Goal: Information Seeking & Learning: Learn about a topic

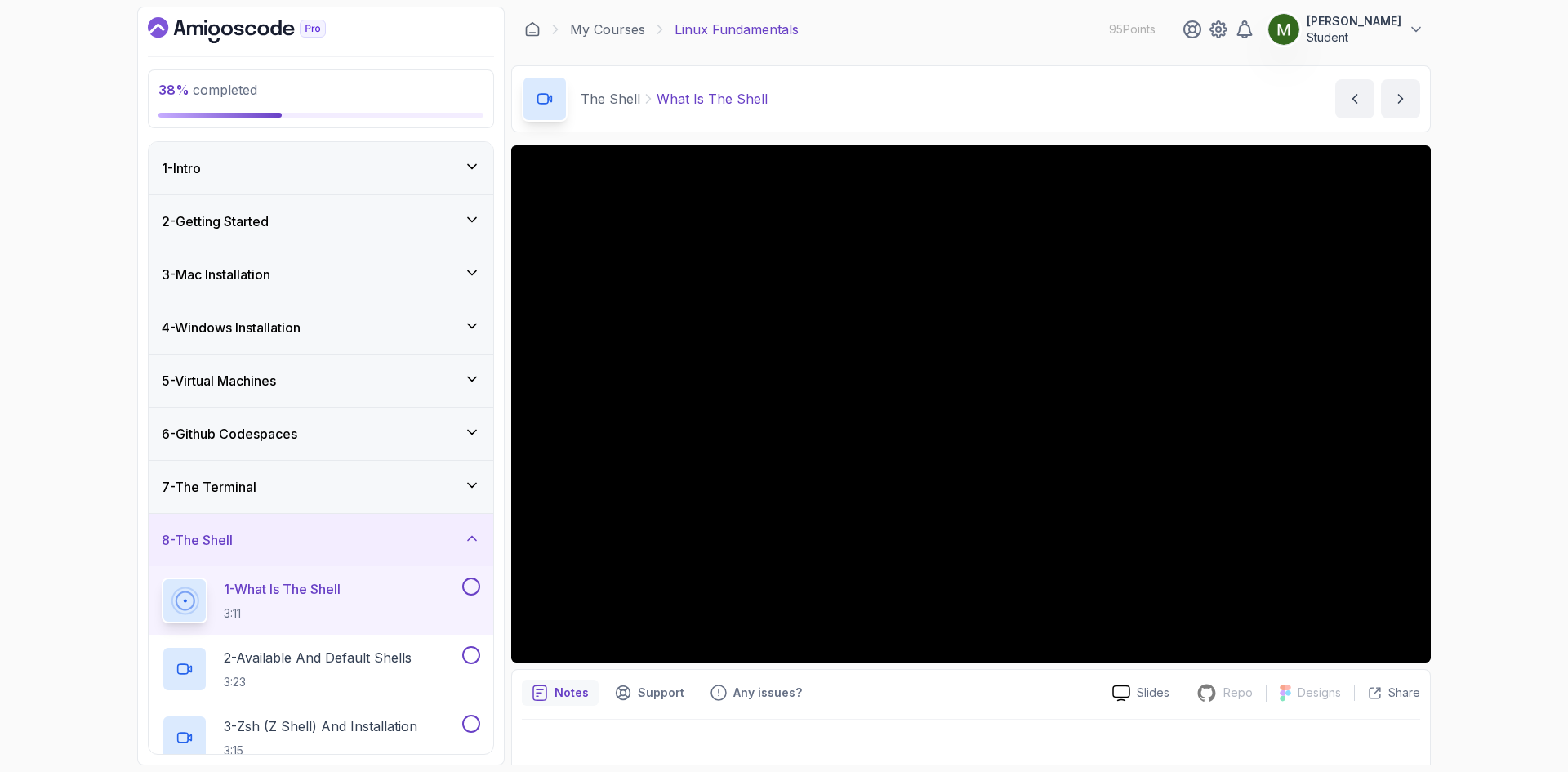
scroll to position [184, 0]
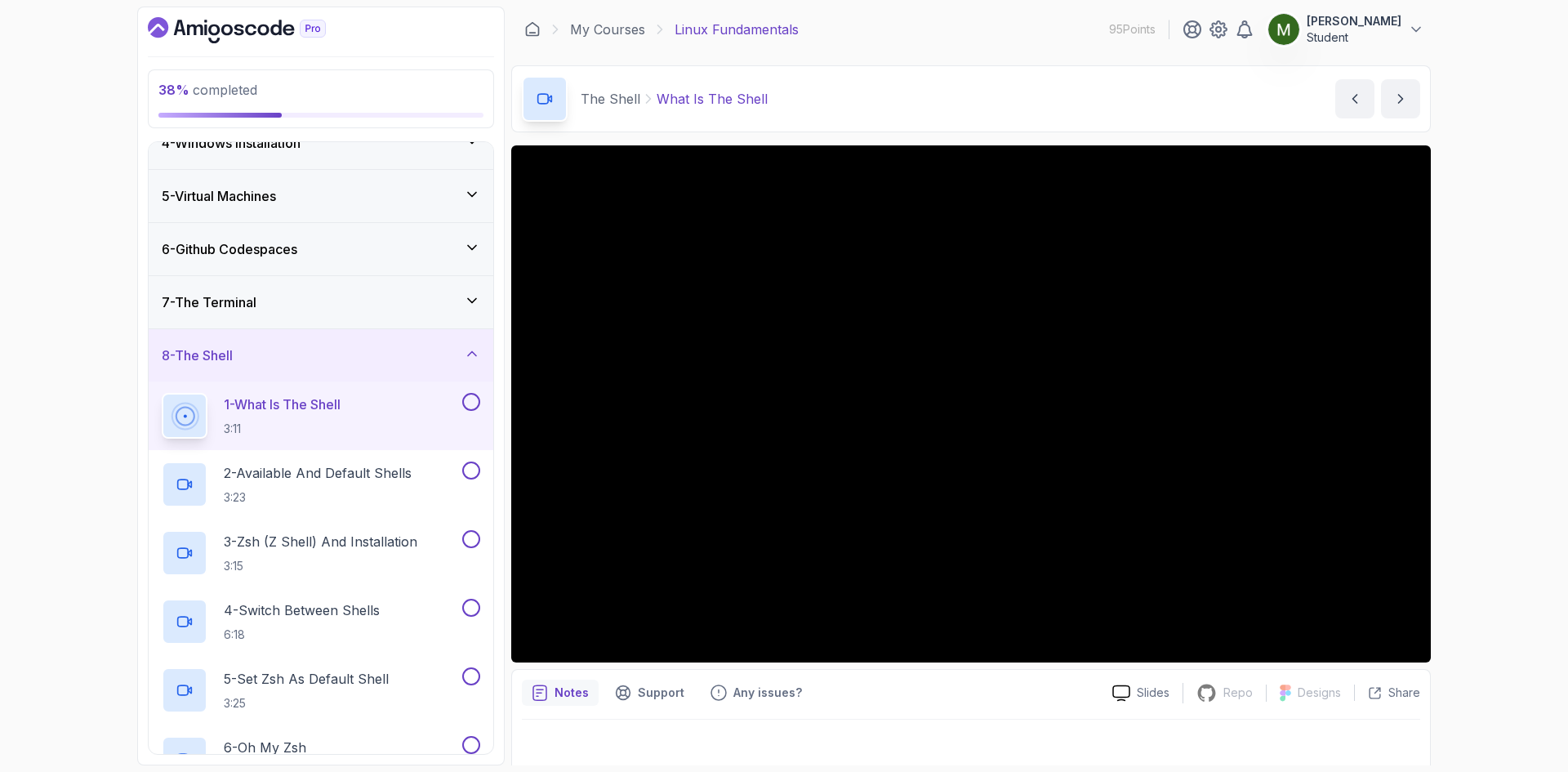
click at [911, 726] on div at bounding box center [971, 743] width 898 height 46
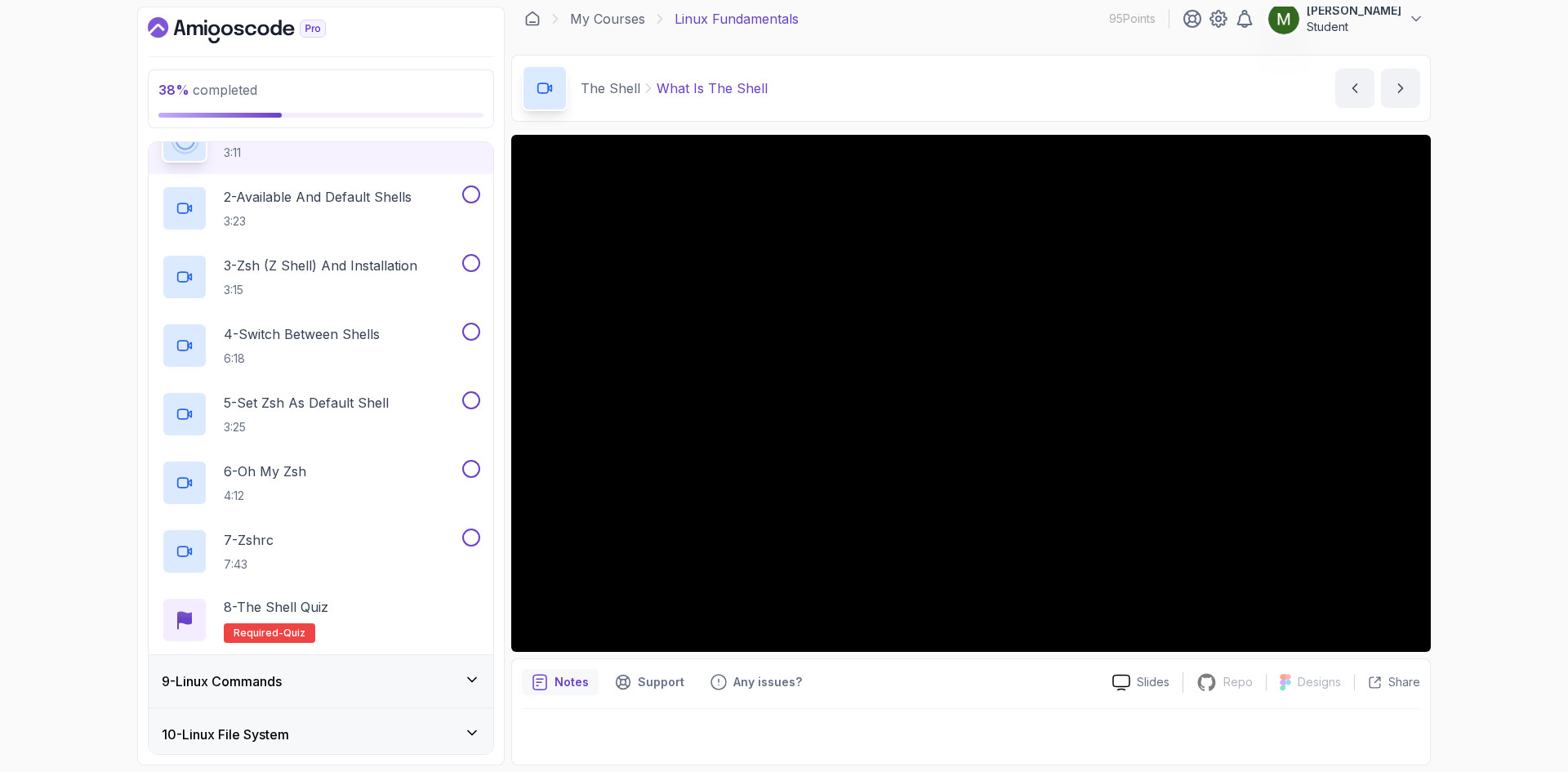
scroll to position [324, 0]
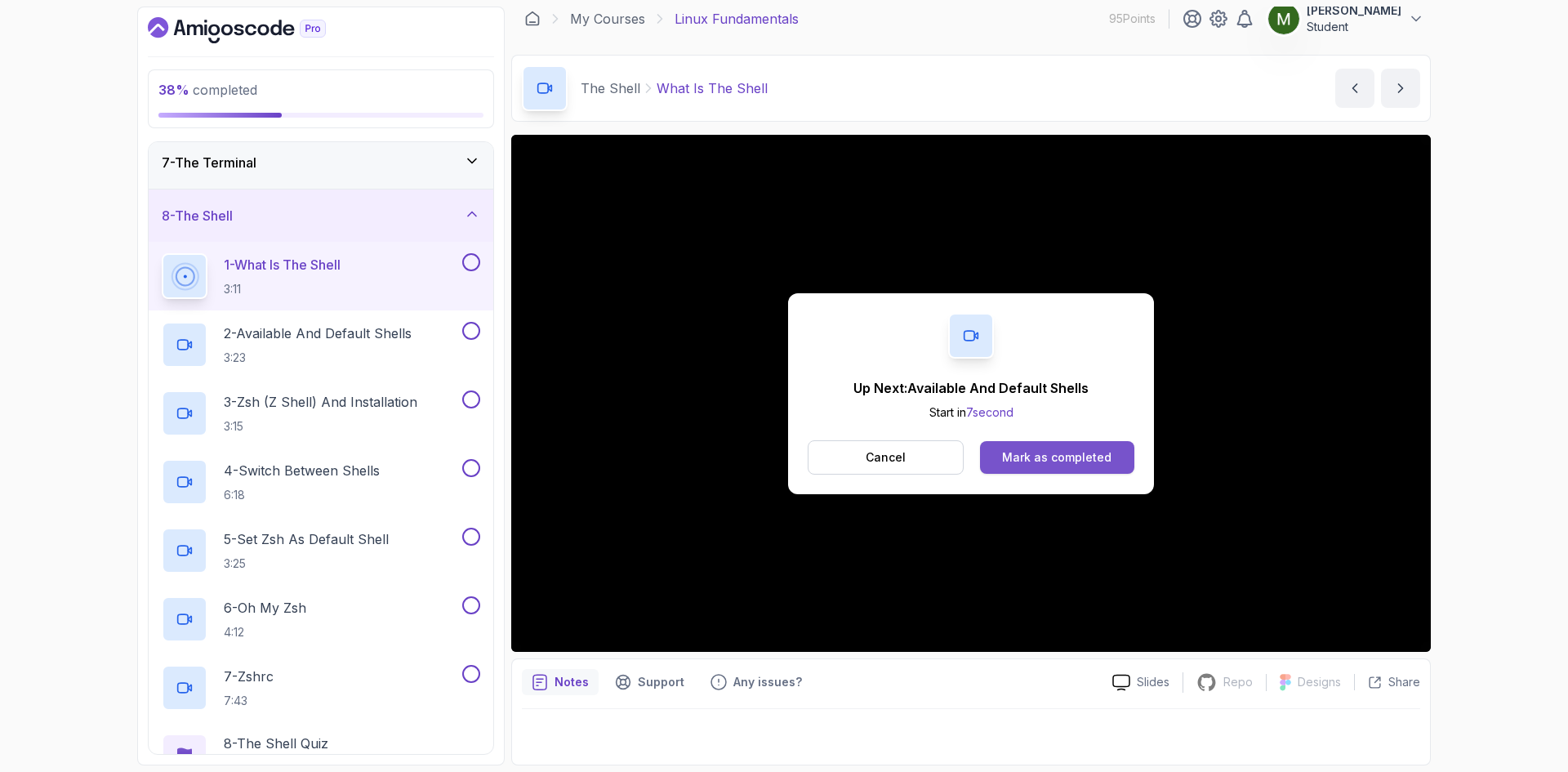
click at [1047, 462] on div "Mark as completed" at bounding box center [1057, 458] width 110 height 16
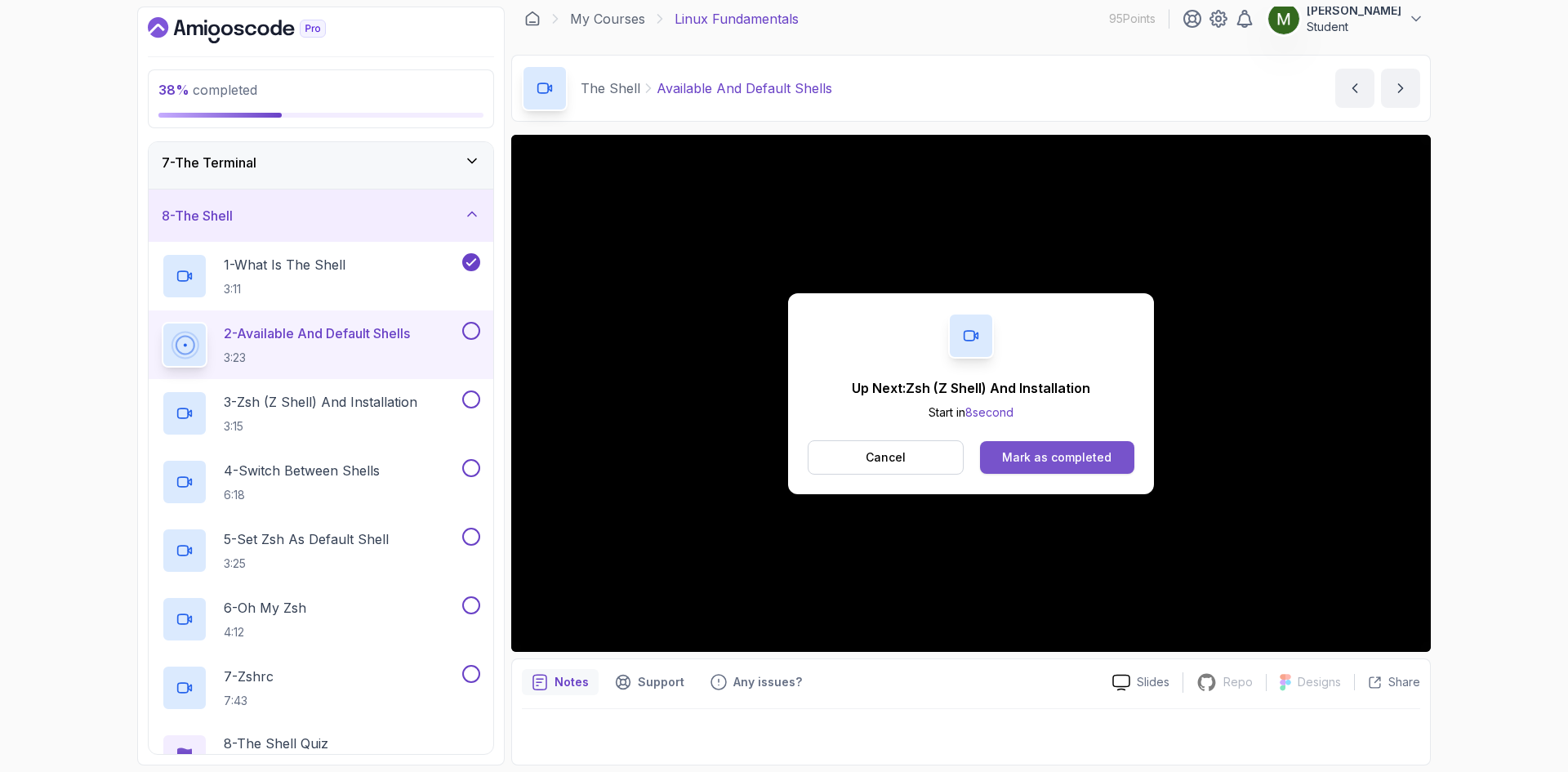
click at [1056, 453] on div "Mark as completed" at bounding box center [1057, 458] width 110 height 16
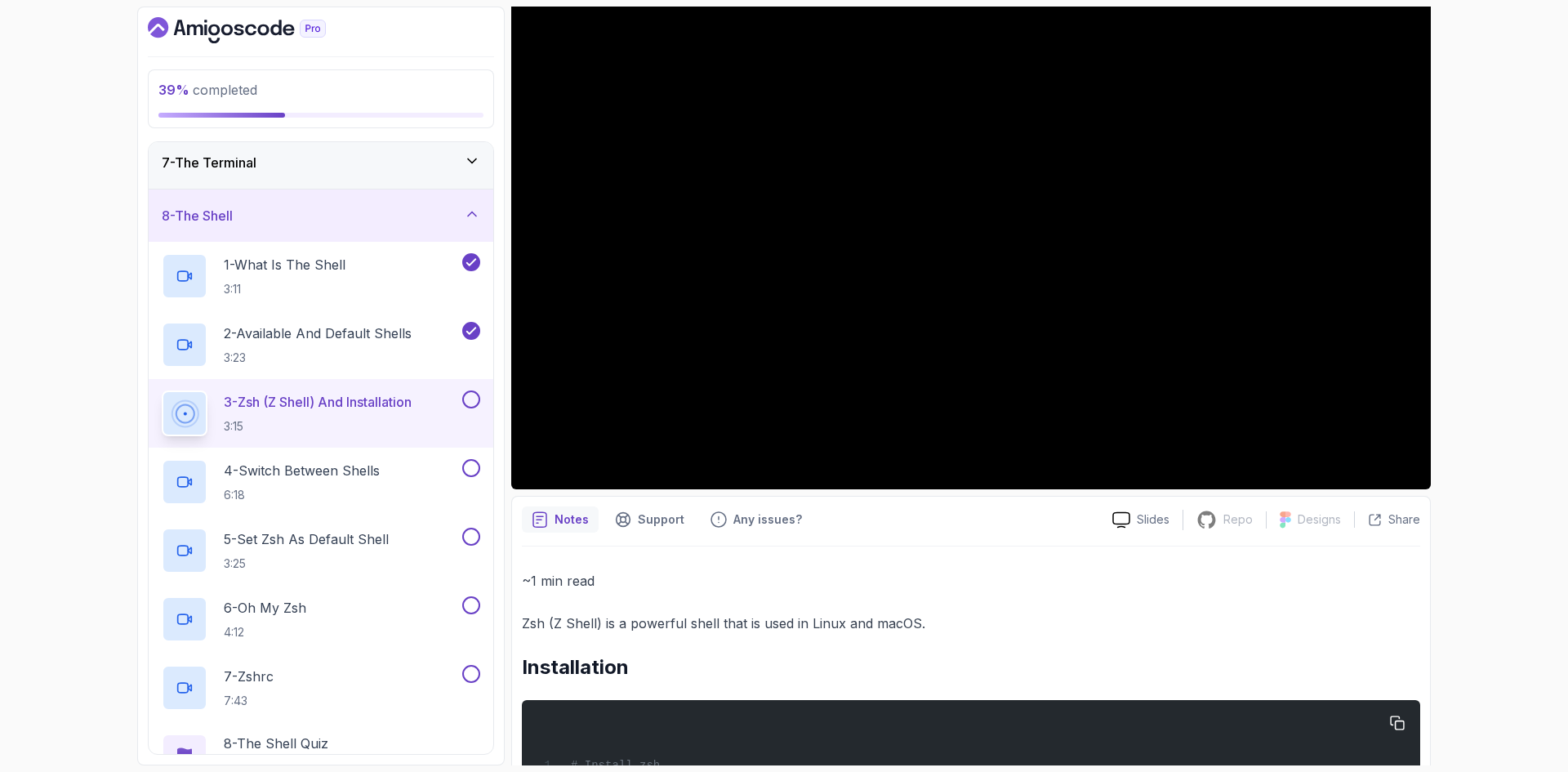
scroll to position [88, 0]
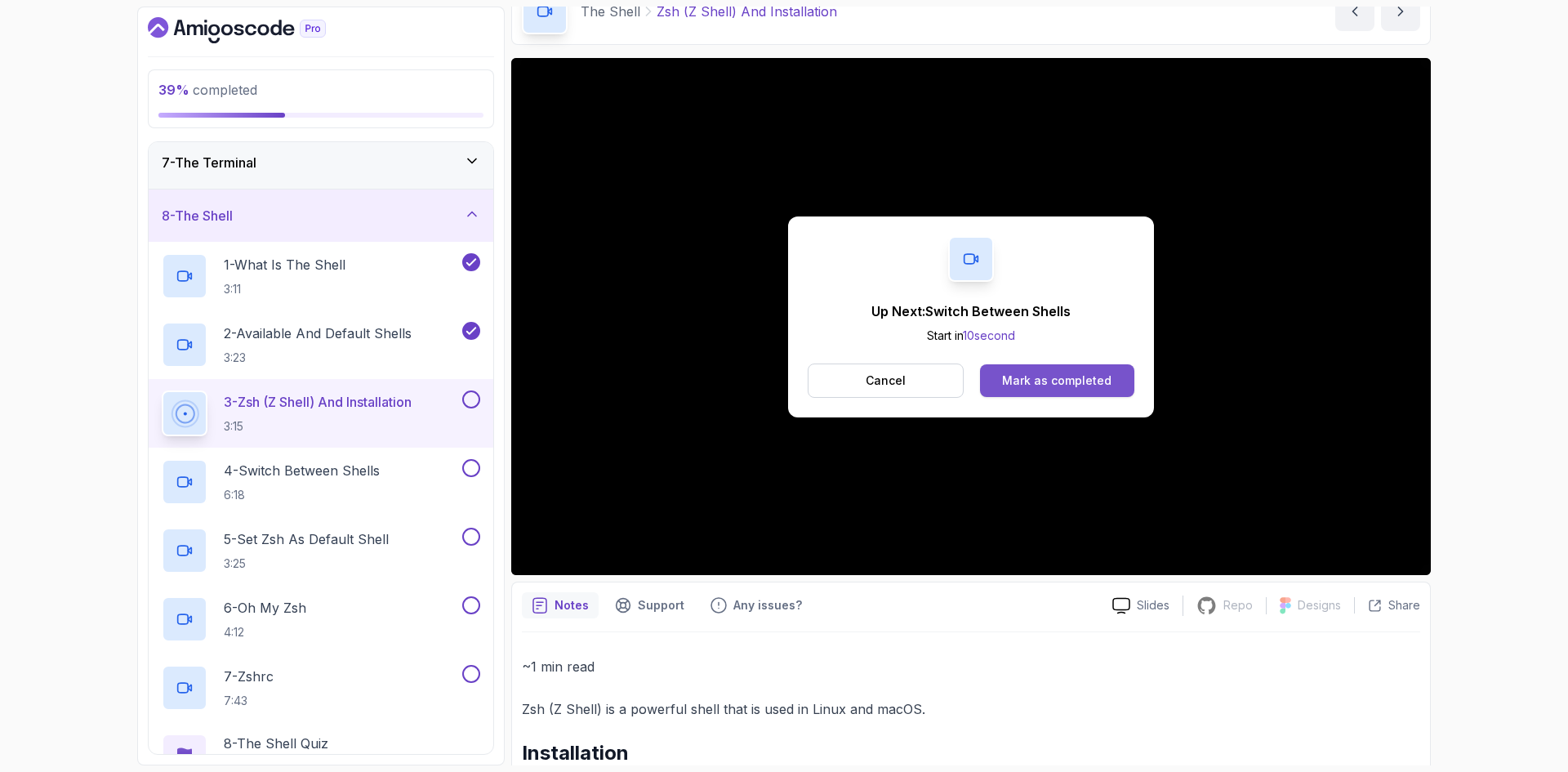
click at [1066, 380] on div "Mark as completed" at bounding box center [1057, 381] width 110 height 16
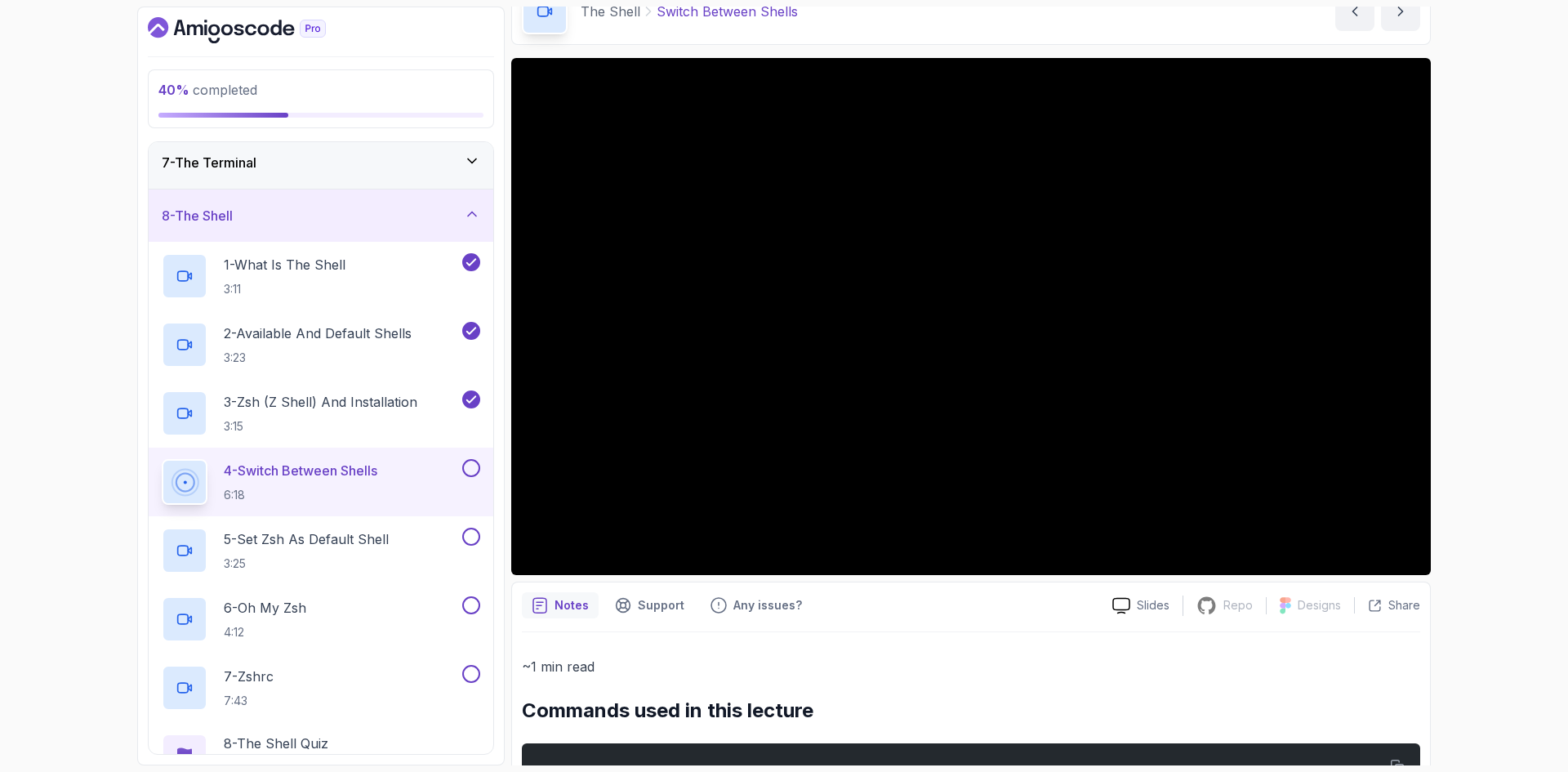
click at [1503, 587] on div "40 % completed 1 - Intro 2 - Getting Started 3 - Mac Installation 4 - Windows I…" at bounding box center [784, 386] width 1568 height 772
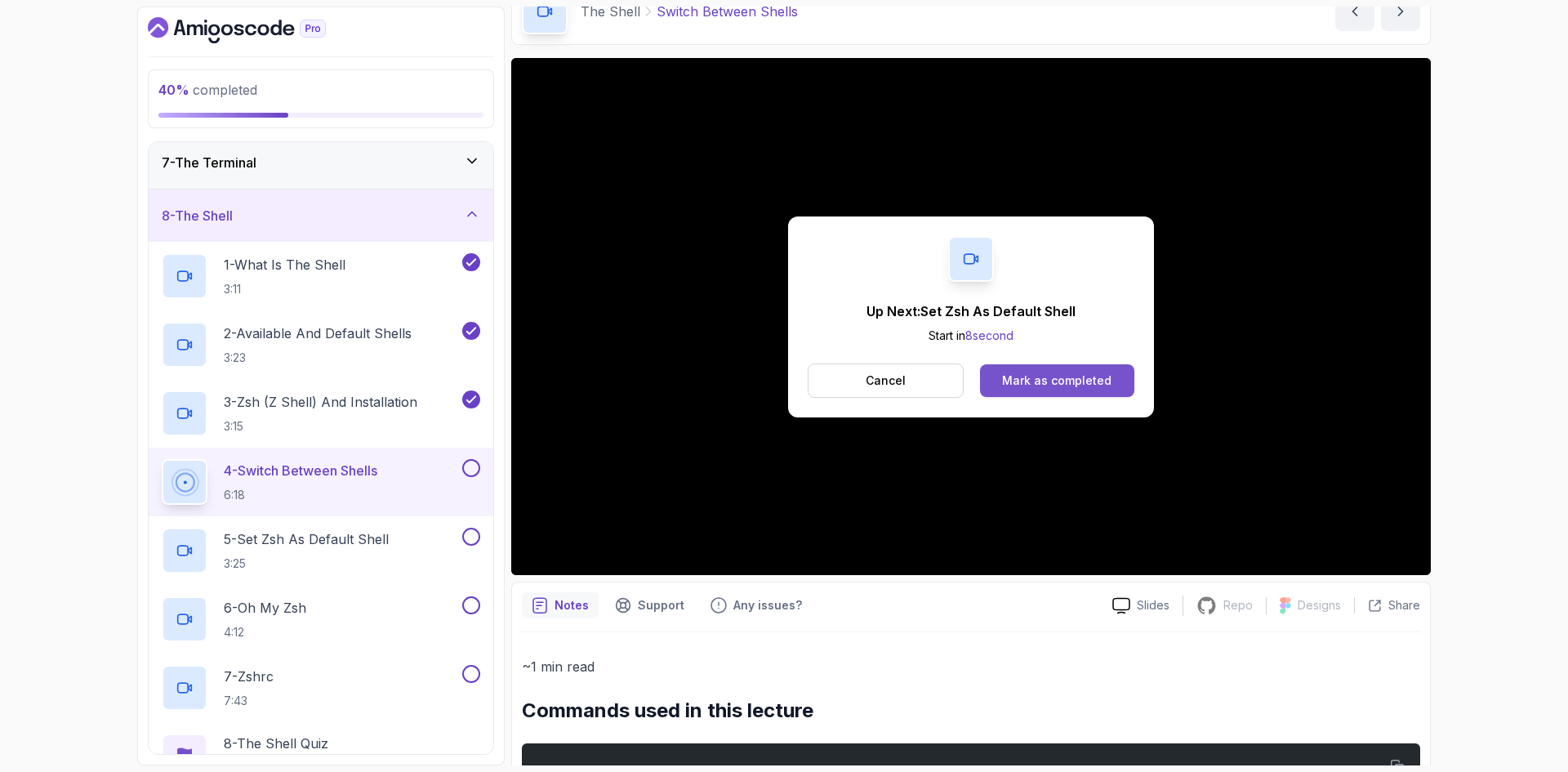
click at [1079, 379] on div "Mark as completed" at bounding box center [1057, 381] width 110 height 16
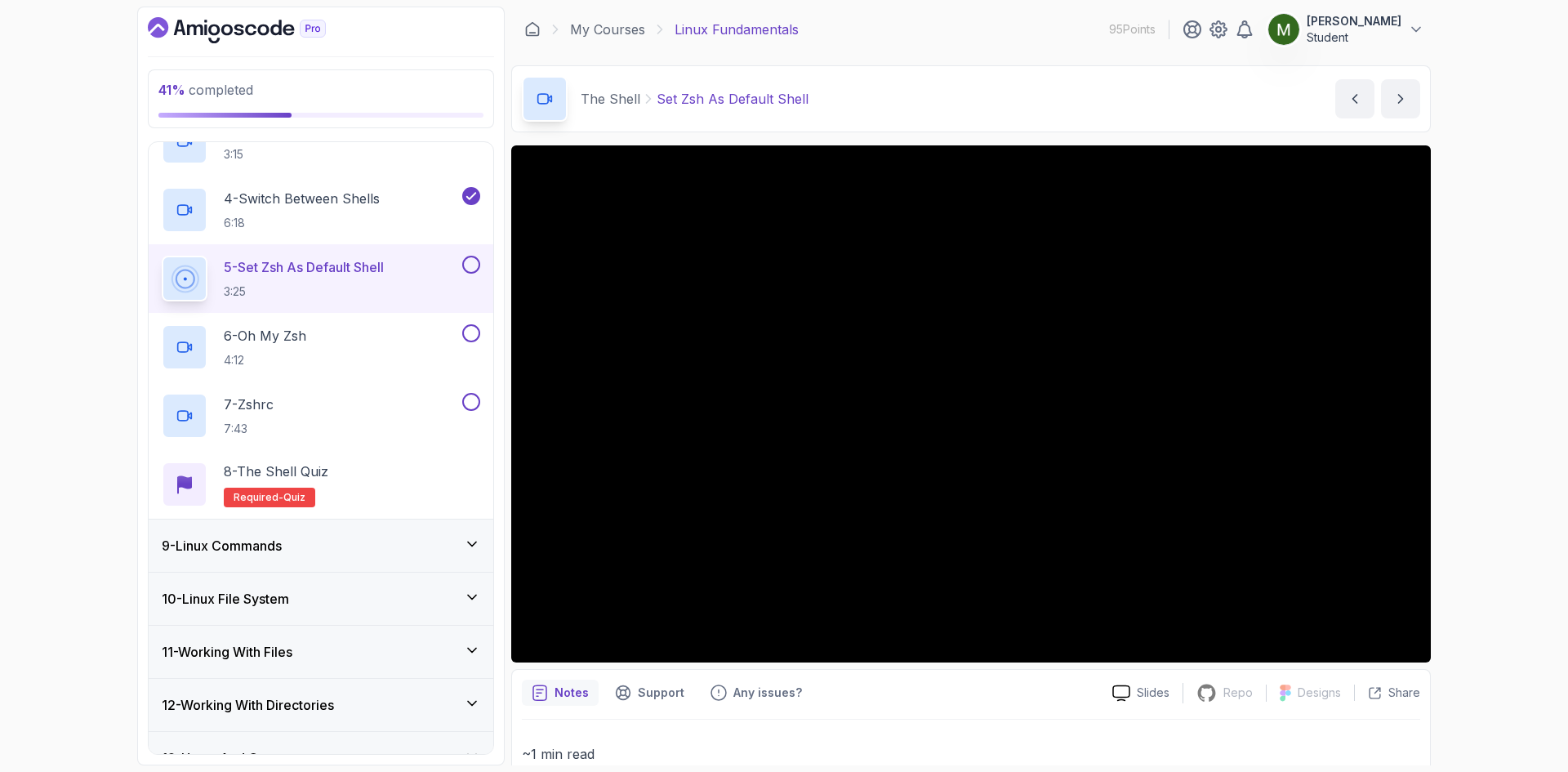
click at [468, 261] on button at bounding box center [471, 264] width 18 height 18
click at [288, 341] on p "6 - Oh My Zsh" at bounding box center [264, 336] width 83 height 20
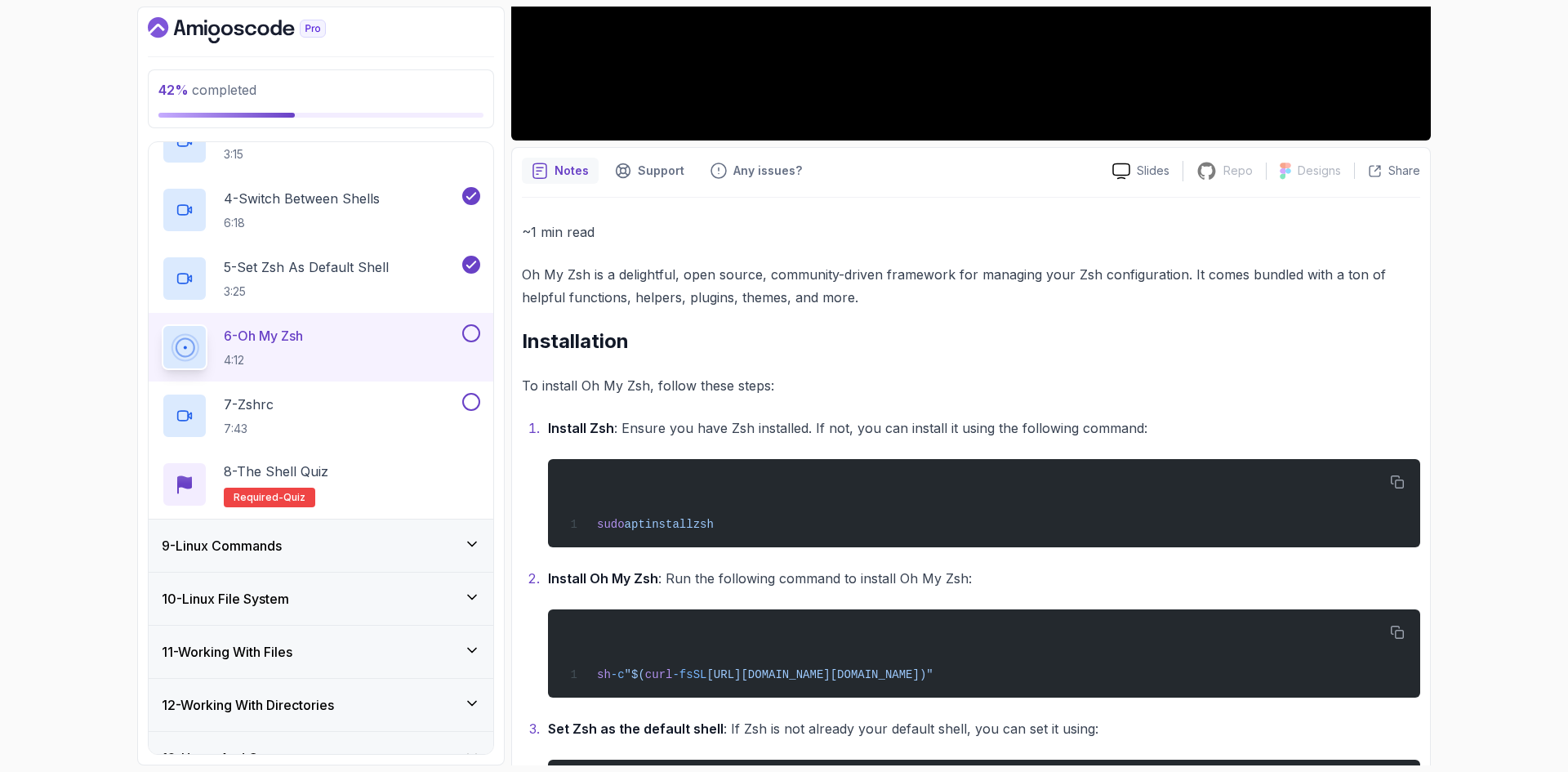
scroll to position [680, 0]
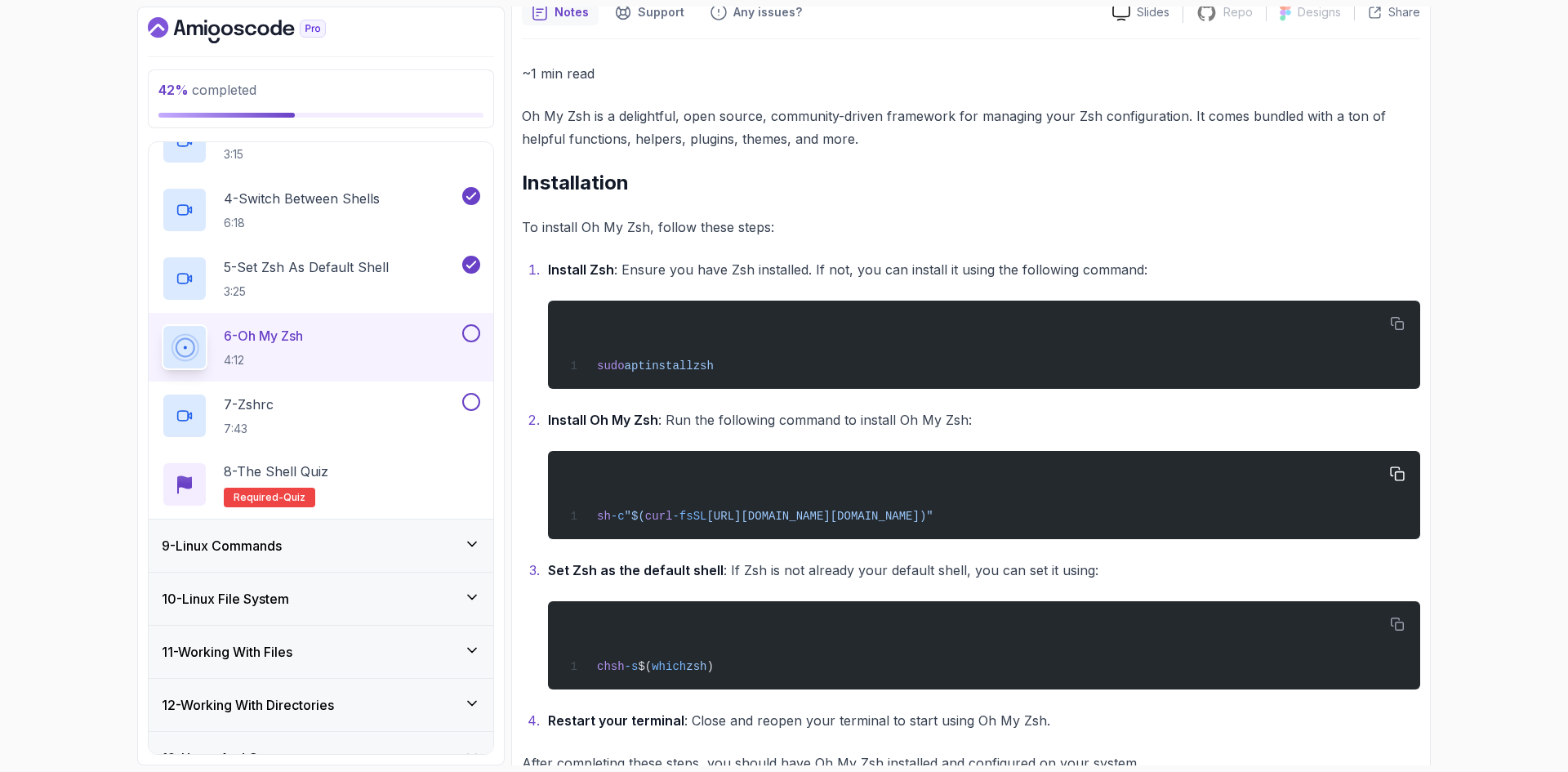
drag, startPoint x: 593, startPoint y: 517, endPoint x: 1209, endPoint y: 518, distance: 616.0
click at [1209, 518] on div "sh -c "$( curl -fsSL https://raw.githubusercontent.com/ohmyzsh/ohmyzsh/master/t…" at bounding box center [984, 495] width 846 height 69
drag, startPoint x: 1142, startPoint y: 512, endPoint x: 1174, endPoint y: 511, distance: 32.0
copy span "sh -c "$( curl -fsSL https://raw.githubusercontent.com/ohmyzsh/ohmyzsh/master/t…"
click at [1392, 473] on icon "button" at bounding box center [1397, 475] width 15 height 15
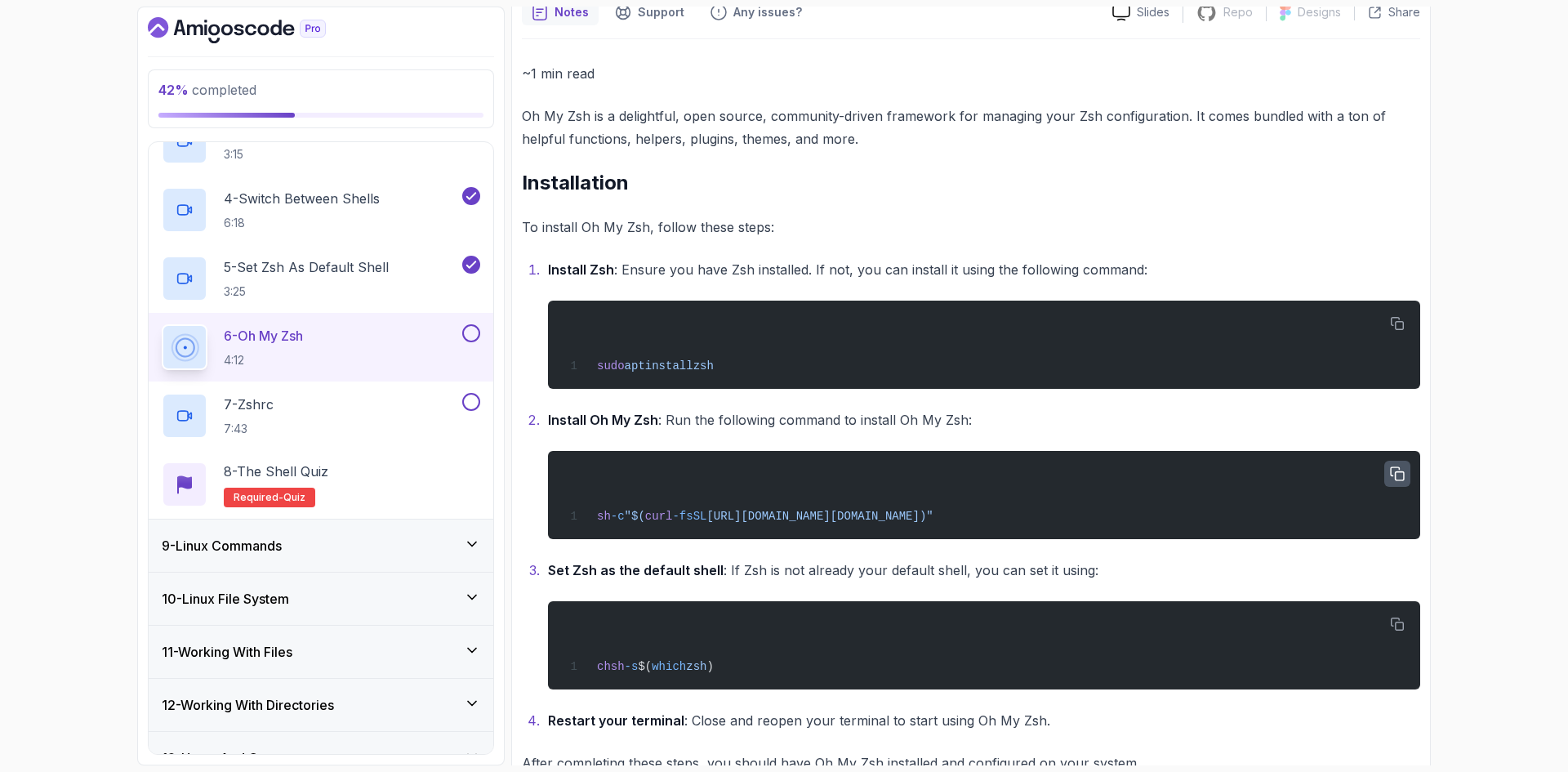
scroll to position [725, 0]
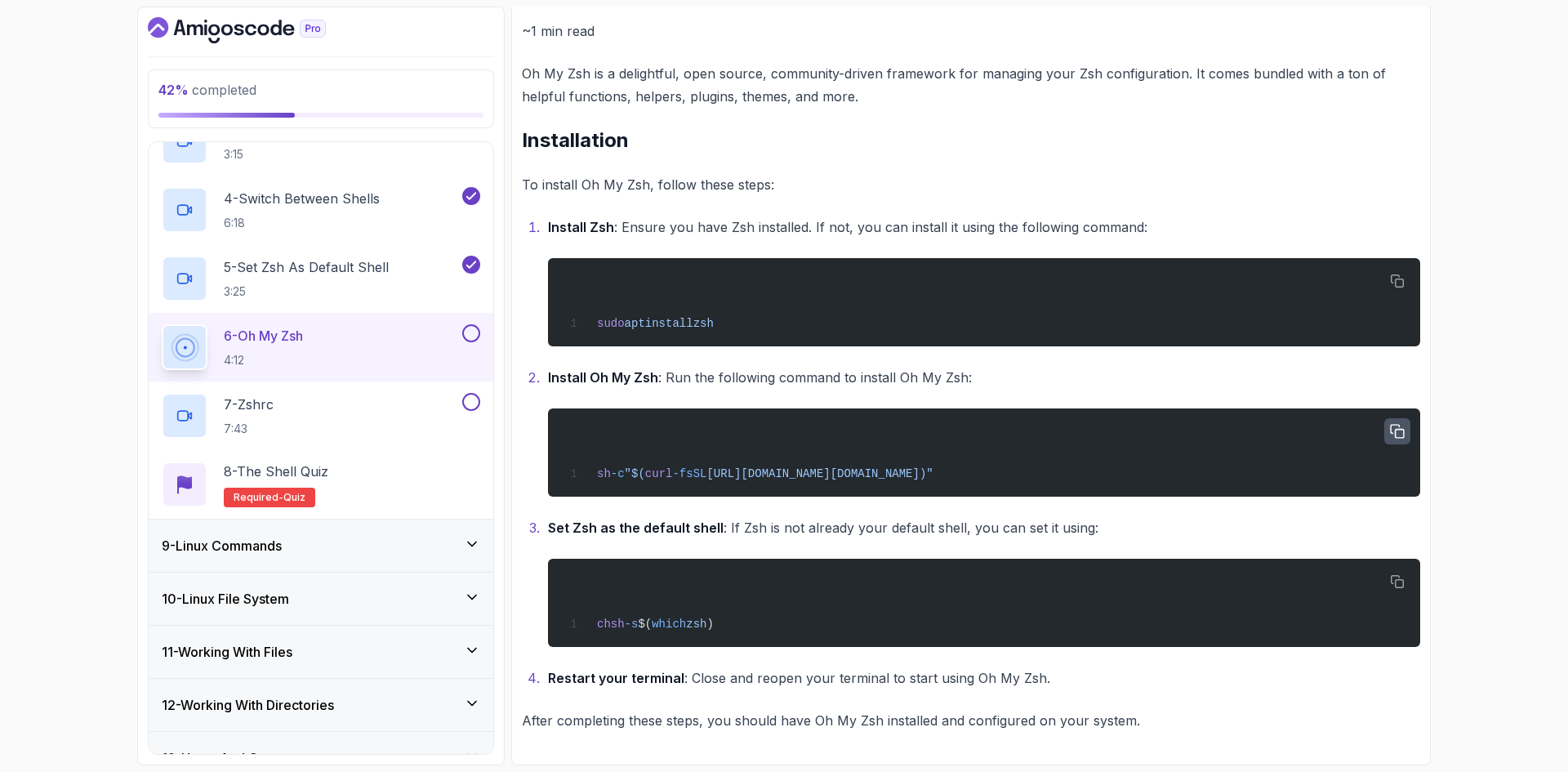
copy span "sh -c "$( curl -fsSL https://raw.githubusercontent.com/ohmyzsh/ohmyzsh/master/t…"
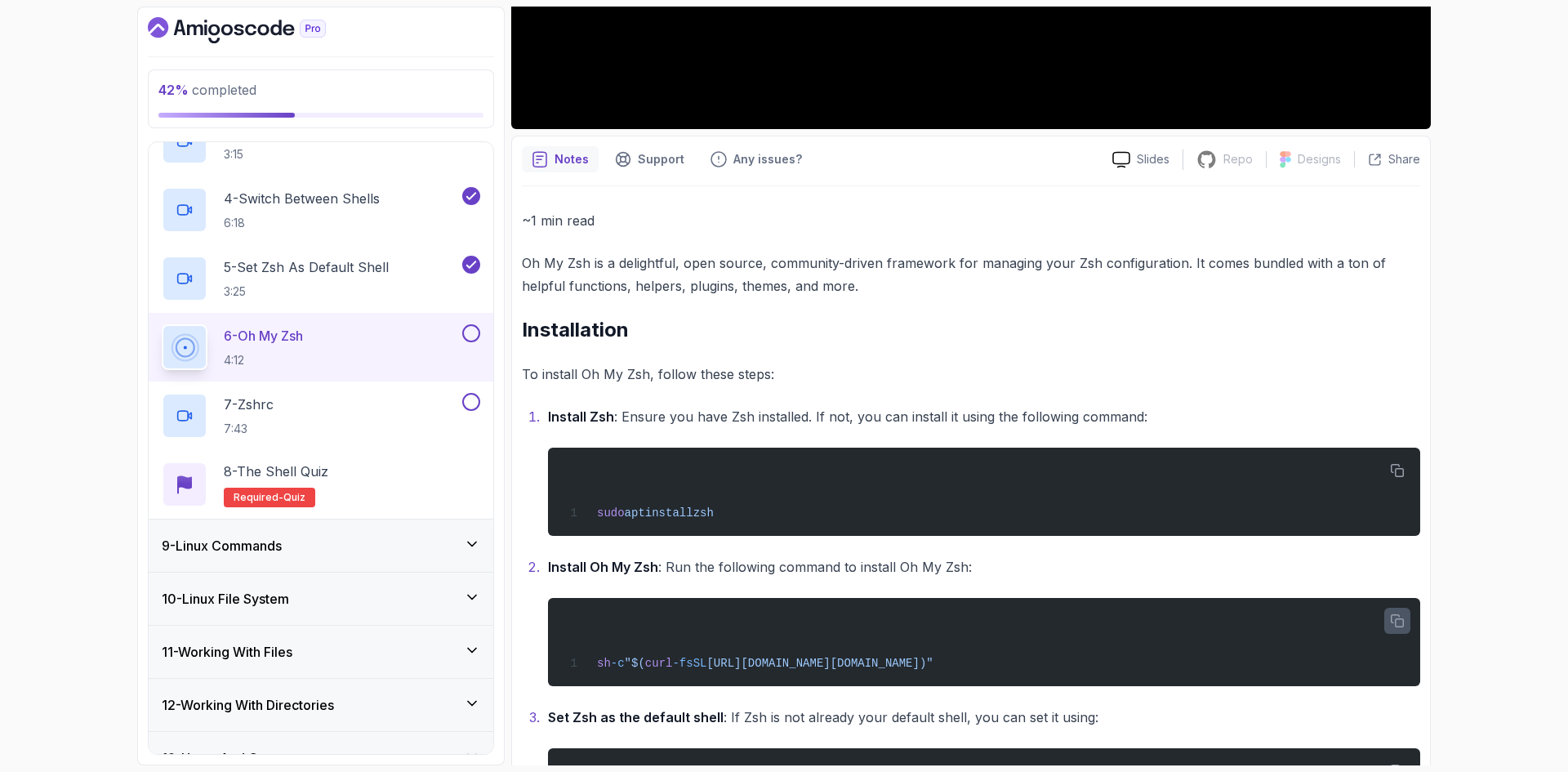
scroll to position [544, 0]
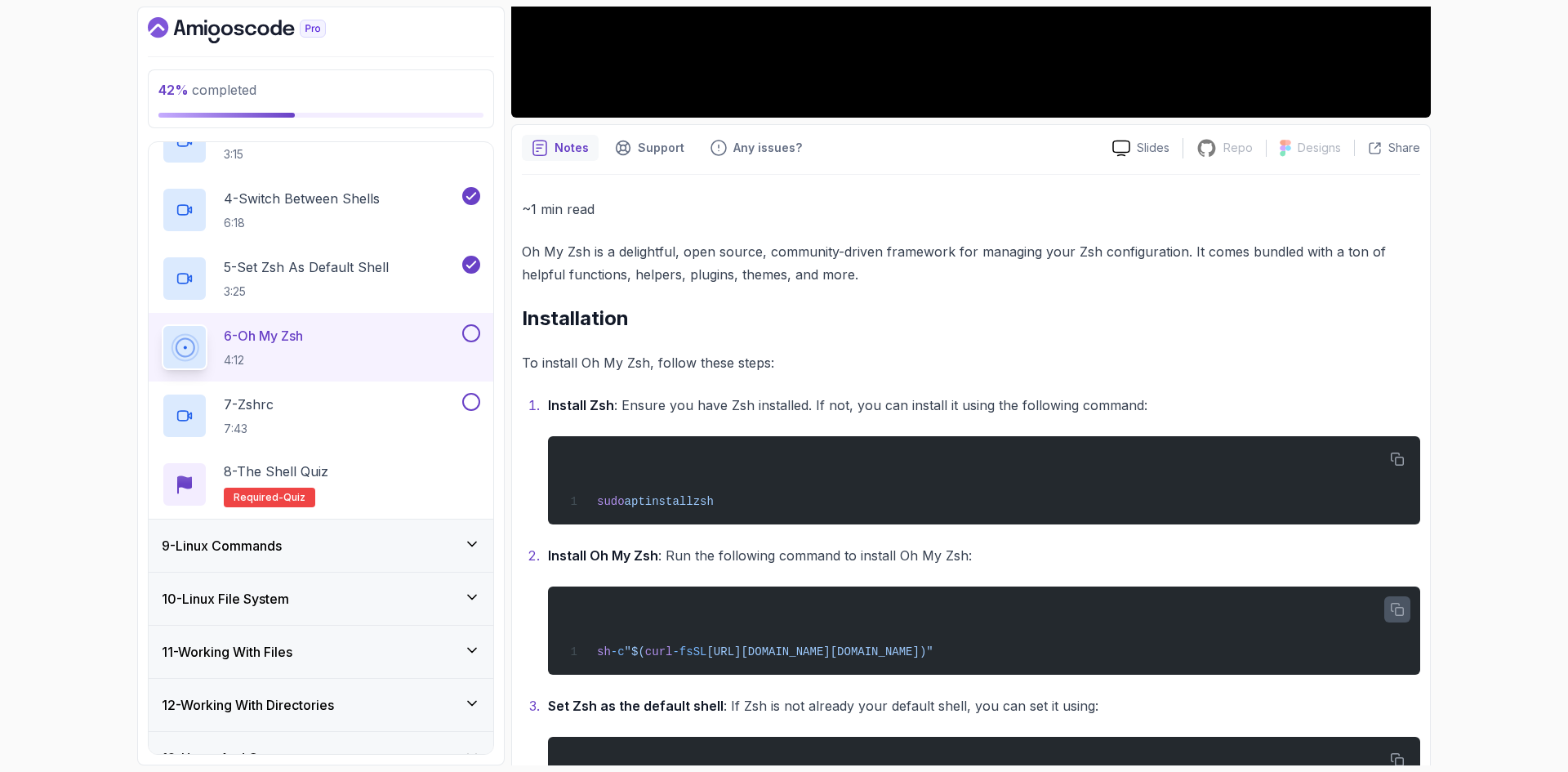
click at [1396, 608] on icon "button" at bounding box center [1397, 609] width 12 height 12
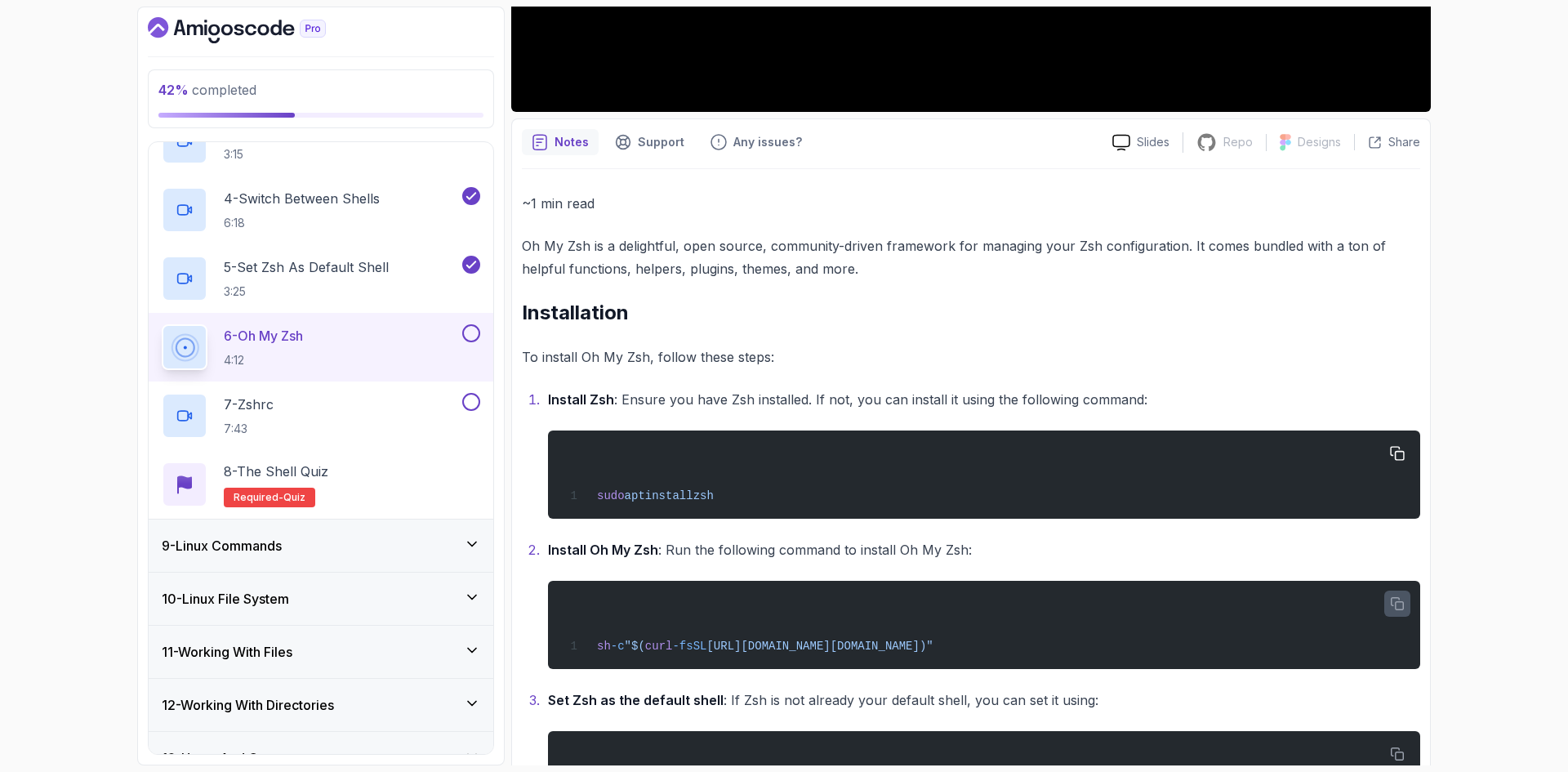
scroll to position [680, 0]
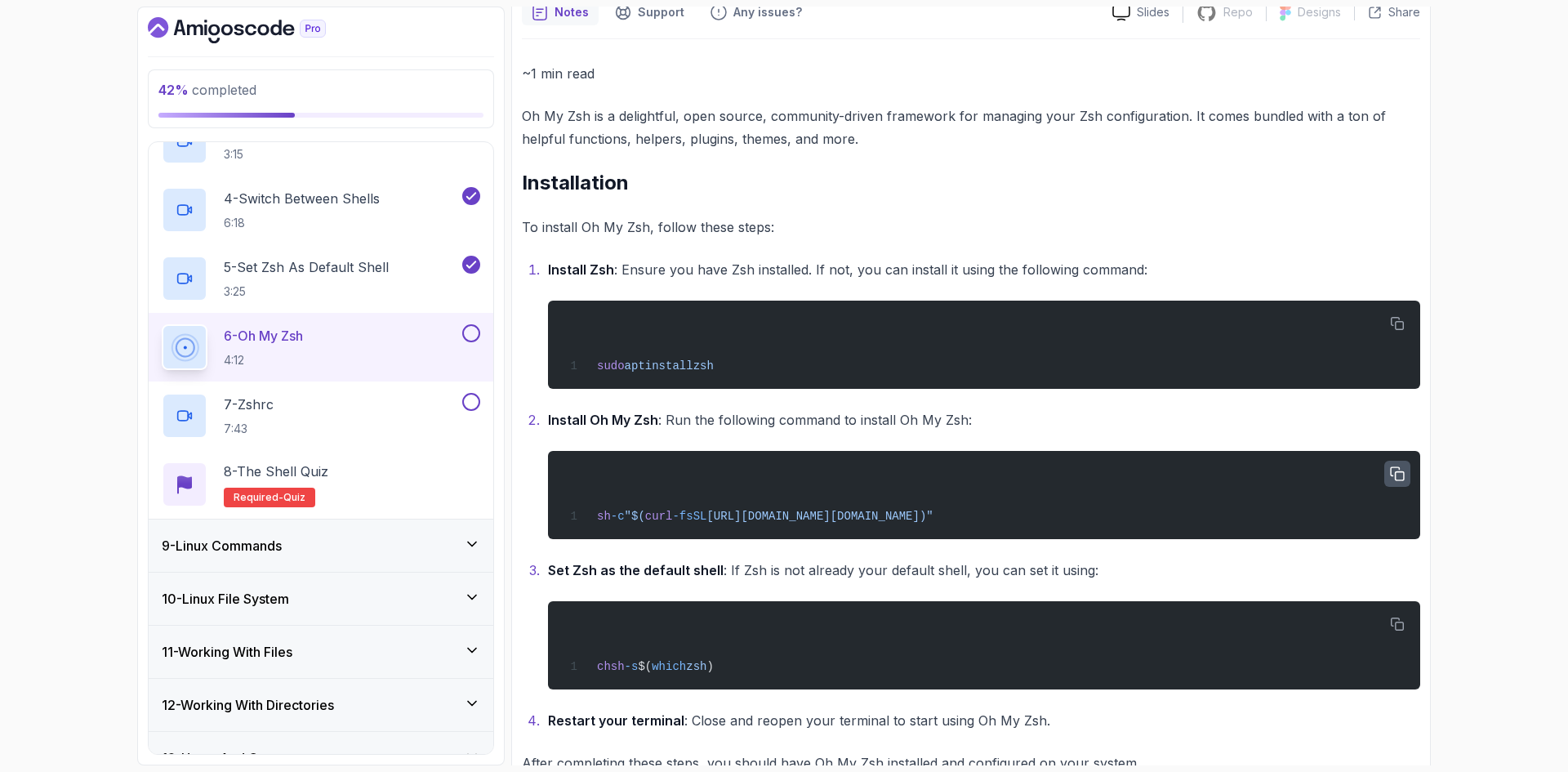
copy span "sh -c "$( curl -fsSL https://raw.githubusercontent.com/ohmyzsh/ohmyzsh/master/t…"
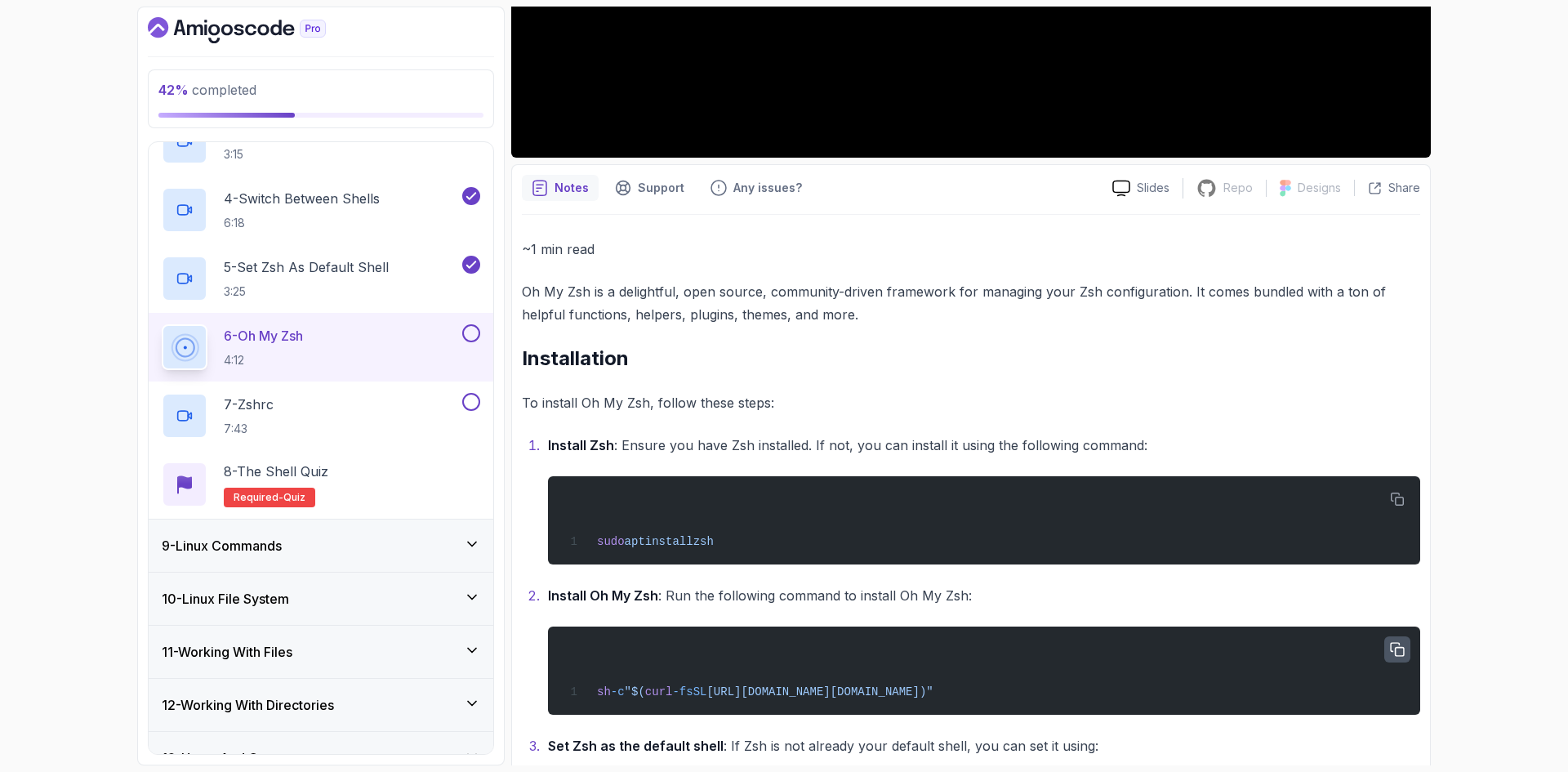
scroll to position [544, 0]
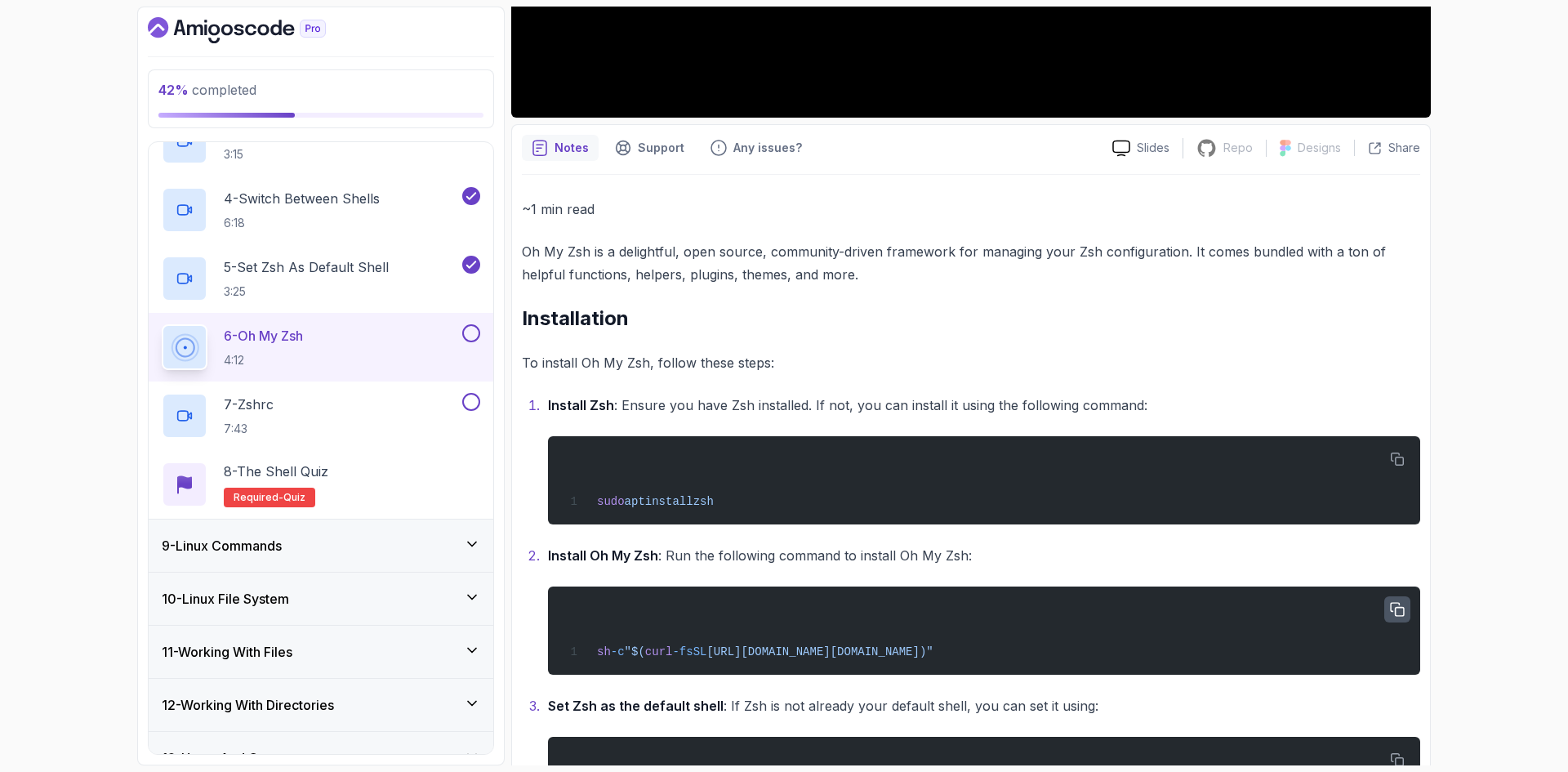
click at [753, 652] on span "https://raw.githubusercontent.com/ohmyzsh/ohmyzsh/master/tools/install.sh)"" at bounding box center [819, 652] width 226 height 13
click at [1394, 609] on icon "button" at bounding box center [1397, 609] width 13 height 13
drag, startPoint x: 1224, startPoint y: 636, endPoint x: 1178, endPoint y: 656, distance: 50.2
click at [1177, 655] on div "sh -c "$( curl -fsSL https://raw.githubusercontent.com/ohmyzsh/ohmyzsh/master/t…" at bounding box center [984, 630] width 846 height 69
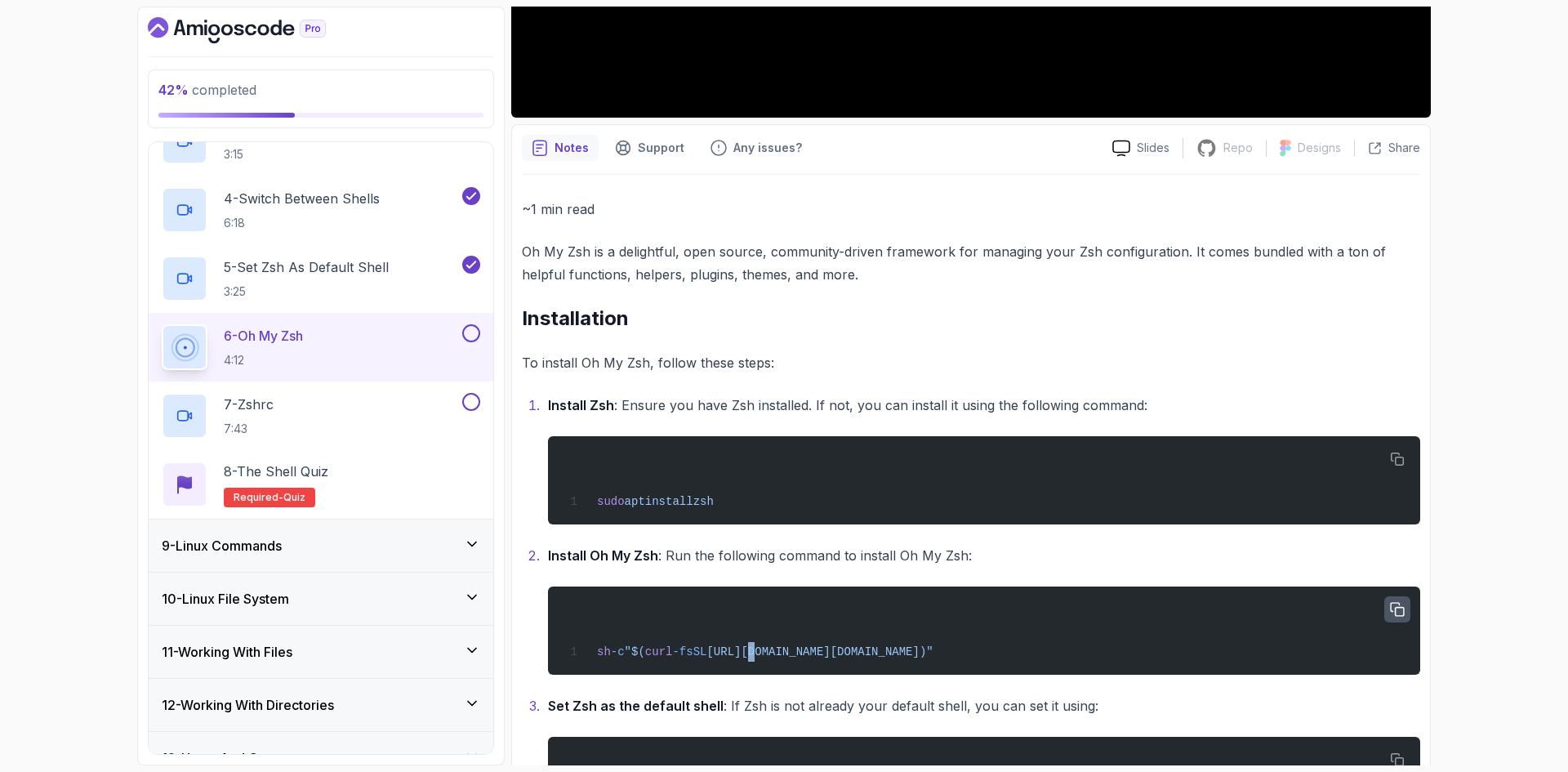
click at [1207, 653] on div "sh -c "$( curl -fsSL https://raw.githubusercontent.com/ohmyzsh/ohmyzsh/master/t…" at bounding box center [984, 630] width 846 height 69
click at [1201, 652] on div "sh -c "$( curl -fsSL https://raw.githubusercontent.com/ohmyzsh/ohmyzsh/master/t…" at bounding box center [984, 630] width 846 height 69
click at [932, 650] on span "https://raw.githubusercontent.com/ohmyzsh/ohmyzsh/master/tools/install.sh)"" at bounding box center [819, 652] width 226 height 13
drag, startPoint x: 1192, startPoint y: 649, endPoint x: 561, endPoint y: 642, distance: 631.0
click at [561, 642] on div "sh -c "$( curl -fsSL https://raw.githubusercontent.com/ohmyzsh/ohmyzsh/master/t…" at bounding box center [984, 630] width 846 height 69
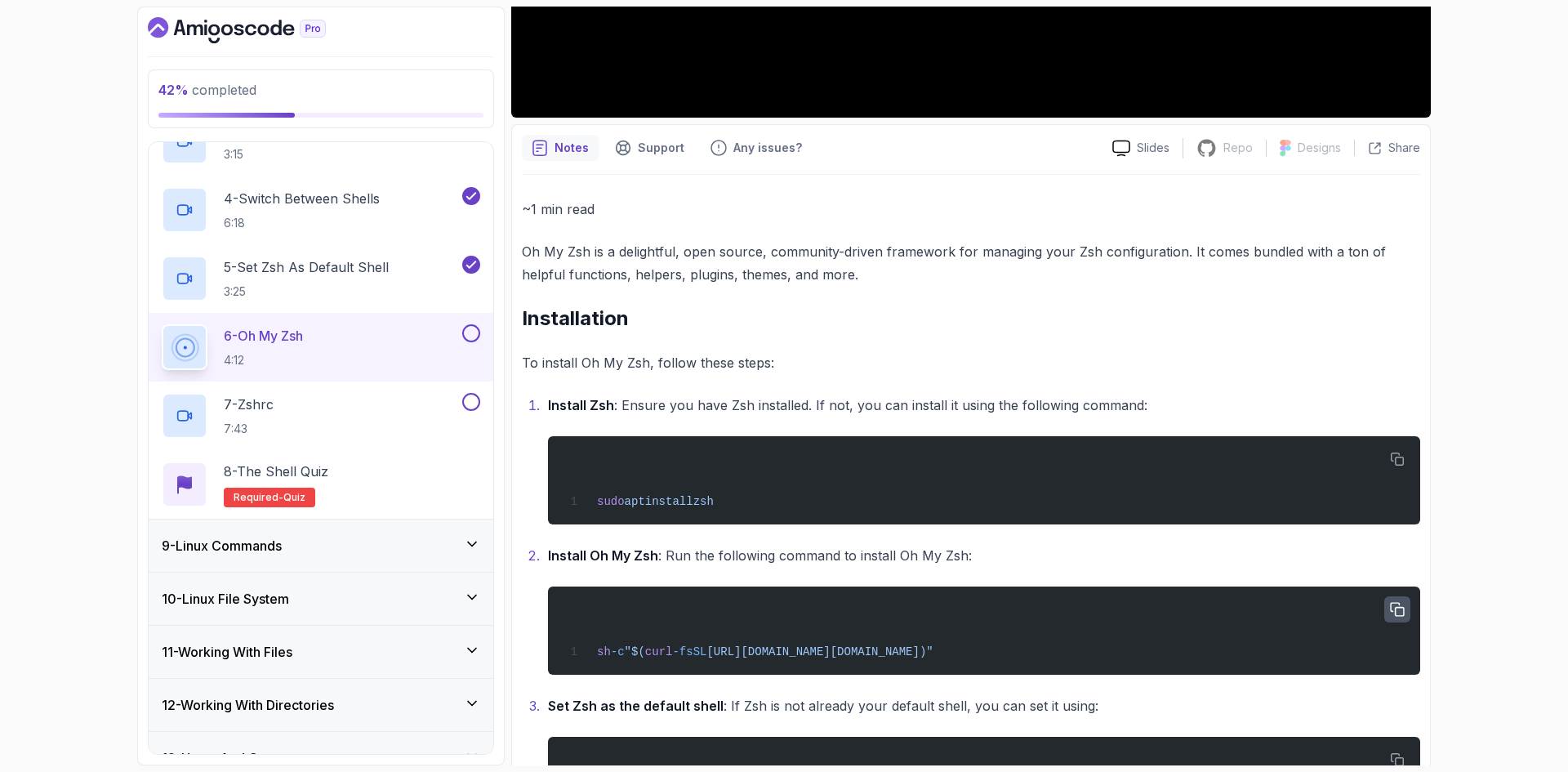
copy span "sh -c "$( curl -fsSL https://raw.githubusercontent.com/ohmyzsh/ohmyzsh/master/t…"
click at [733, 650] on span "https://raw.githubusercontent.com/ohmyzsh/ohmyzsh/master/tools/install.sh)"" at bounding box center [819, 652] width 226 height 13
click at [793, 661] on div "sh -c "$( curl -fsSL https://raw.githubusercontent.com/ohmyzsh/ohmyzsh/master/t…" at bounding box center [984, 630] width 846 height 69
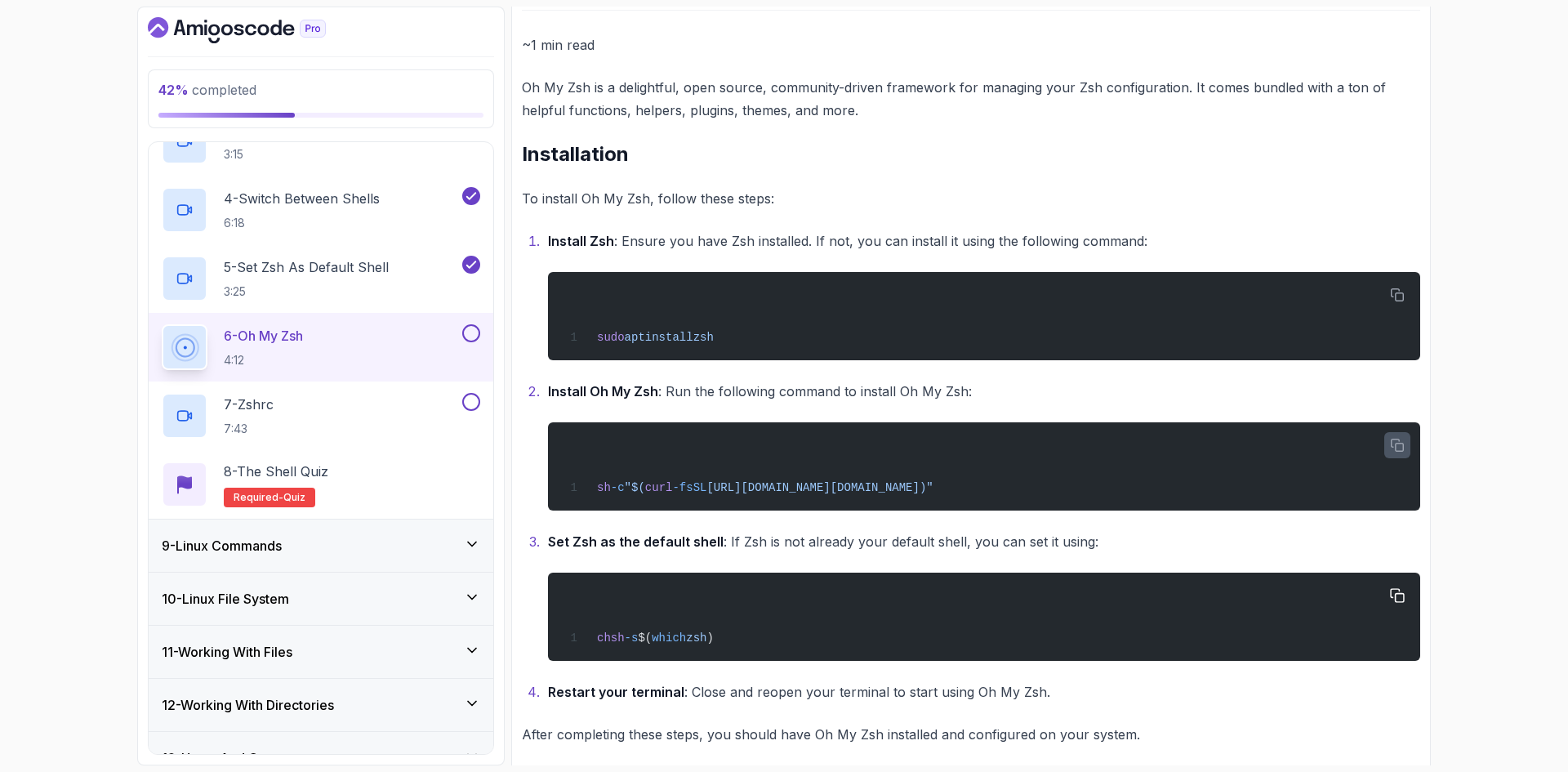
scroll to position [725, 0]
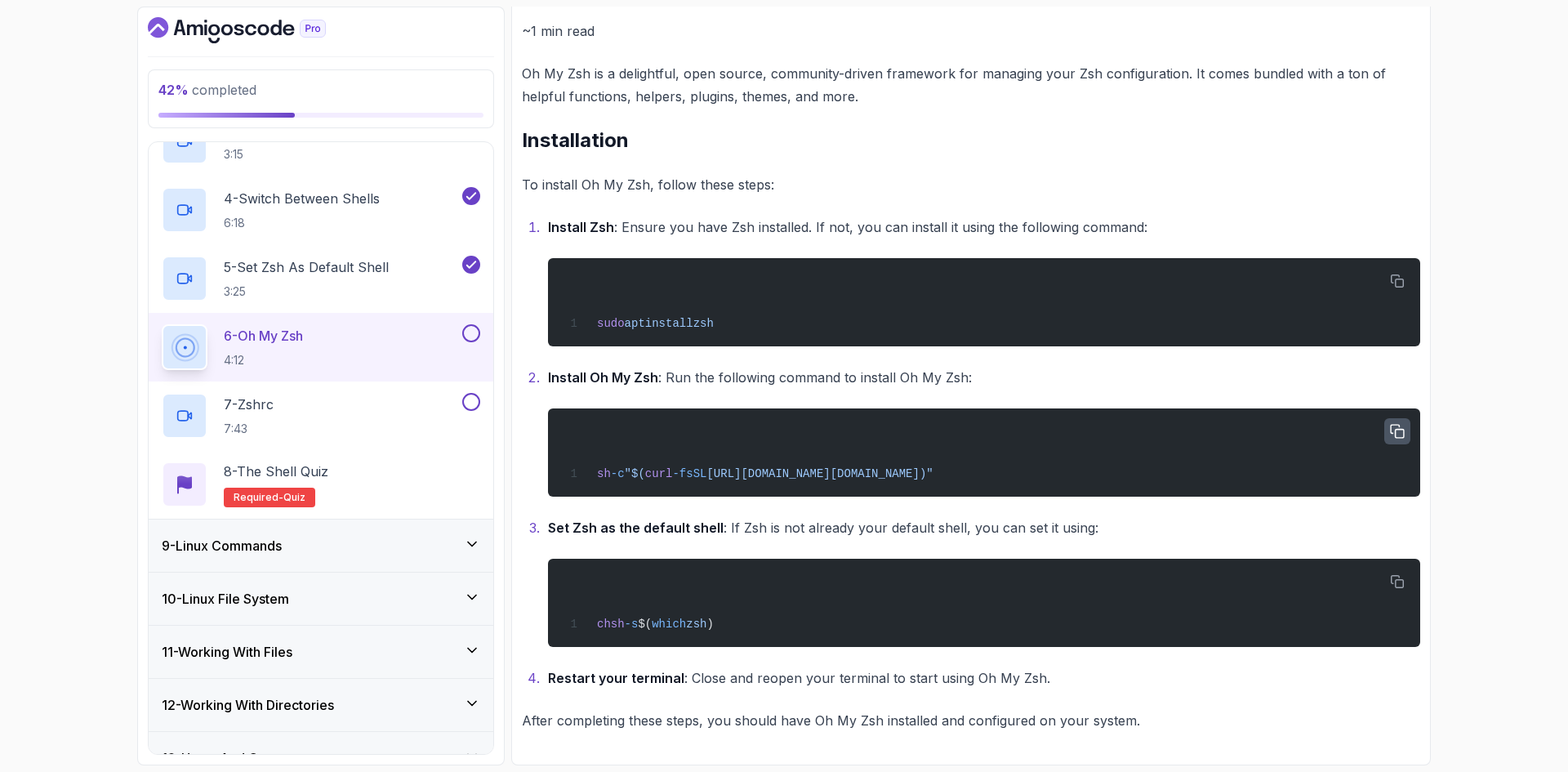
drag, startPoint x: 719, startPoint y: 474, endPoint x: 1188, endPoint y: 476, distance: 469.0
click at [932, 476] on span "https://raw.githubusercontent.com/ohmyzsh/ohmyzsh/master/tools/install.sh)"" at bounding box center [819, 474] width 226 height 13
drag, startPoint x: 597, startPoint y: 473, endPoint x: 1148, endPoint y: 481, distance: 551.1
click at [1222, 483] on div "sh -c "$( curl -fsSL https://raw.githubusercontent.com/ohmyzsh/ohmyzsh/master/t…" at bounding box center [984, 453] width 846 height 69
copy span "sh -c "$( curl -fsSL https://raw.githubusercontent.com/ohmyzsh/ohmyzsh/master/t…"
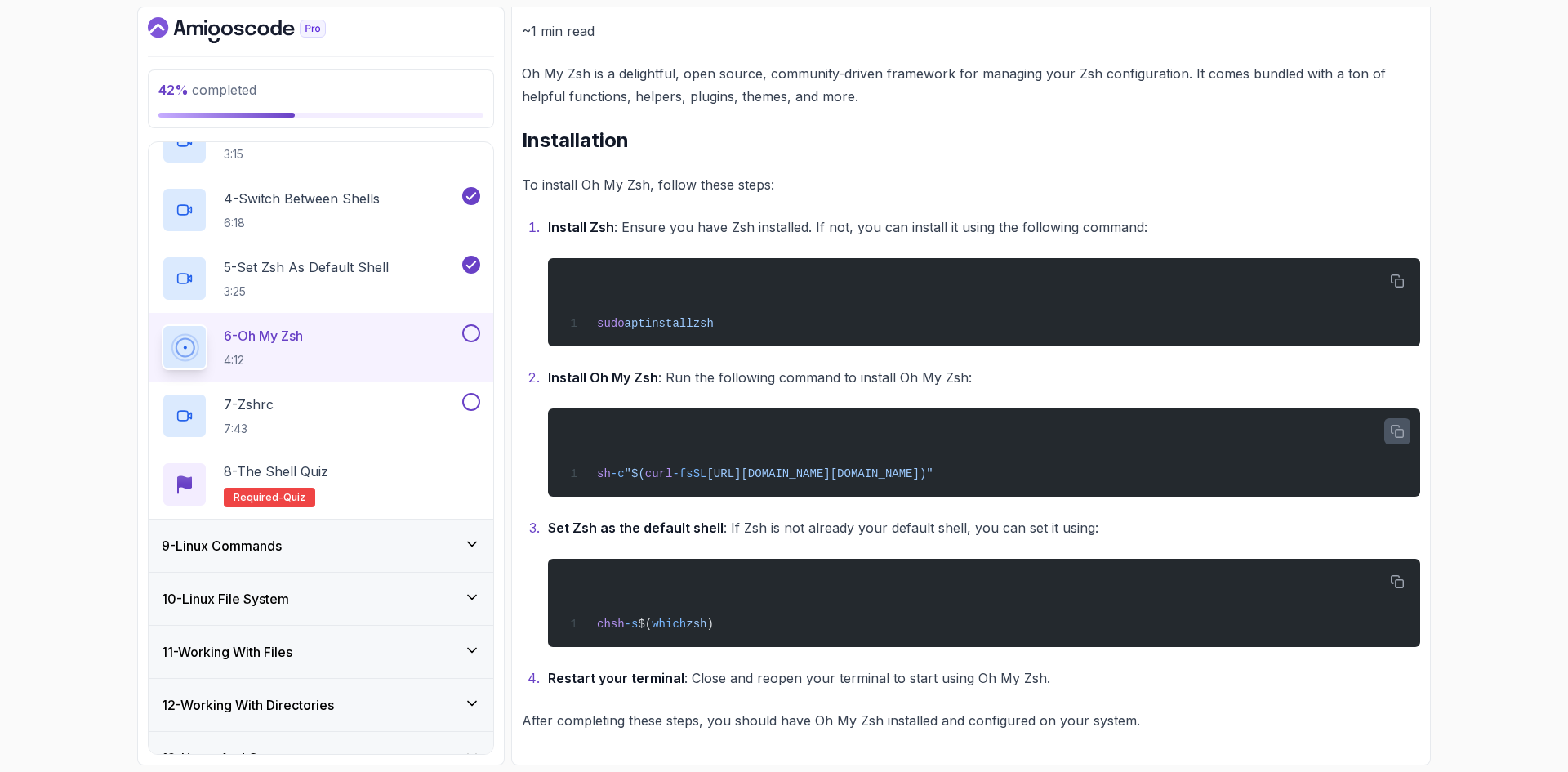
scroll to position [180, 0]
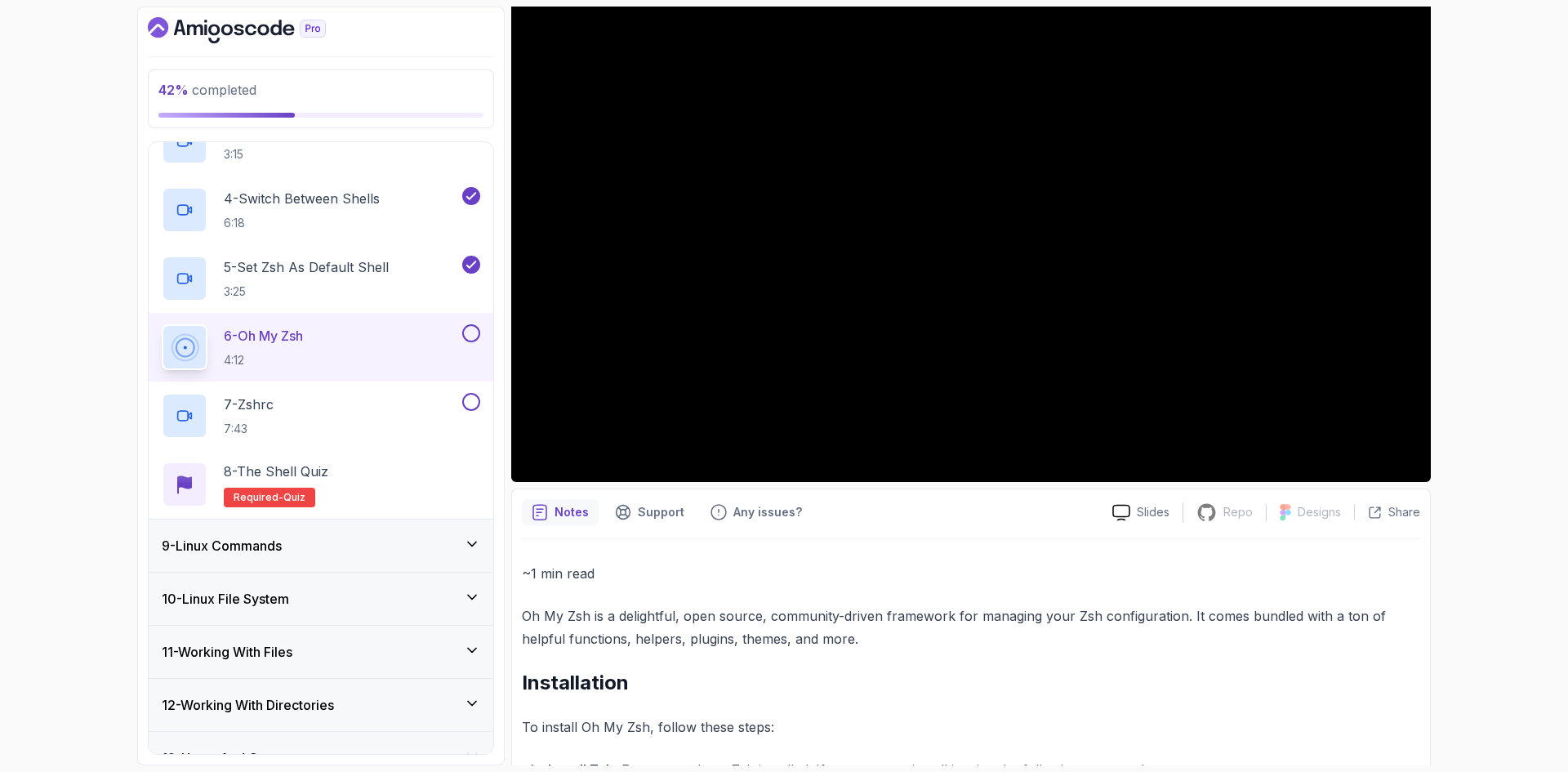
click at [469, 332] on button at bounding box center [471, 333] width 18 height 18
click at [268, 418] on h2 "7 - Zshrc 7:43" at bounding box center [248, 416] width 50 height 43
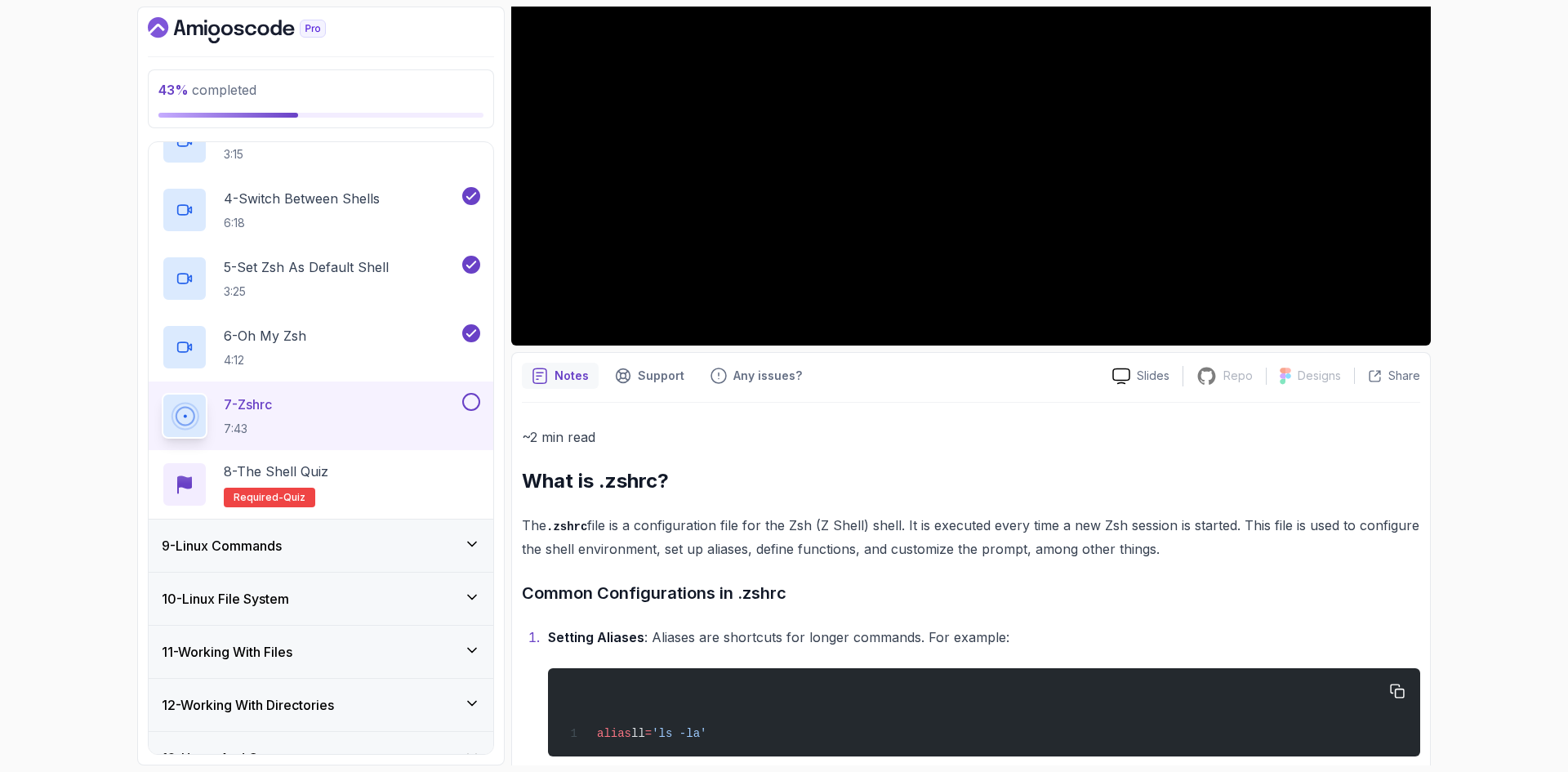
scroll to position [45, 0]
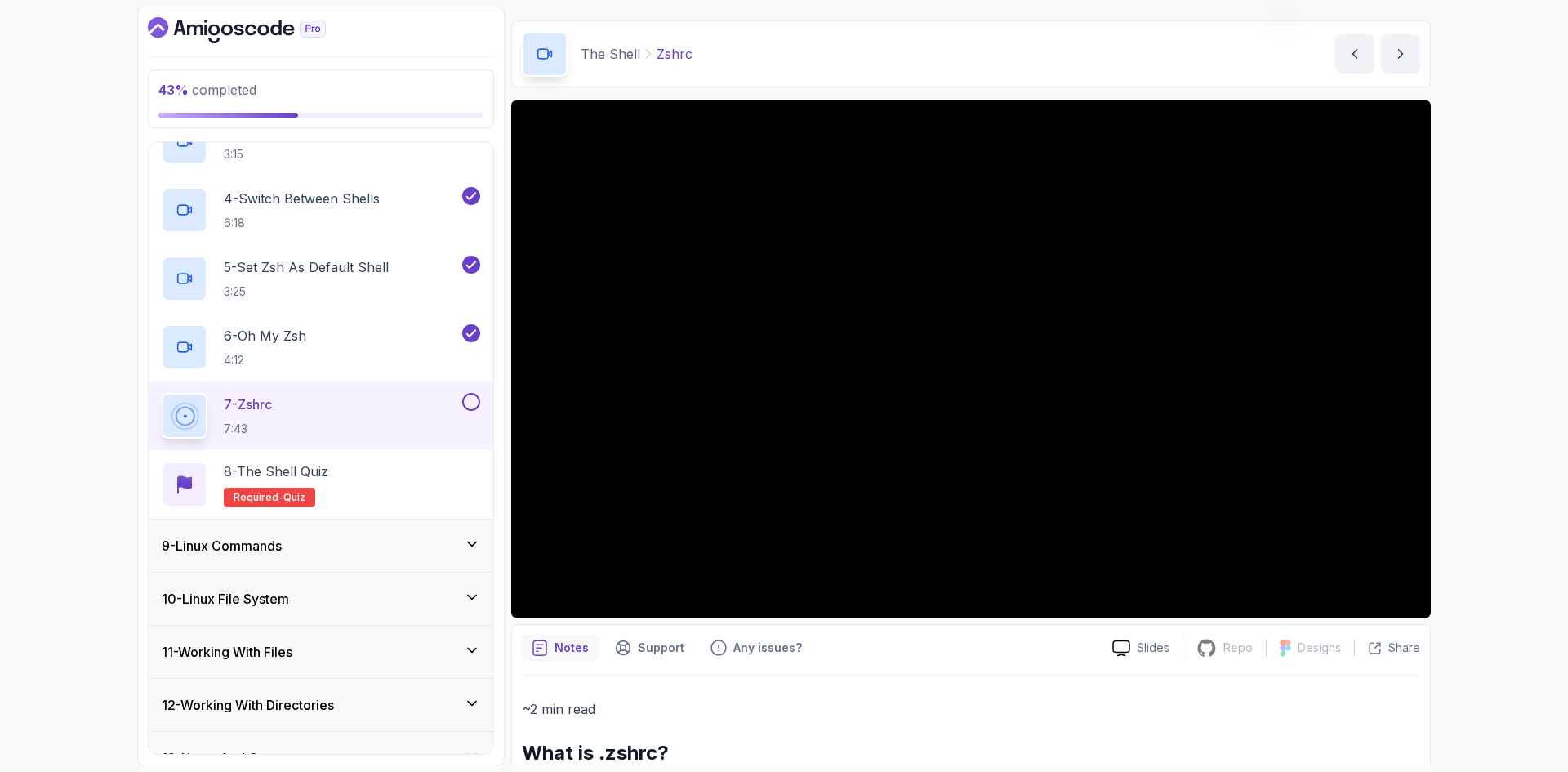
click at [478, 403] on button at bounding box center [471, 402] width 18 height 18
click at [371, 485] on div "8 - The Shell Quiz Required- quiz" at bounding box center [321, 485] width 318 height 46
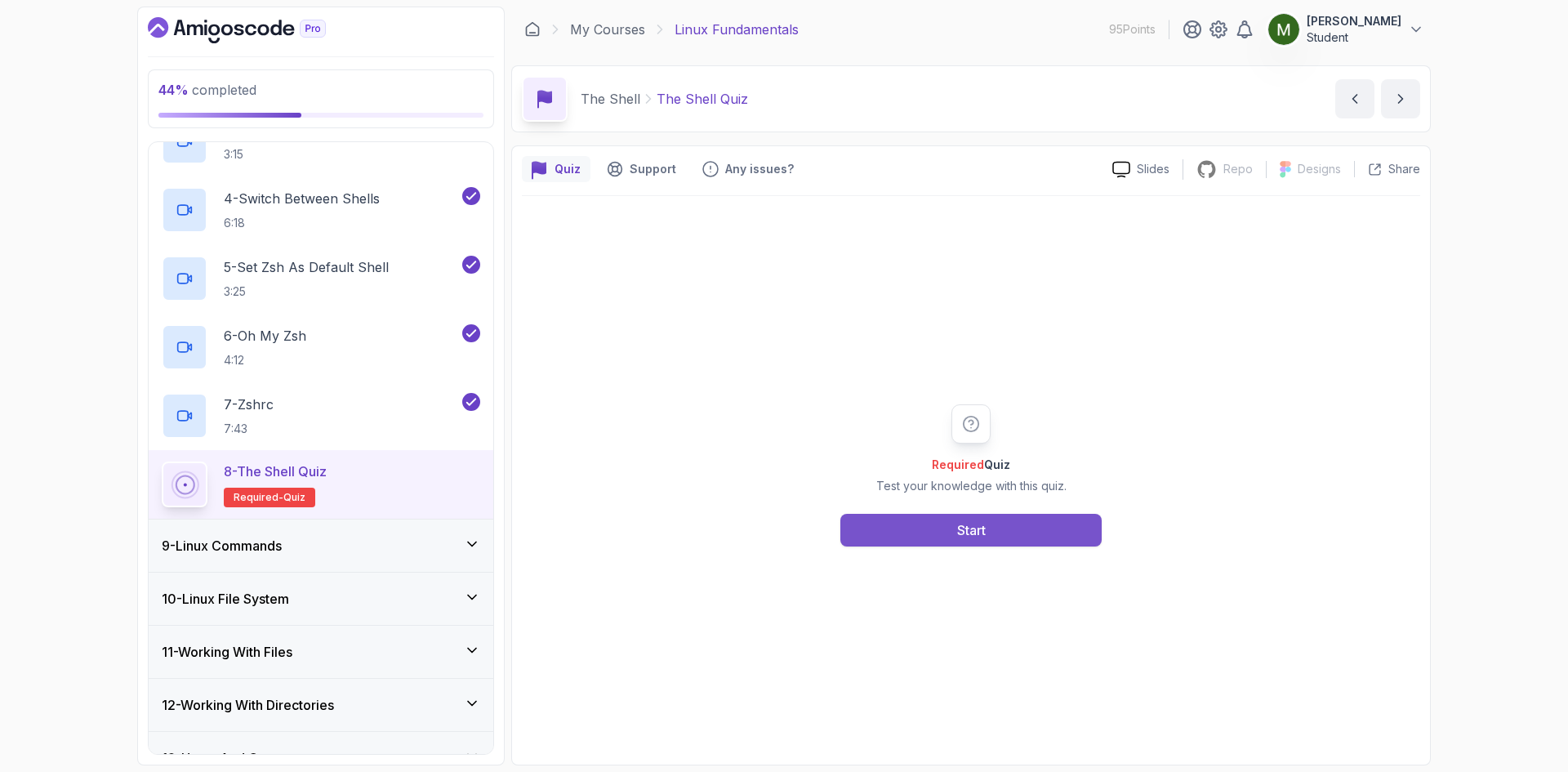
click at [893, 541] on button "Start" at bounding box center [971, 530] width 261 height 33
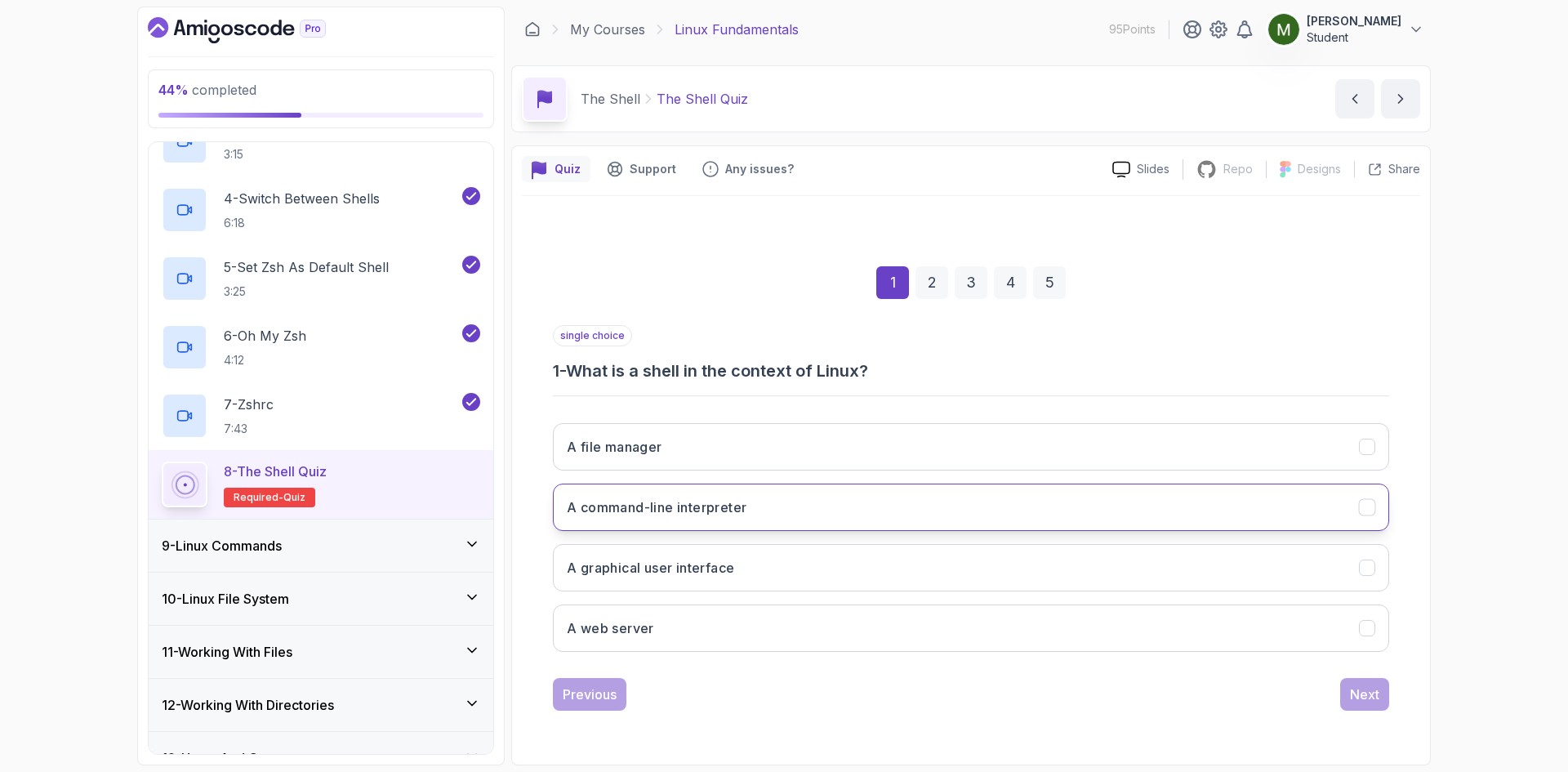
click at [746, 521] on button "A command-line interpreter" at bounding box center [971, 508] width 836 height 47
click at [1372, 693] on div "Next" at bounding box center [1364, 694] width 29 height 20
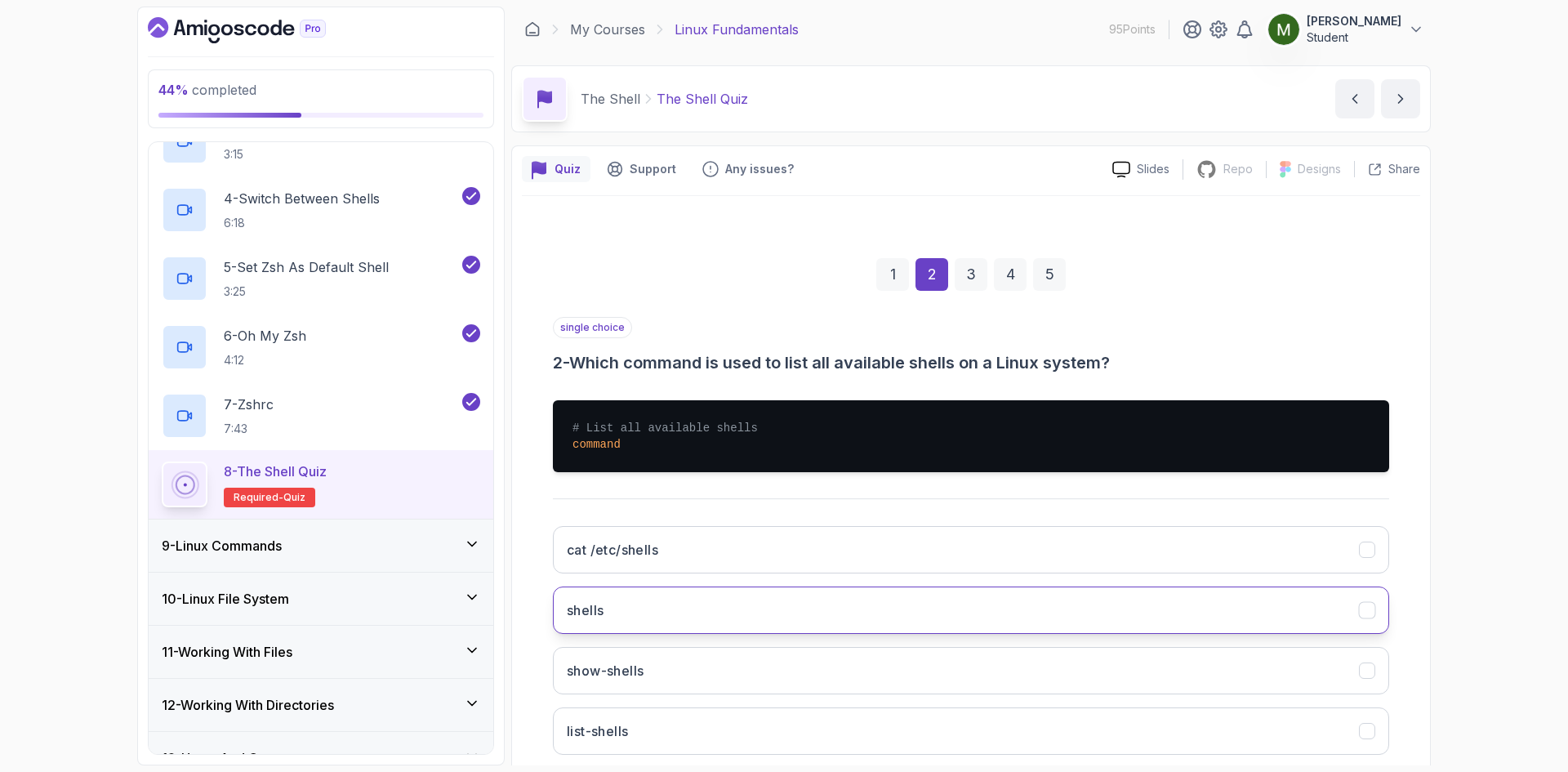
scroll to position [95, 0]
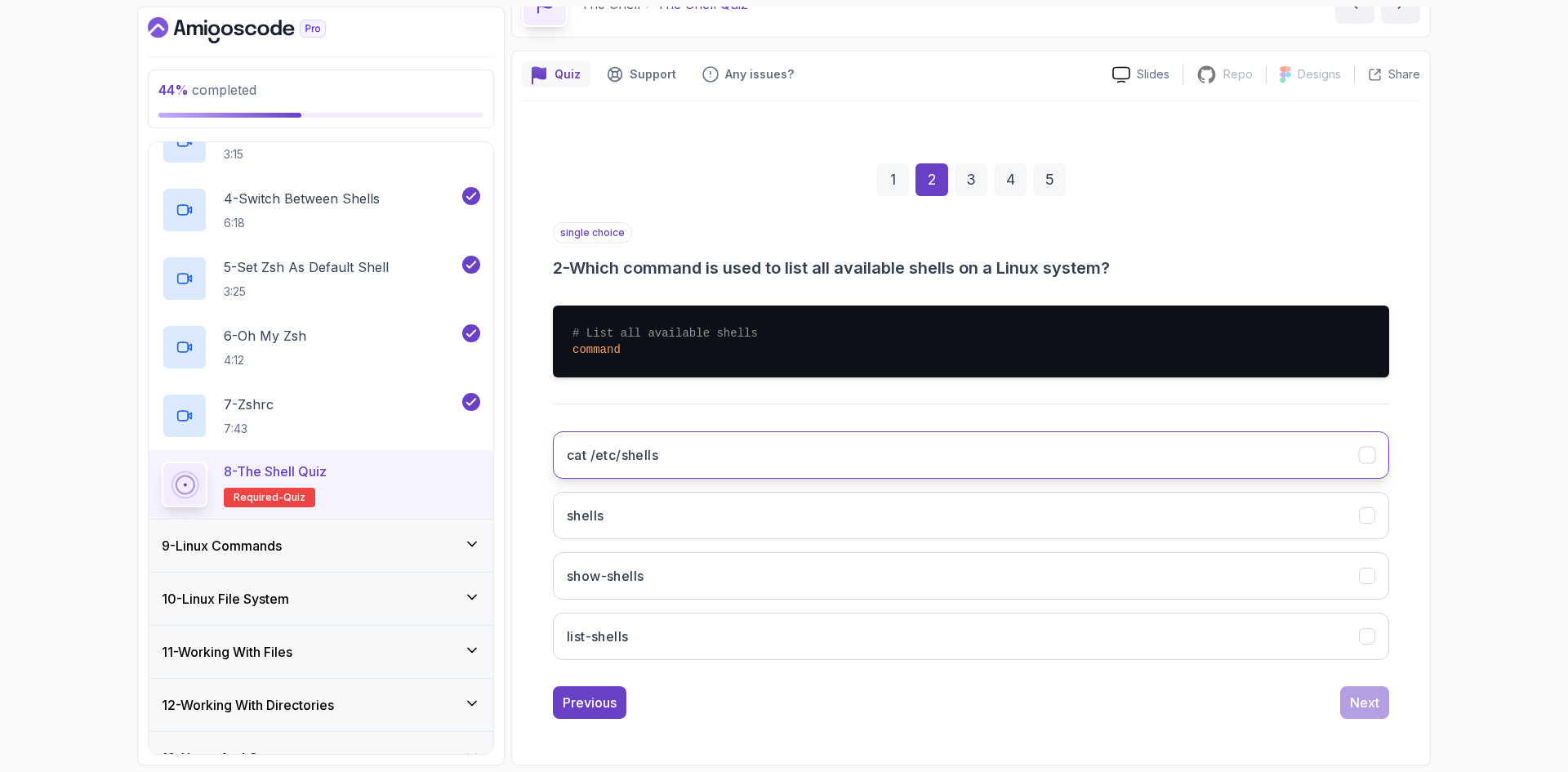
click at [703, 463] on button "cat /etc/shells" at bounding box center [971, 455] width 836 height 47
click at [1357, 703] on div "Next" at bounding box center [1364, 702] width 29 height 20
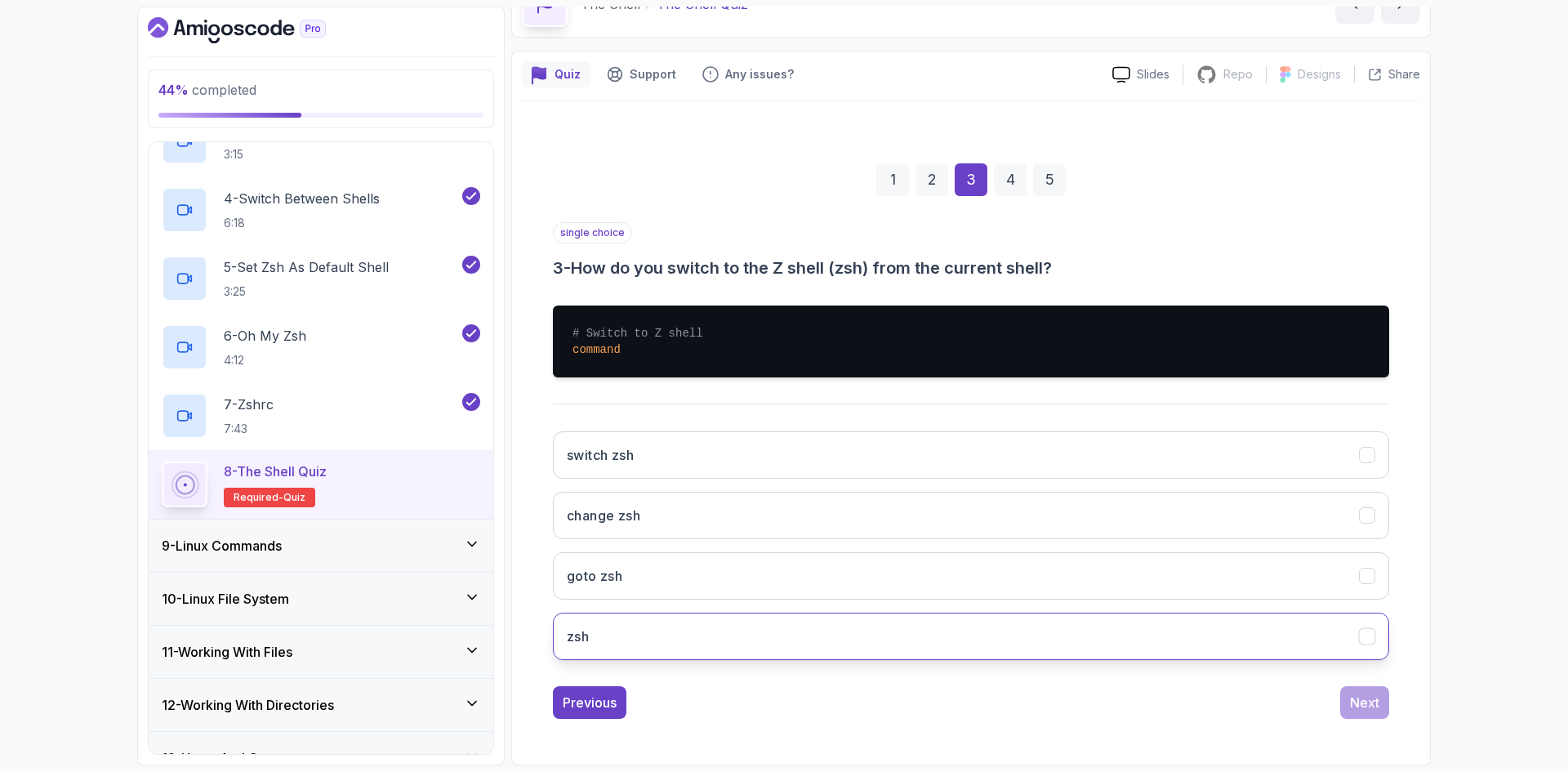
click at [912, 639] on button "zsh" at bounding box center [971, 636] width 836 height 47
click at [1369, 707] on div "Next" at bounding box center [1364, 702] width 29 height 20
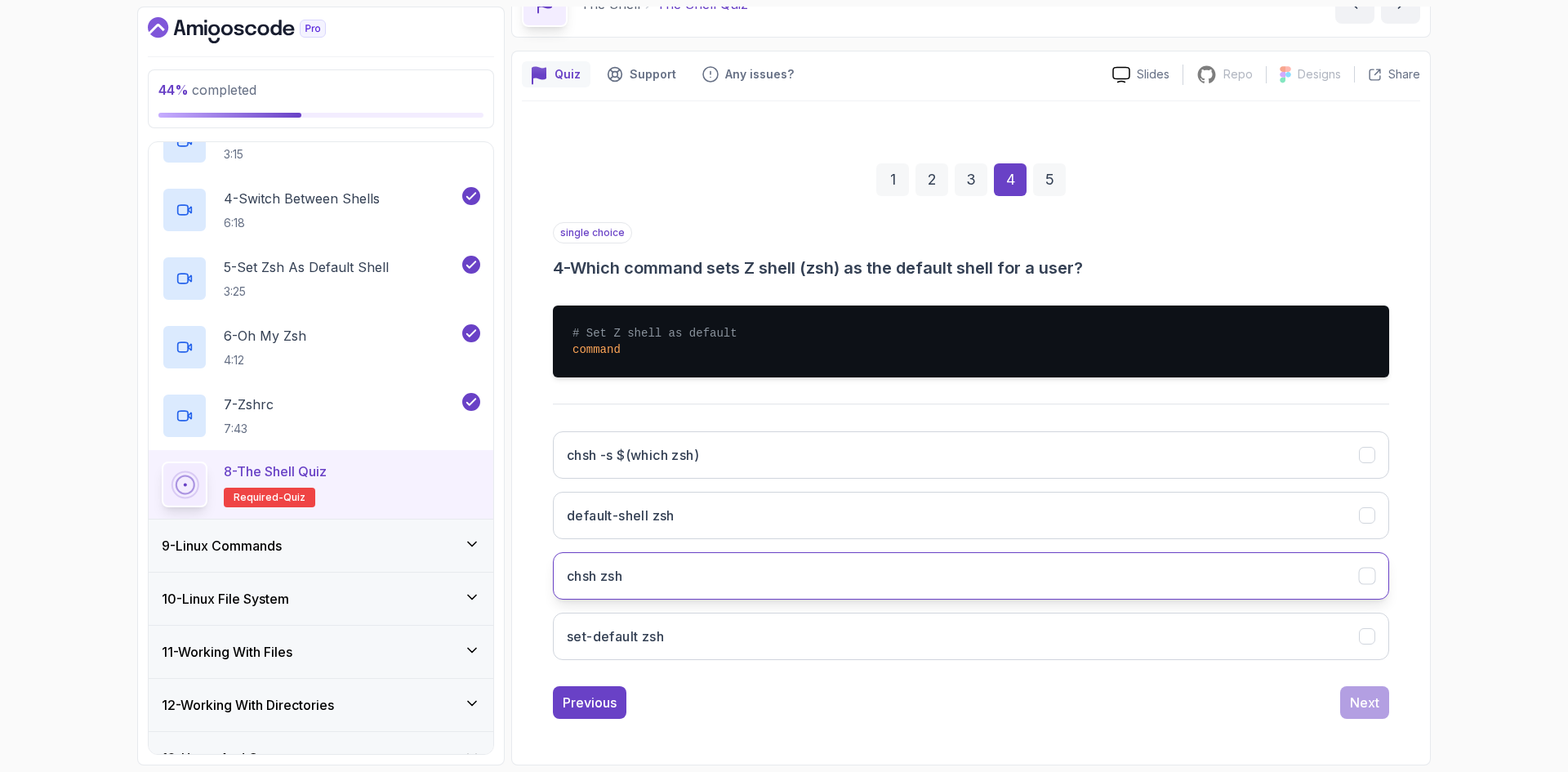
click at [723, 567] on button "chsh zsh" at bounding box center [971, 576] width 836 height 47
click at [1348, 702] on button "Next" at bounding box center [1364, 702] width 49 height 33
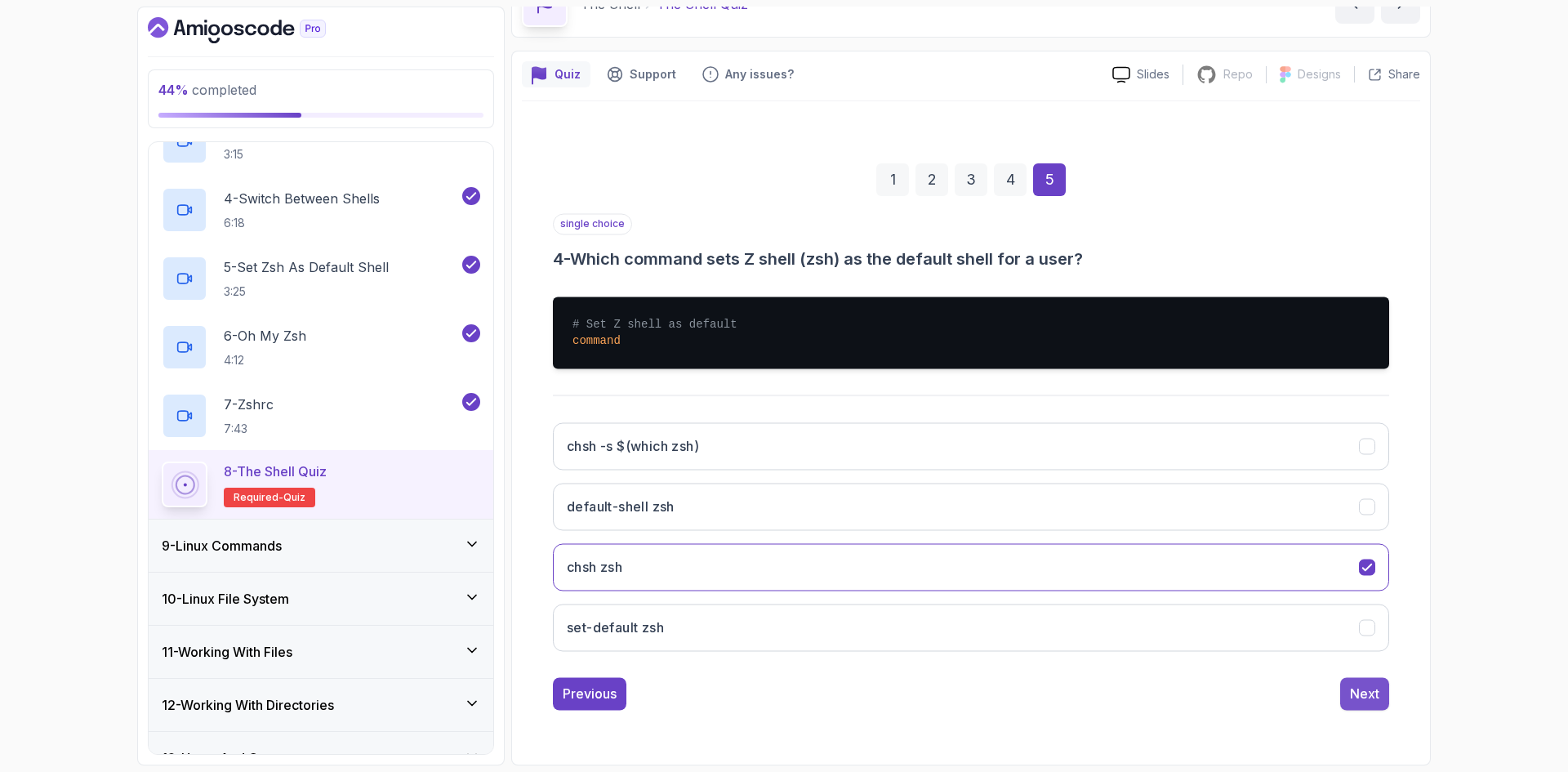
scroll to position [0, 0]
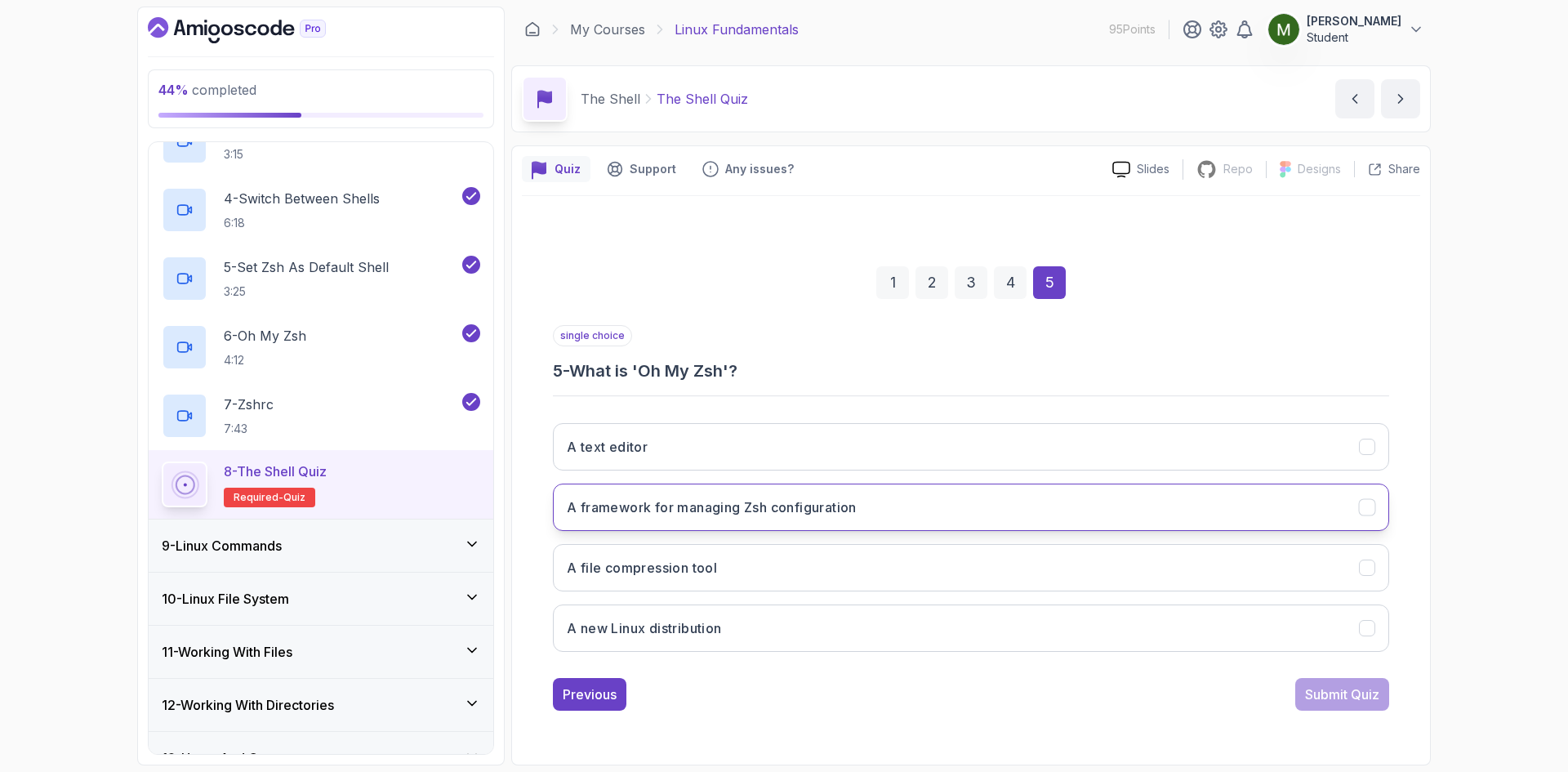
click at [727, 524] on button "A framework for managing Zsh configuration" at bounding box center [971, 508] width 836 height 47
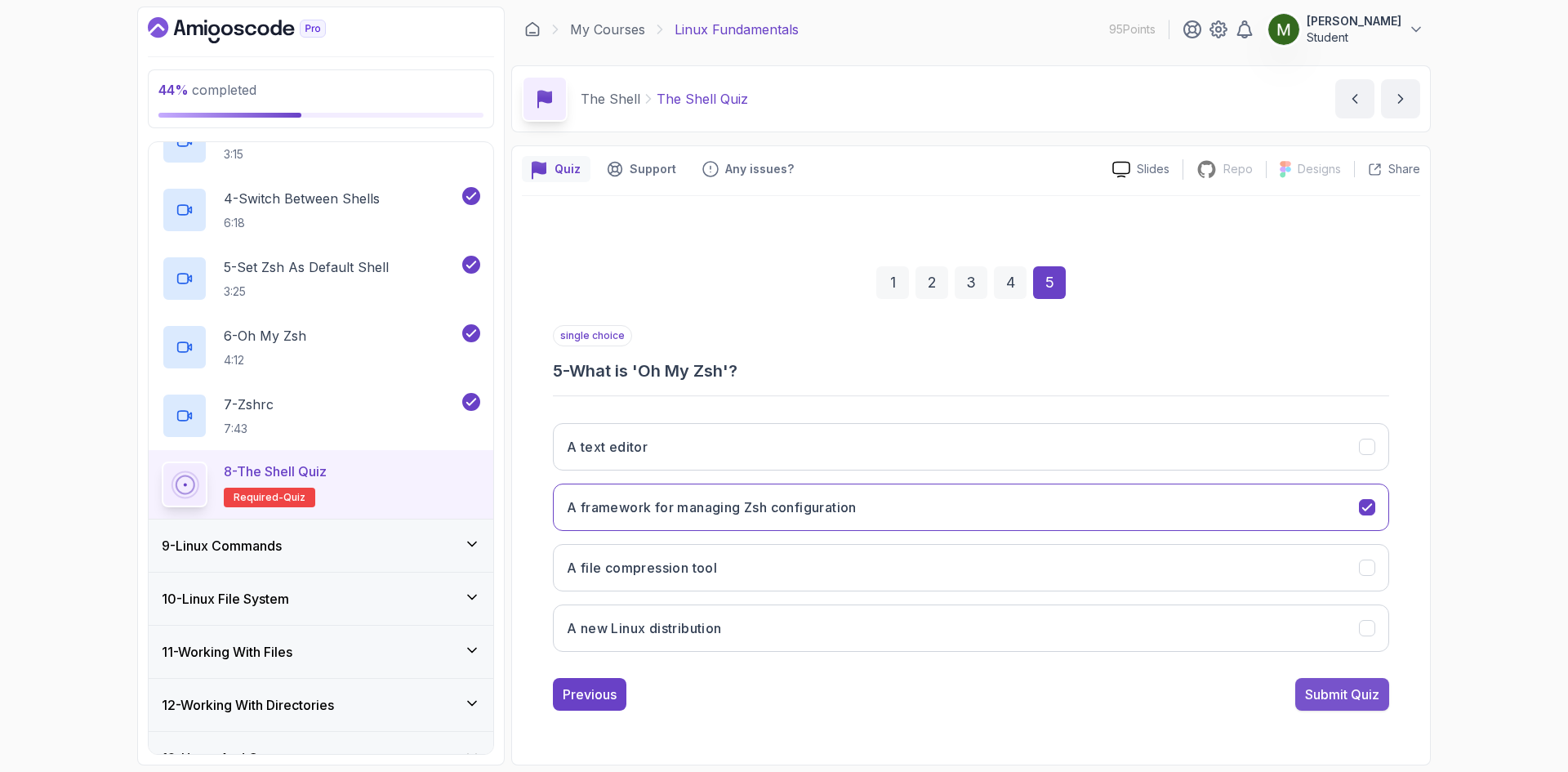
click at [1324, 698] on div "Submit Quiz" at bounding box center [1341, 694] width 74 height 20
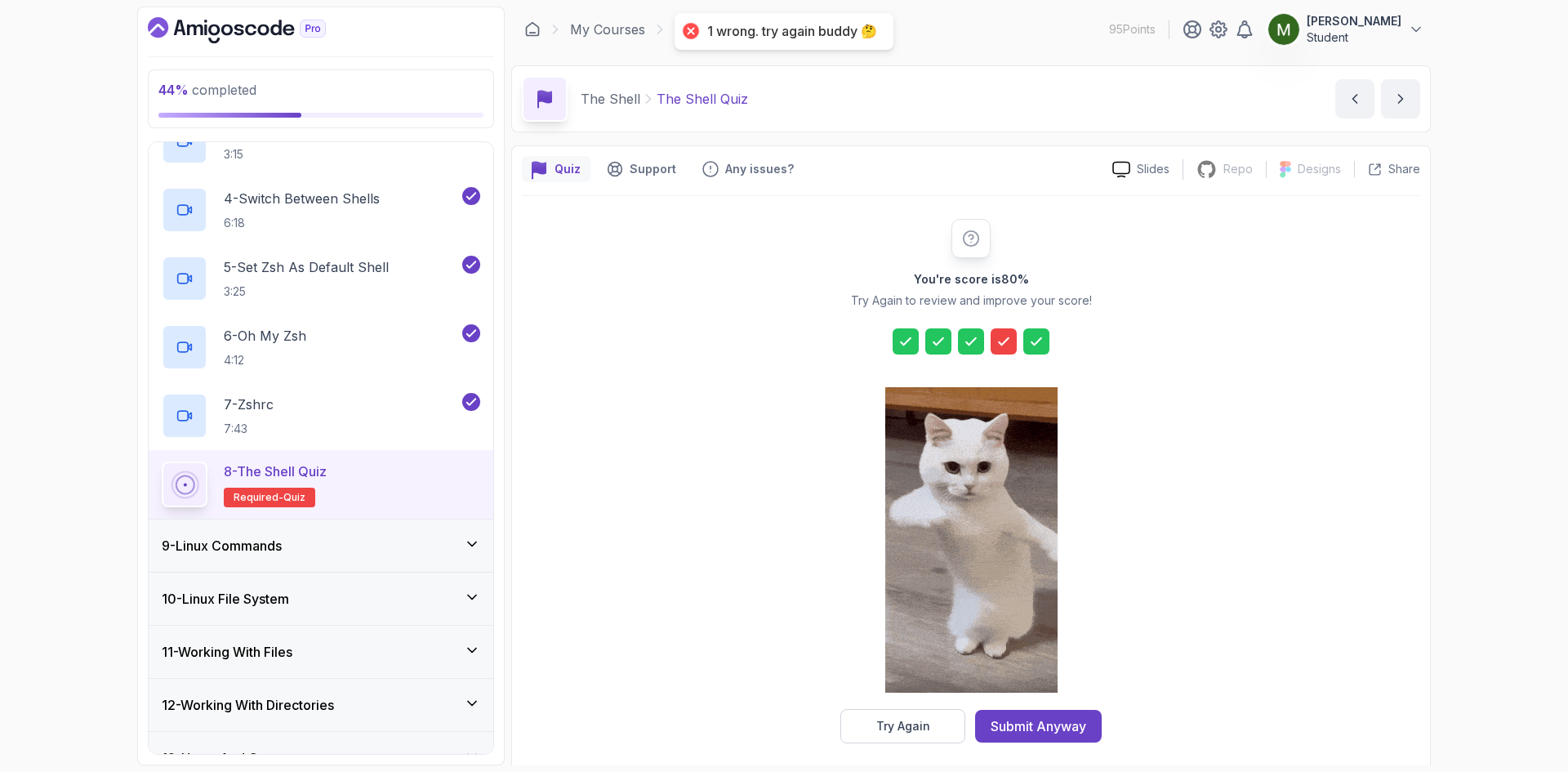
scroll to position [11, 0]
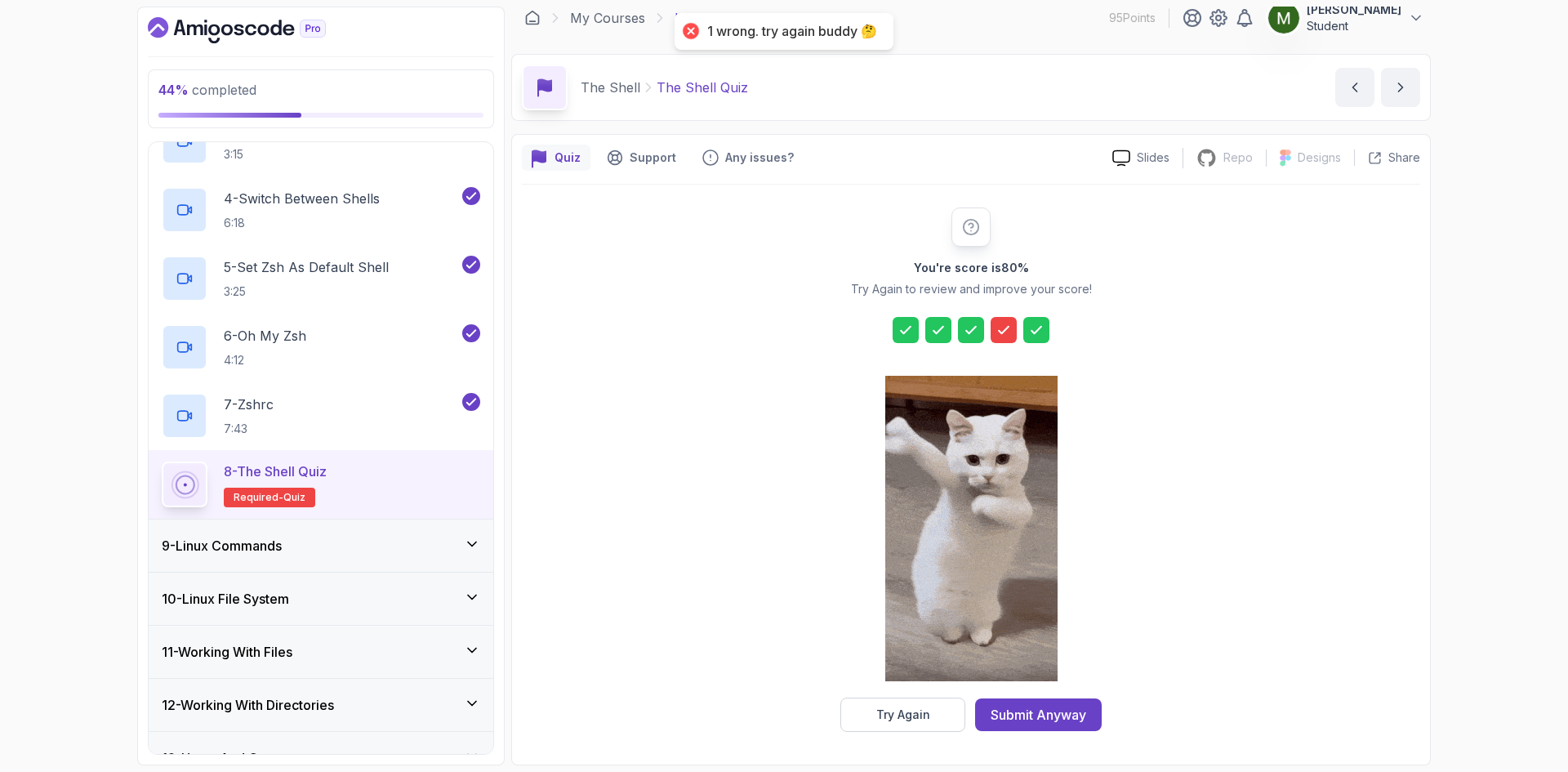
click at [1010, 336] on icon at bounding box center [1003, 330] width 16 height 16
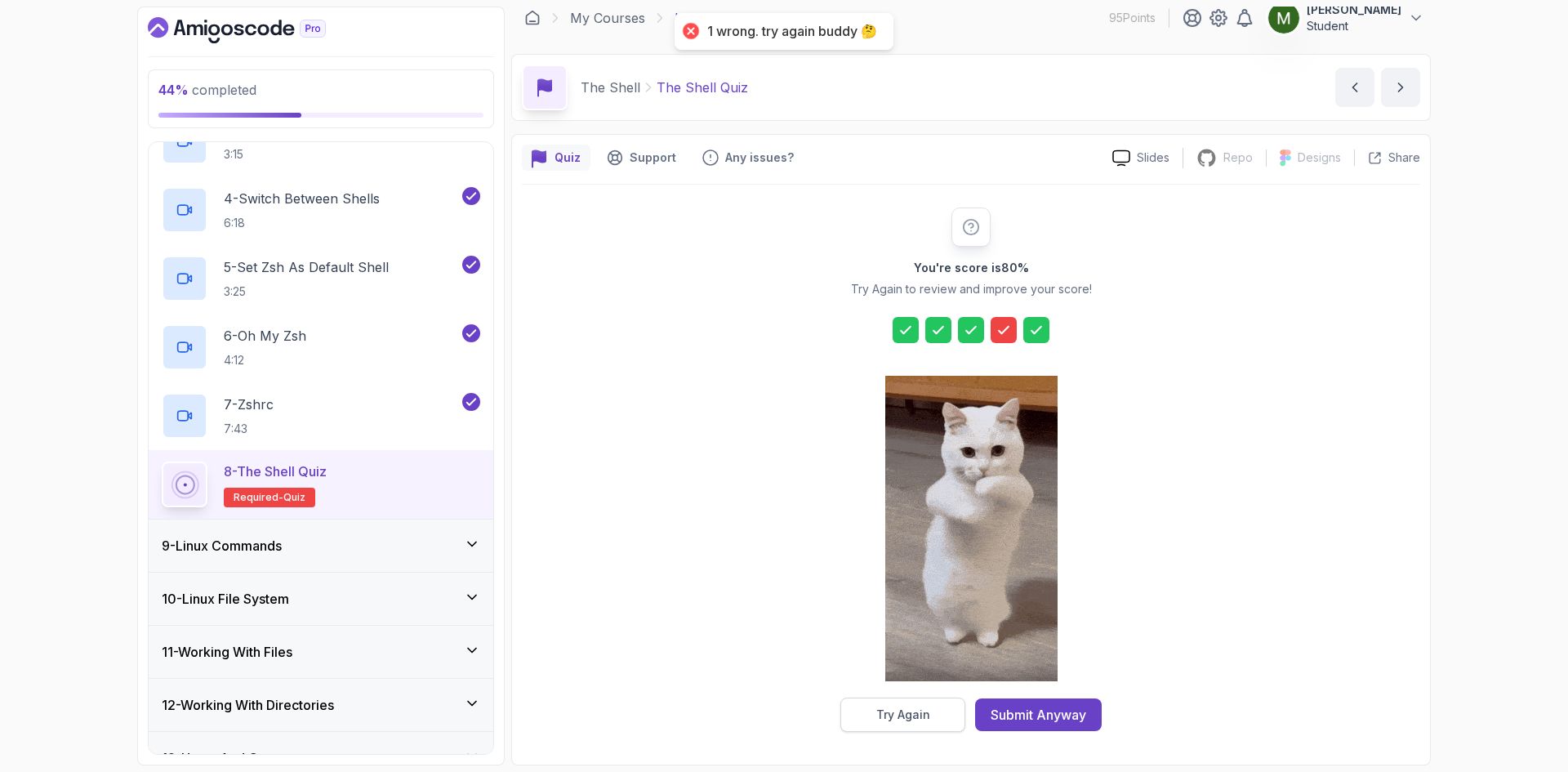
click at [912, 708] on div "Try Again" at bounding box center [903, 715] width 54 height 16
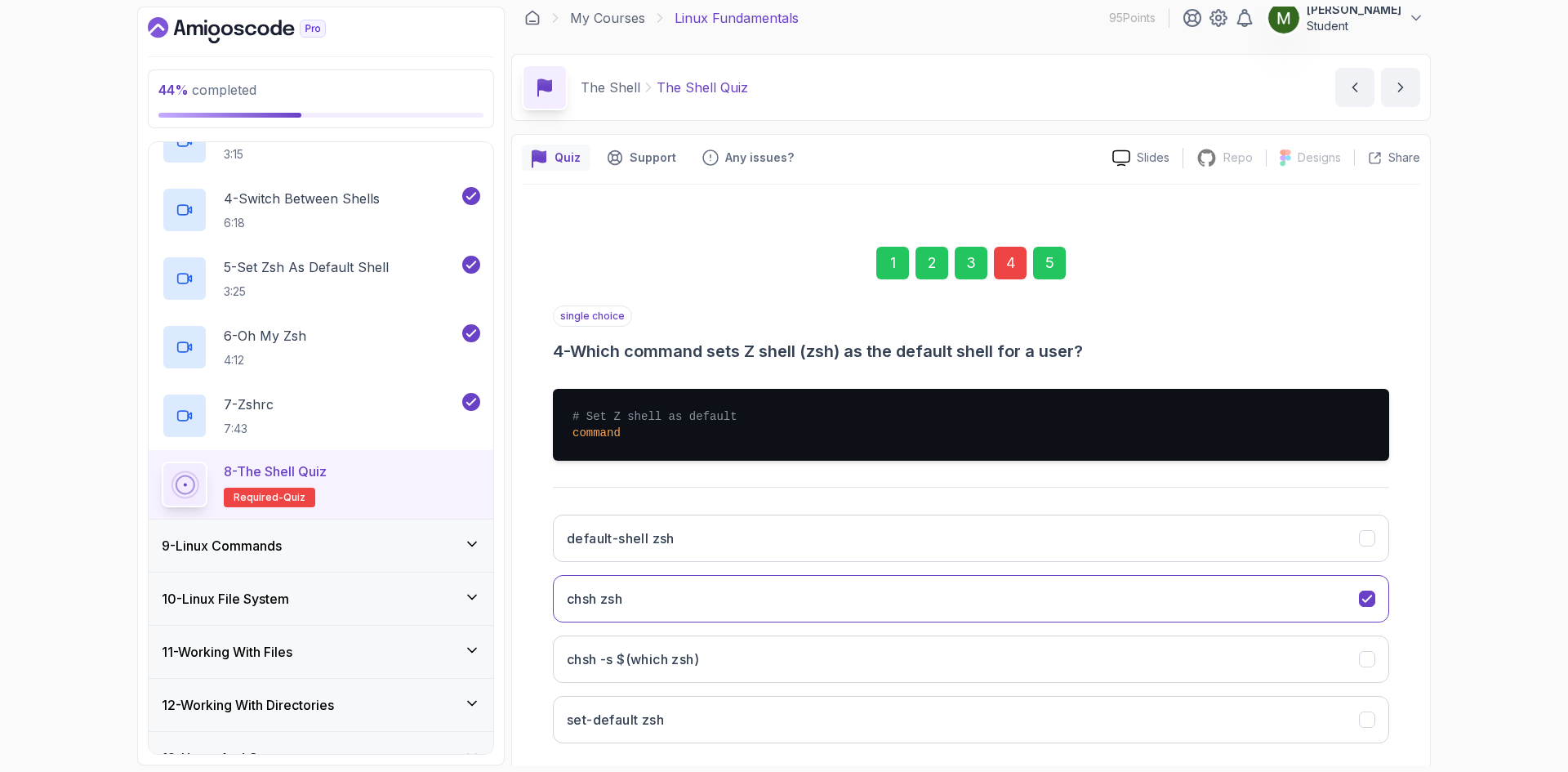
click at [1001, 261] on div "4" at bounding box center [1010, 263] width 33 height 33
click at [998, 262] on div "4" at bounding box center [1010, 263] width 33 height 33
click at [949, 273] on div "1 2 3 4 5" at bounding box center [971, 263] width 836 height 85
click at [959, 264] on div "3" at bounding box center [971, 263] width 33 height 33
click at [1000, 269] on div "4" at bounding box center [1010, 263] width 33 height 33
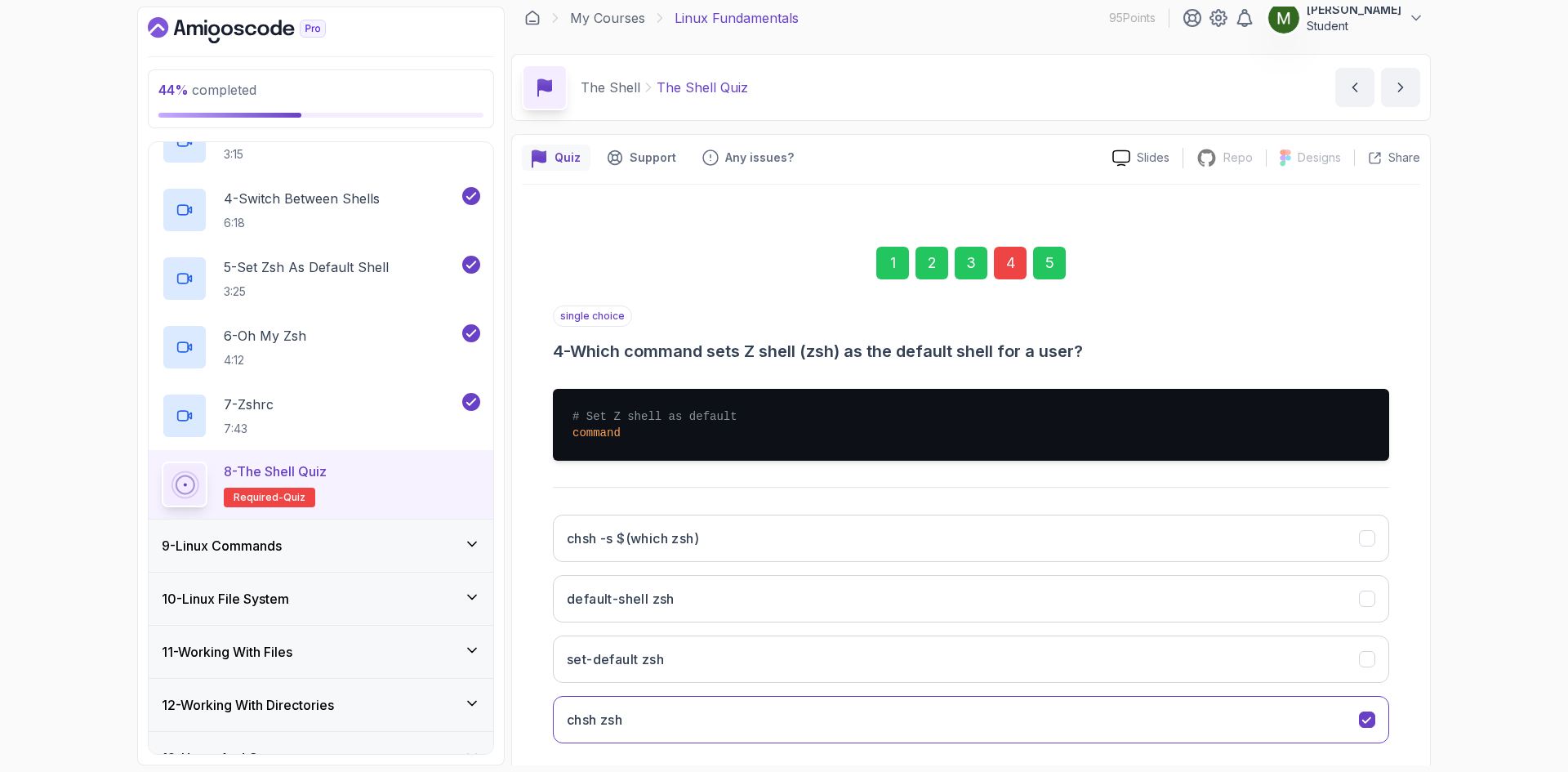
scroll to position [95, 0]
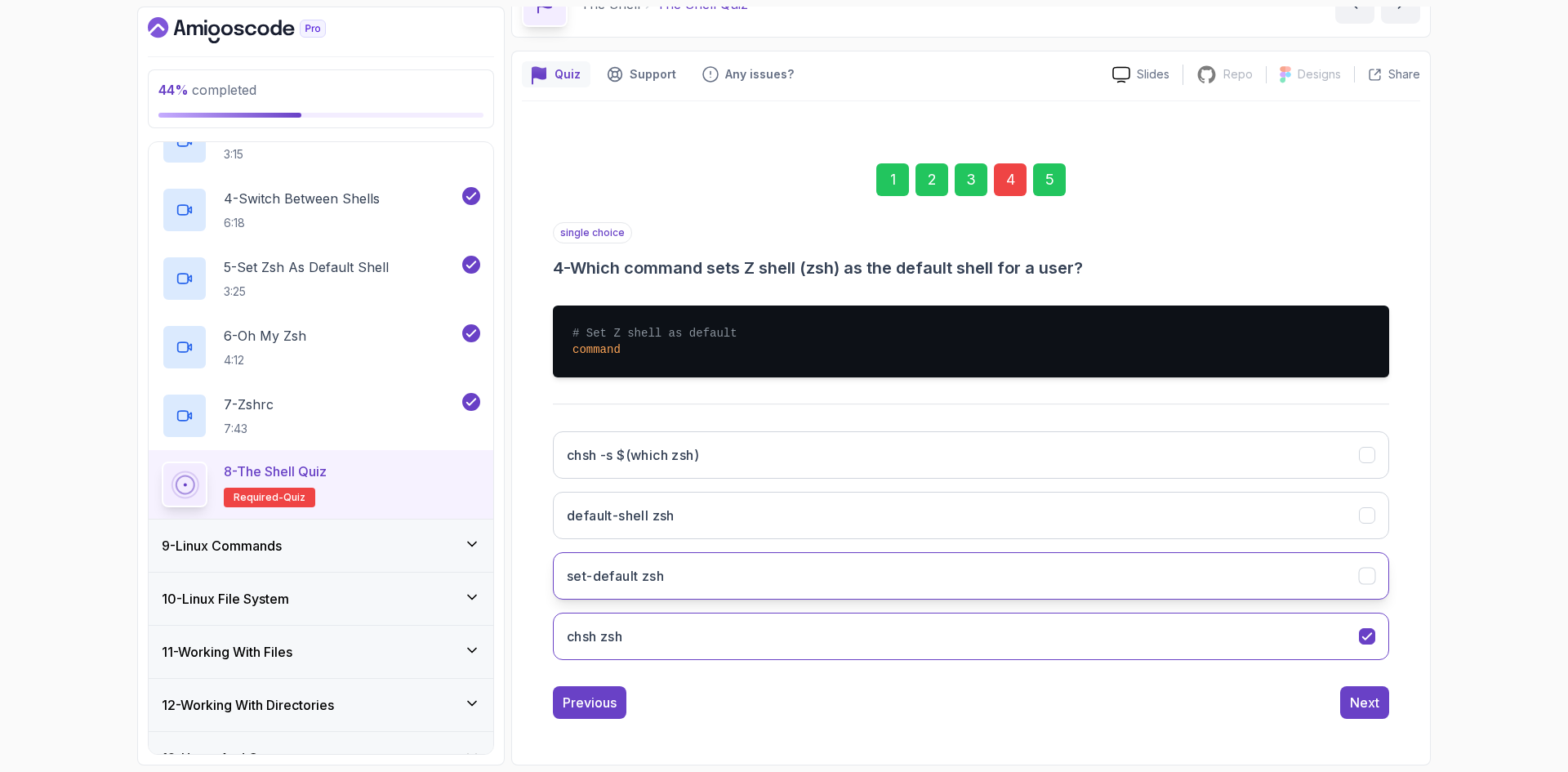
click at [1360, 580] on icon "set-default zsh" at bounding box center [1367, 576] width 16 height 16
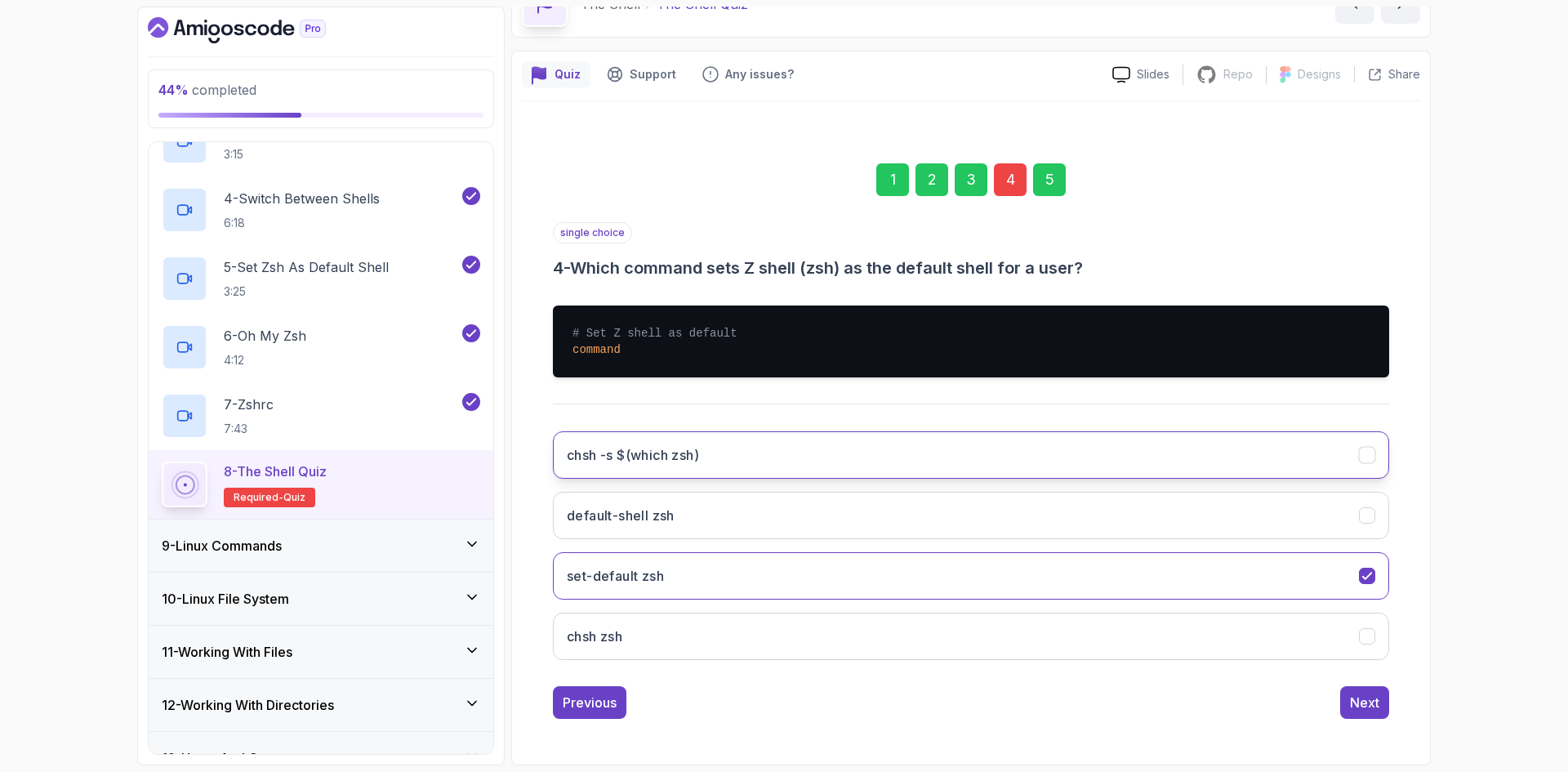
click at [1340, 455] on button "chsh -s $(which zsh)" at bounding box center [971, 455] width 836 height 47
click at [1364, 702] on div "Next" at bounding box center [1364, 702] width 29 height 20
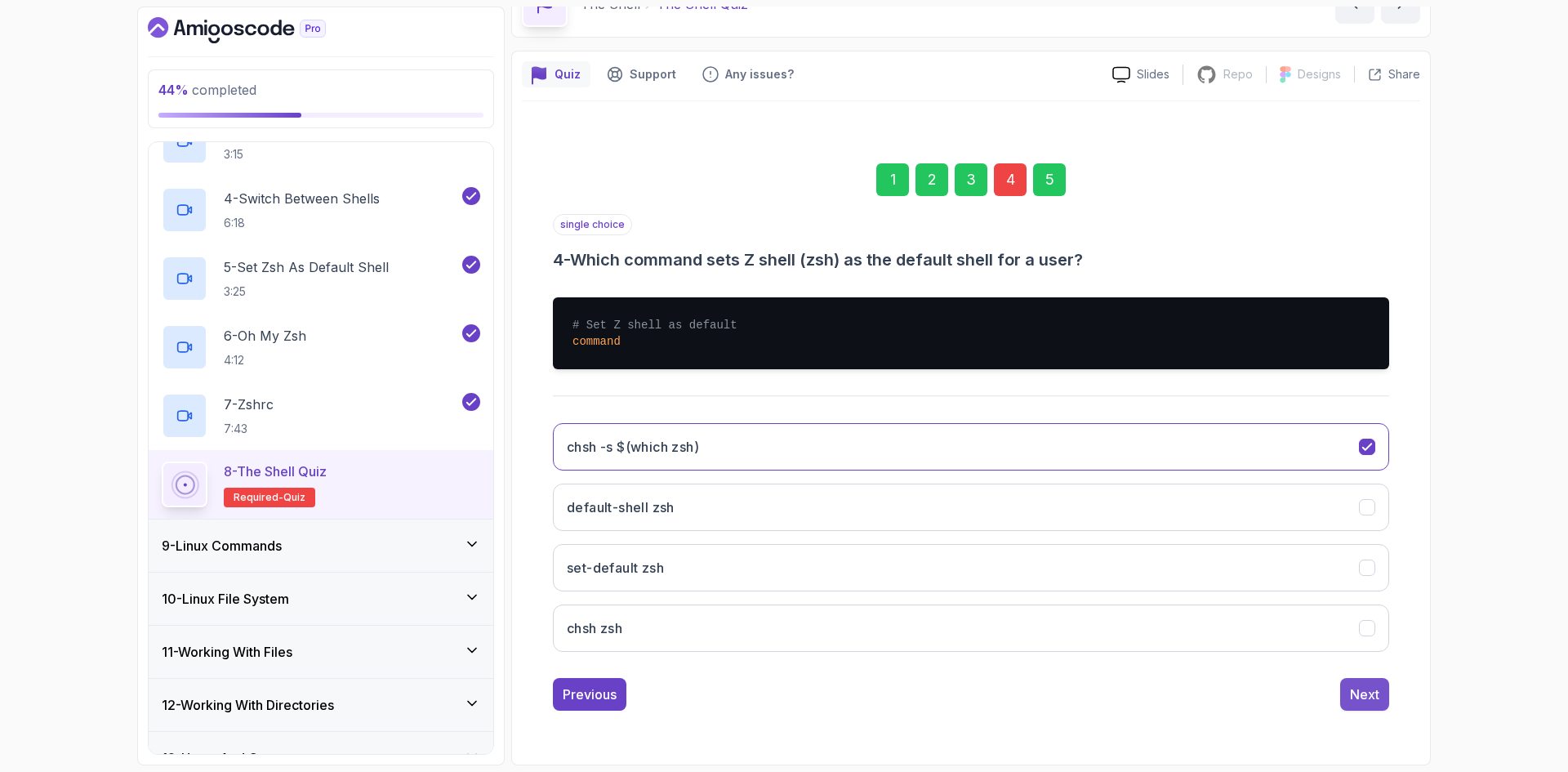
scroll to position [0, 0]
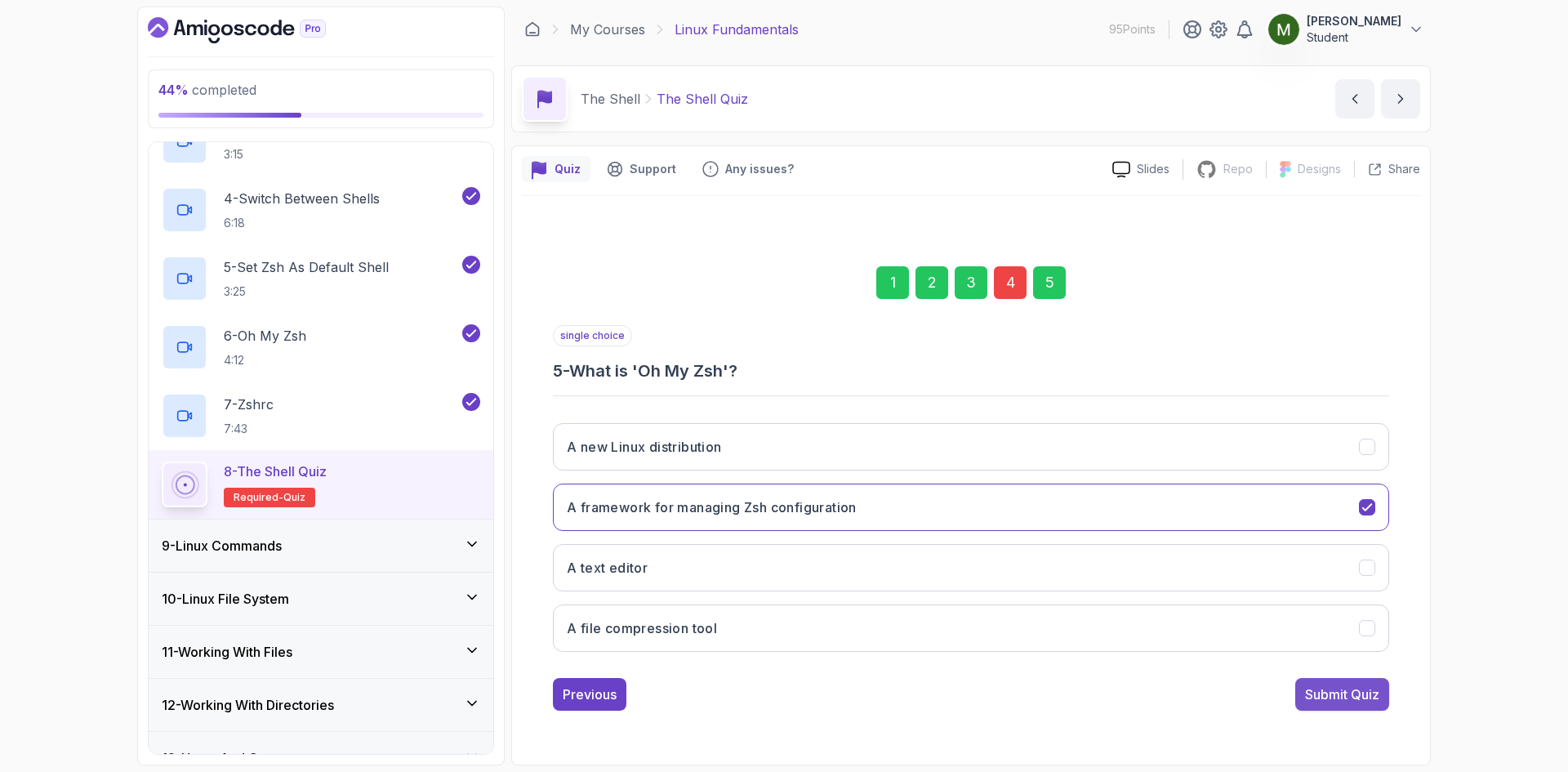
click at [1332, 684] on div "Submit Quiz" at bounding box center [1341, 694] width 74 height 20
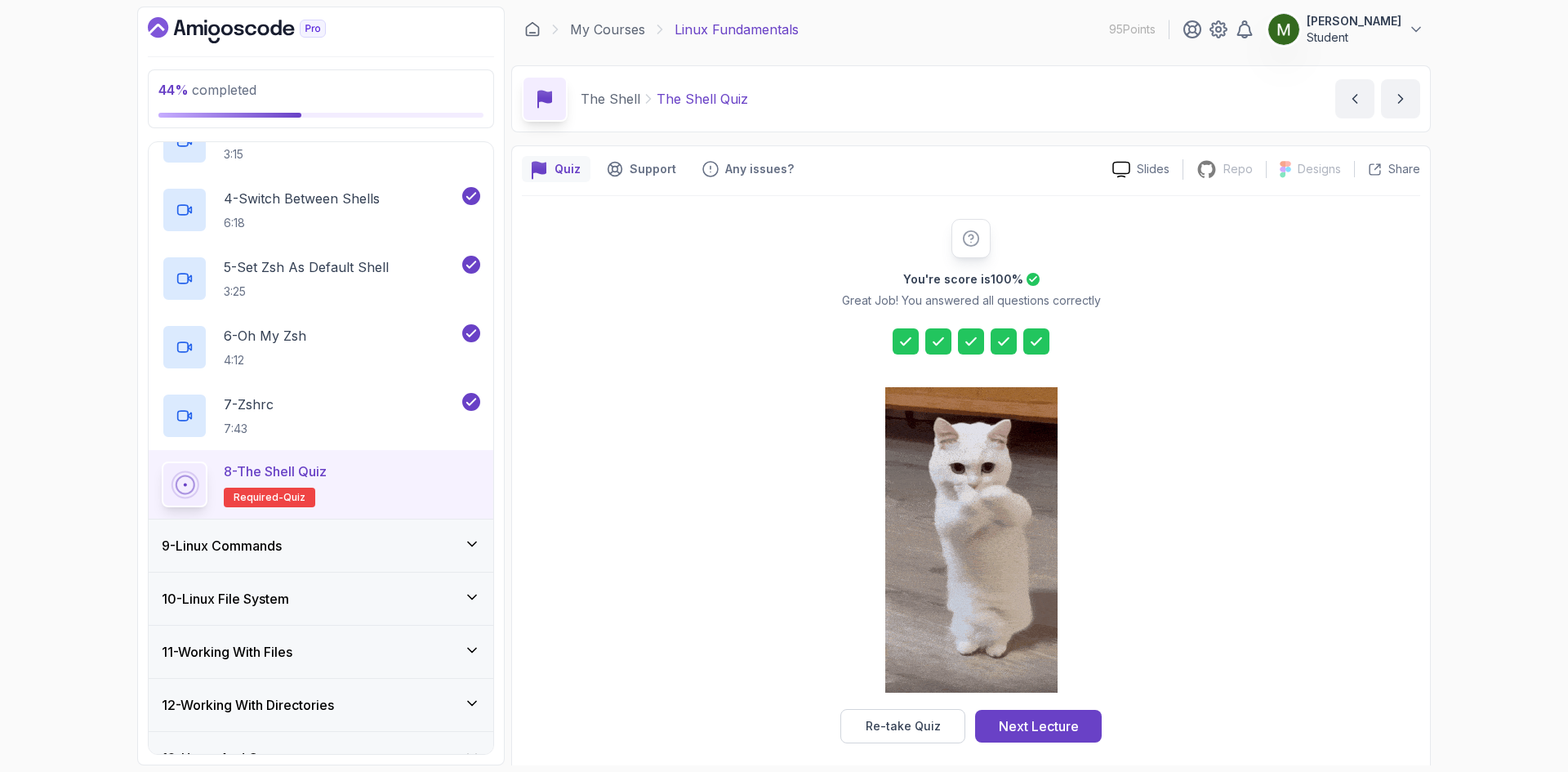
scroll to position [11, 0]
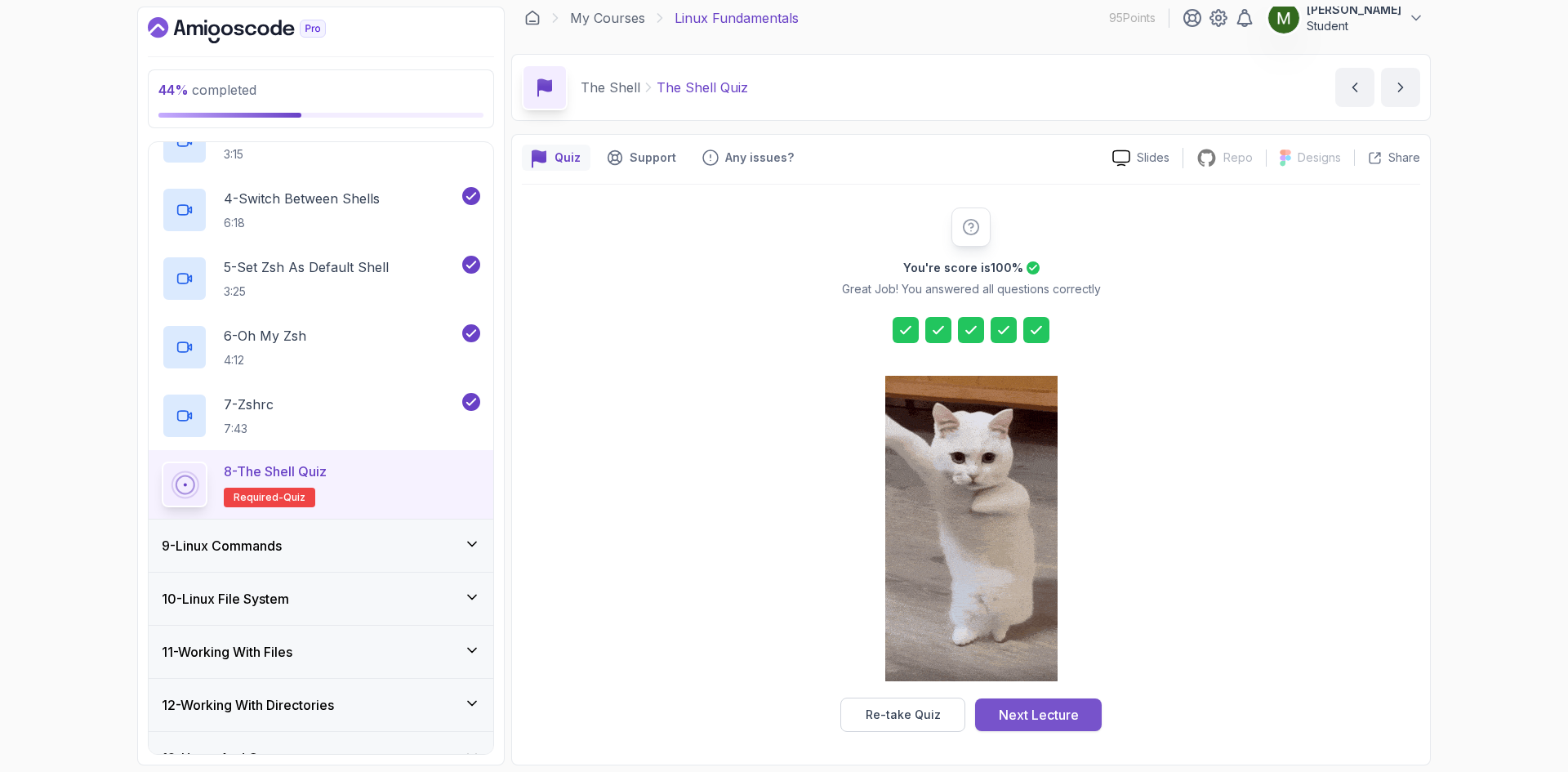
click at [1036, 719] on div "Next Lecture" at bounding box center [1039, 715] width 80 height 20
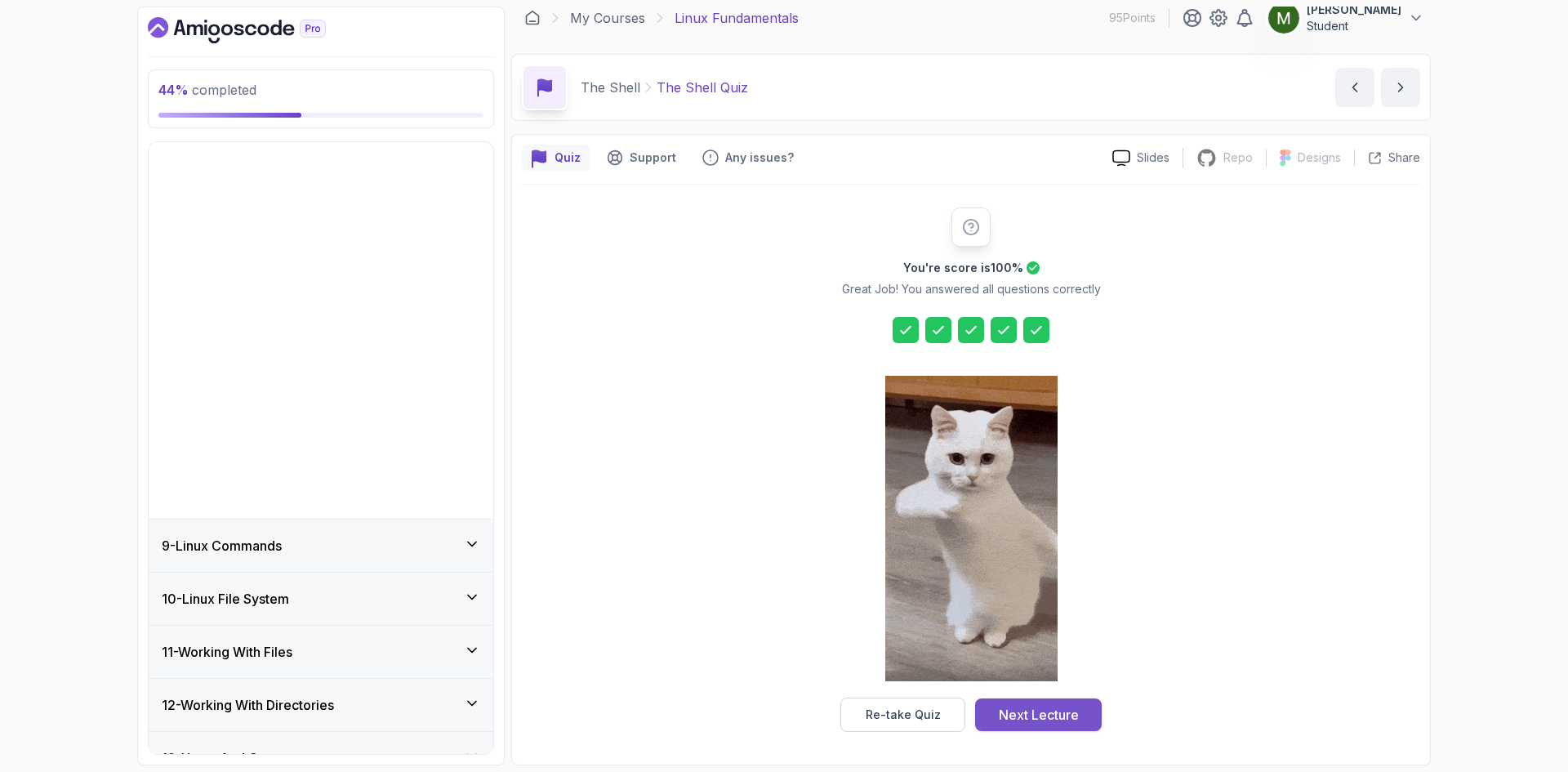
scroll to position [184, 0]
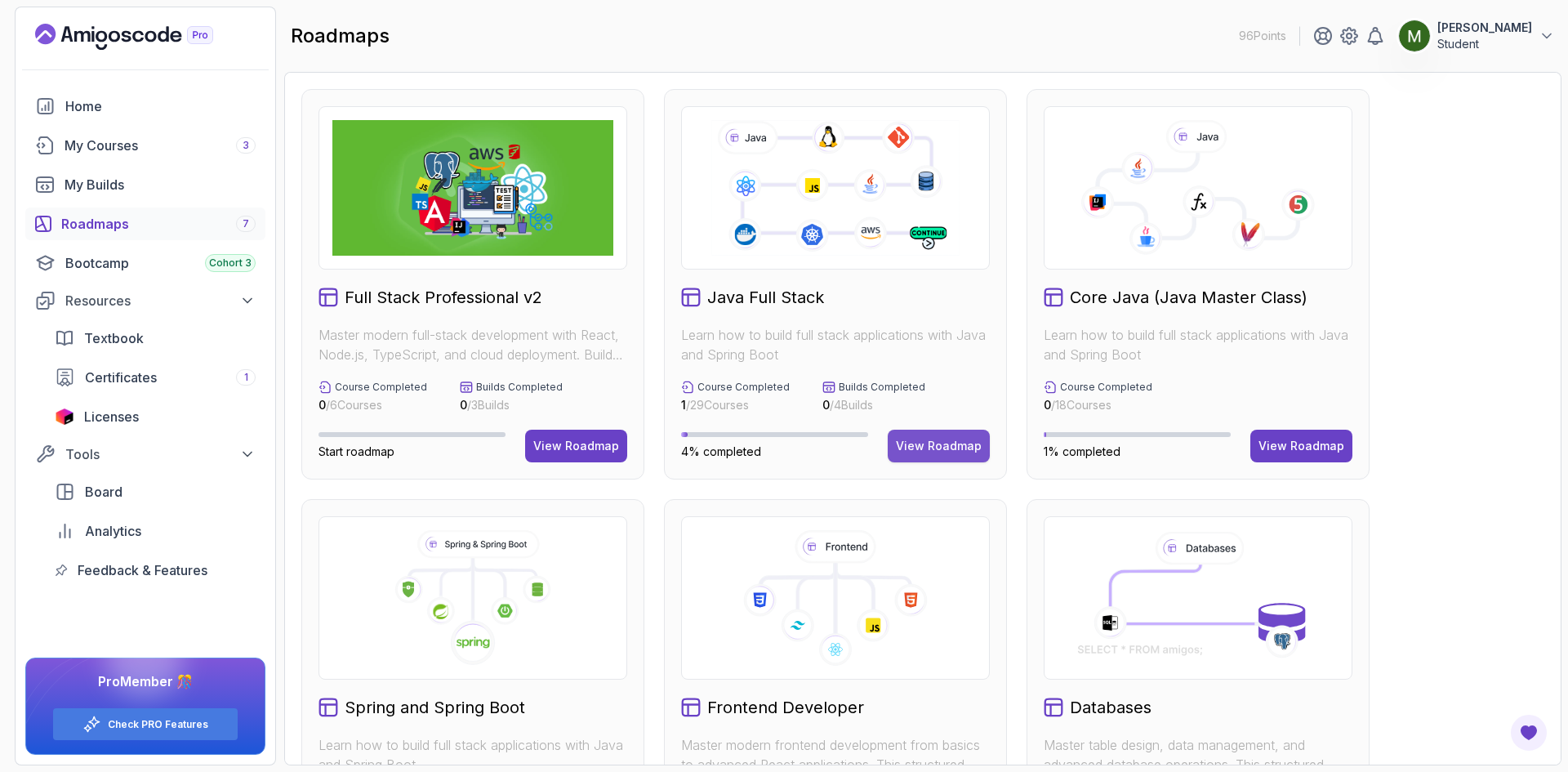
click at [952, 436] on button "View Roadmap" at bounding box center [938, 446] width 102 height 33
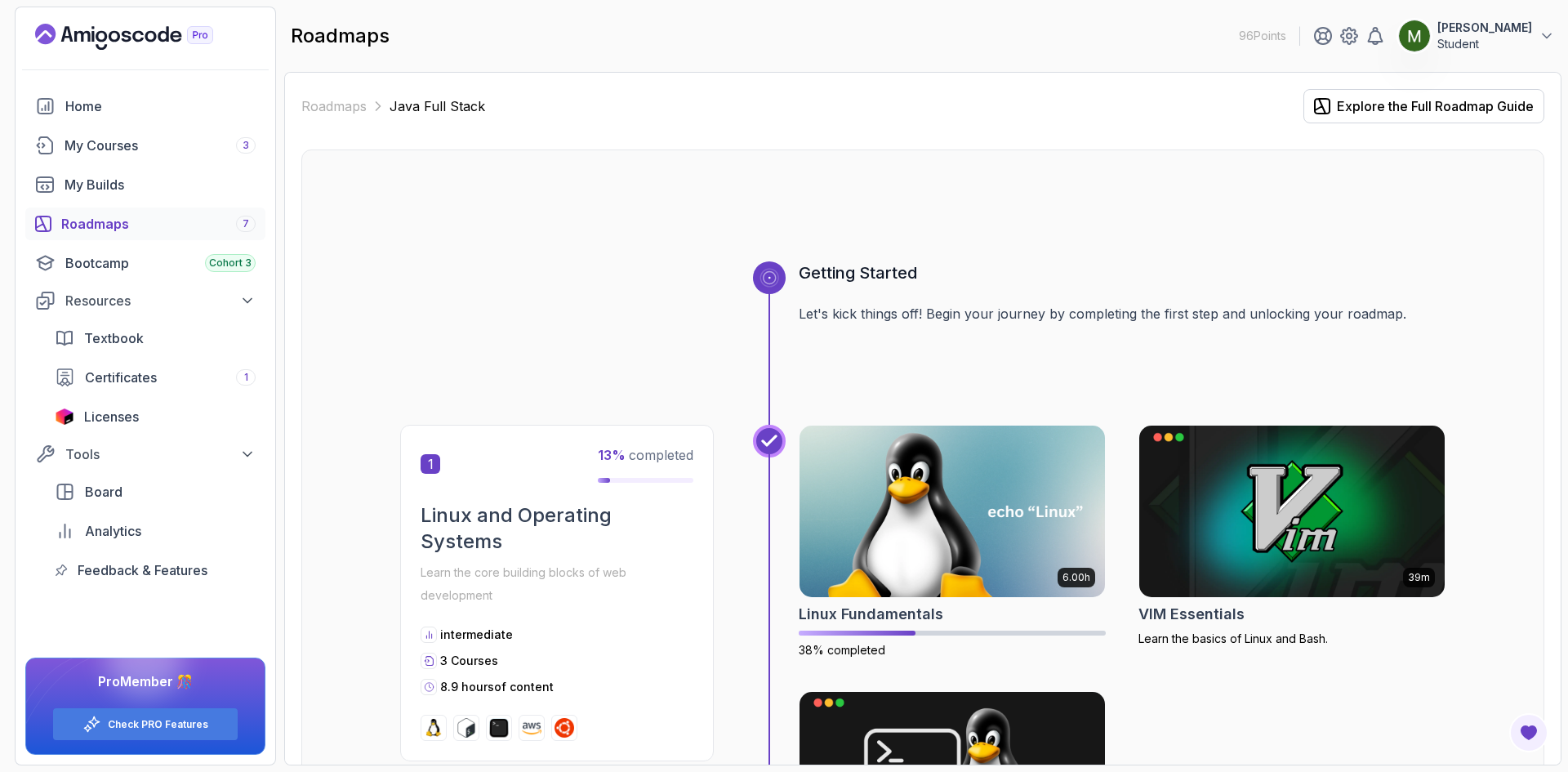
click at [131, 30] on icon "Landing page" at bounding box center [124, 37] width 178 height 26
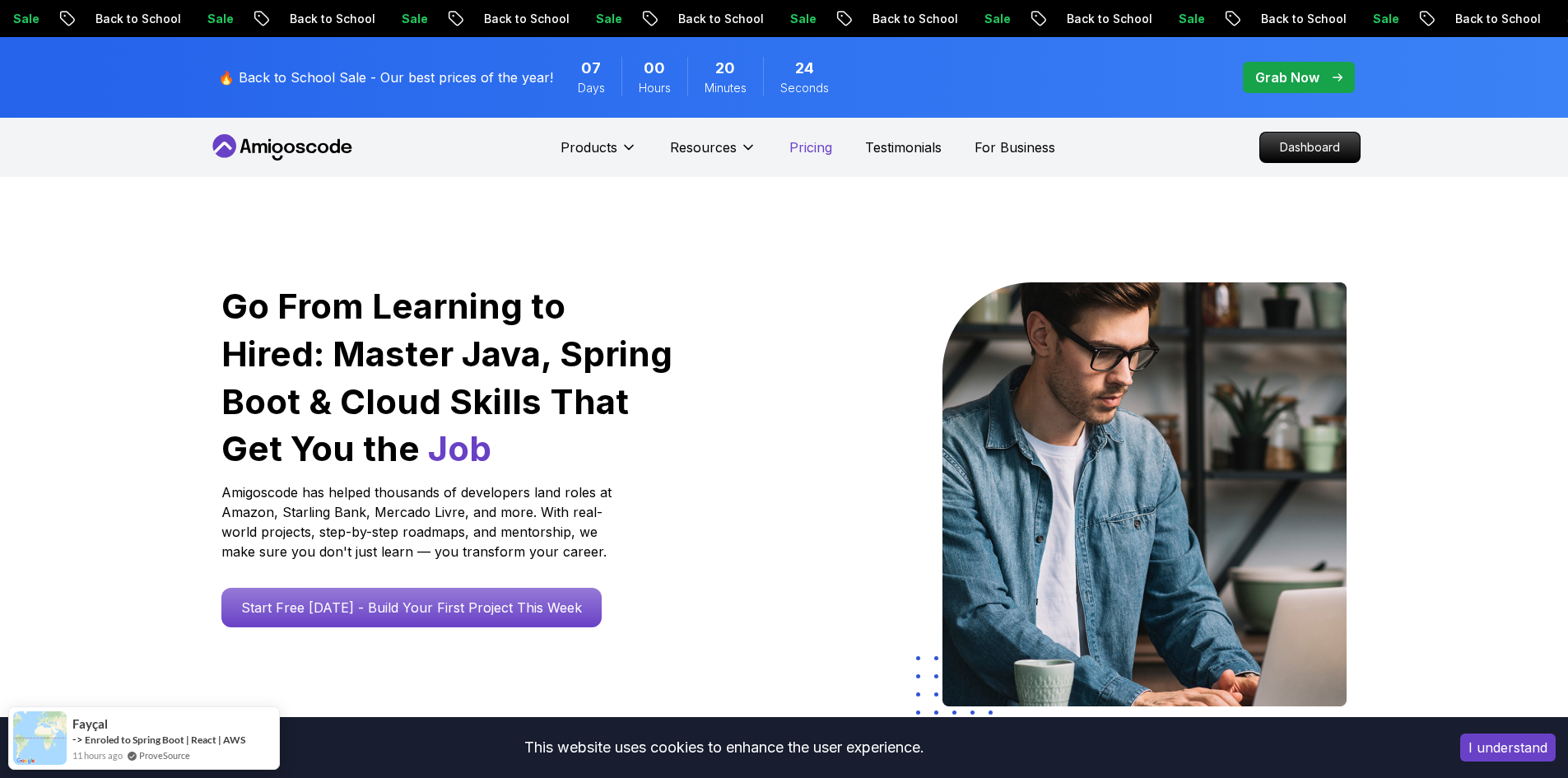
click at [795, 151] on p "Pricing" at bounding box center [811, 148] width 43 height 20
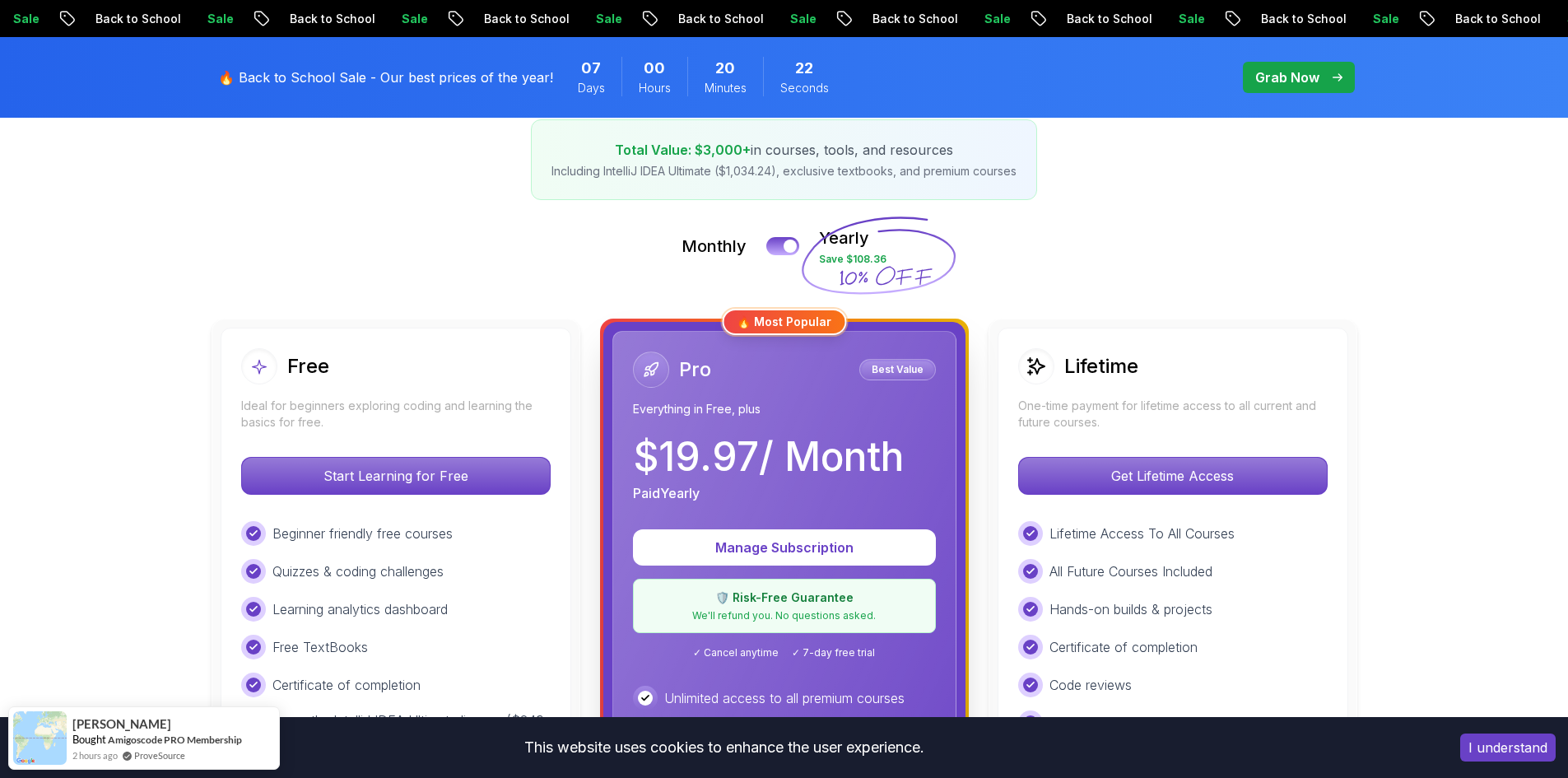
scroll to position [412, 0]
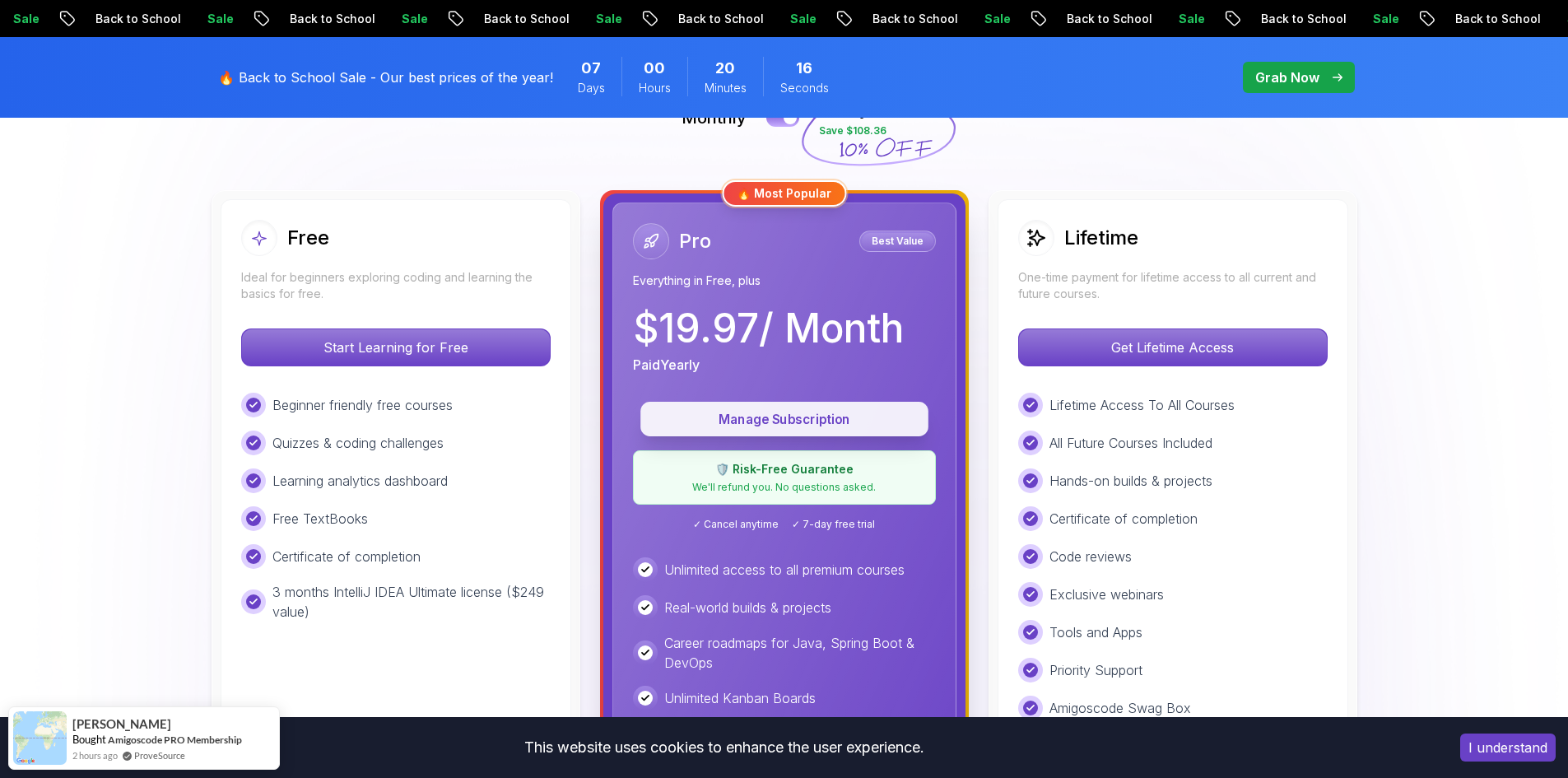
click at [776, 413] on p "Manage Subscription" at bounding box center [784, 419] width 250 height 19
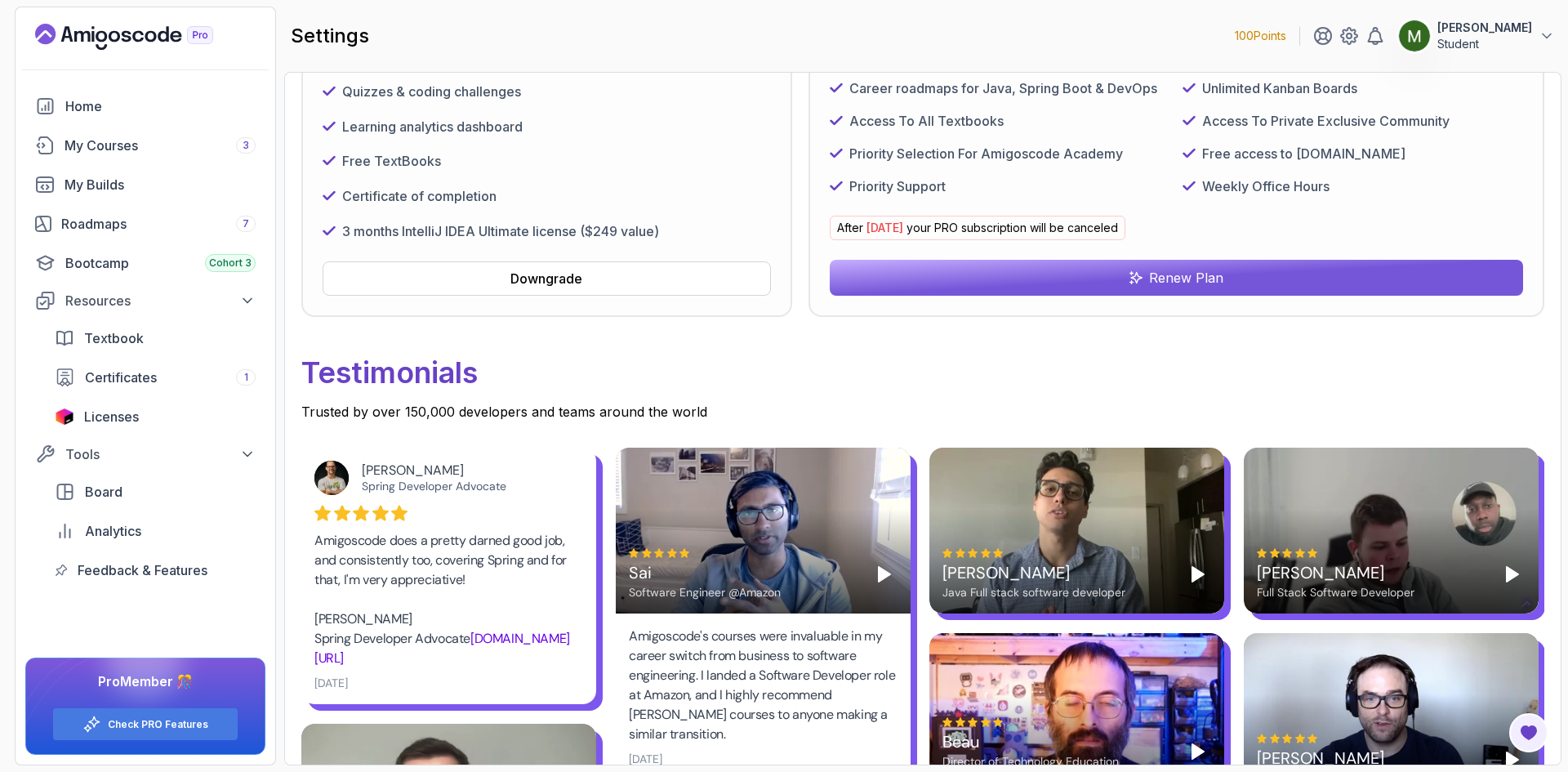
scroll to position [272, 0]
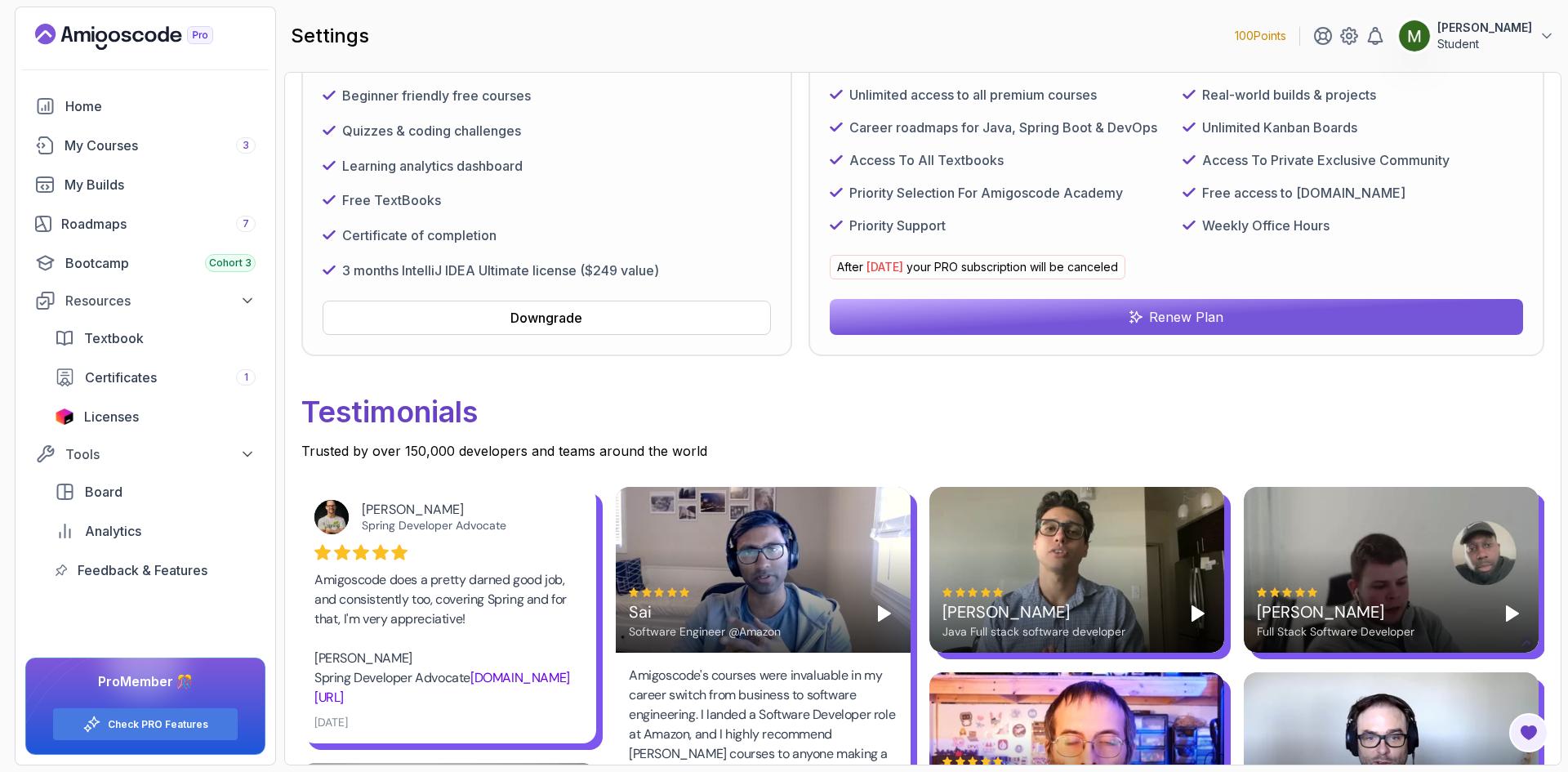
click at [1135, 330] on button "Renew Plan" at bounding box center [1176, 317] width 693 height 36
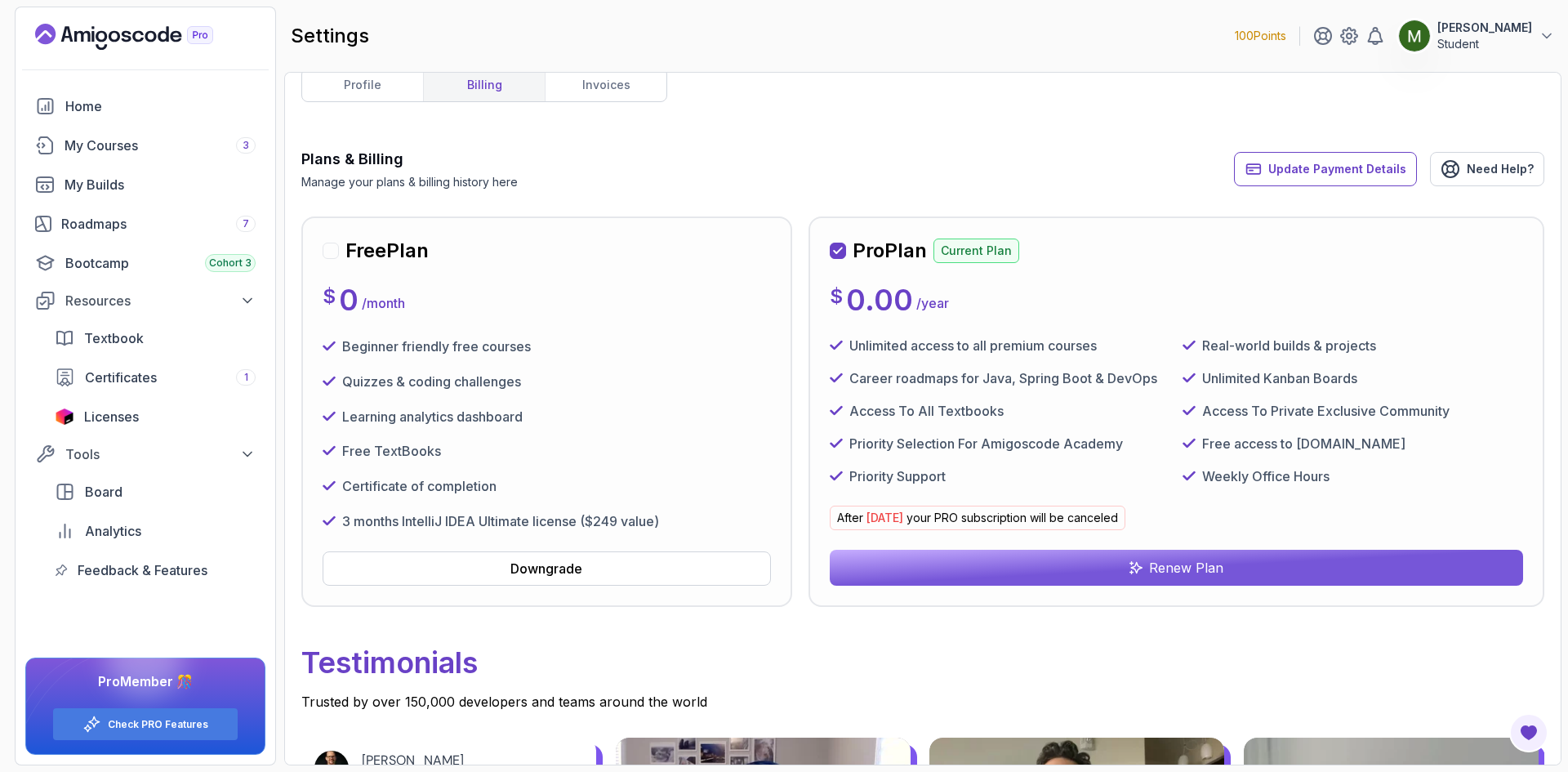
scroll to position [0, 0]
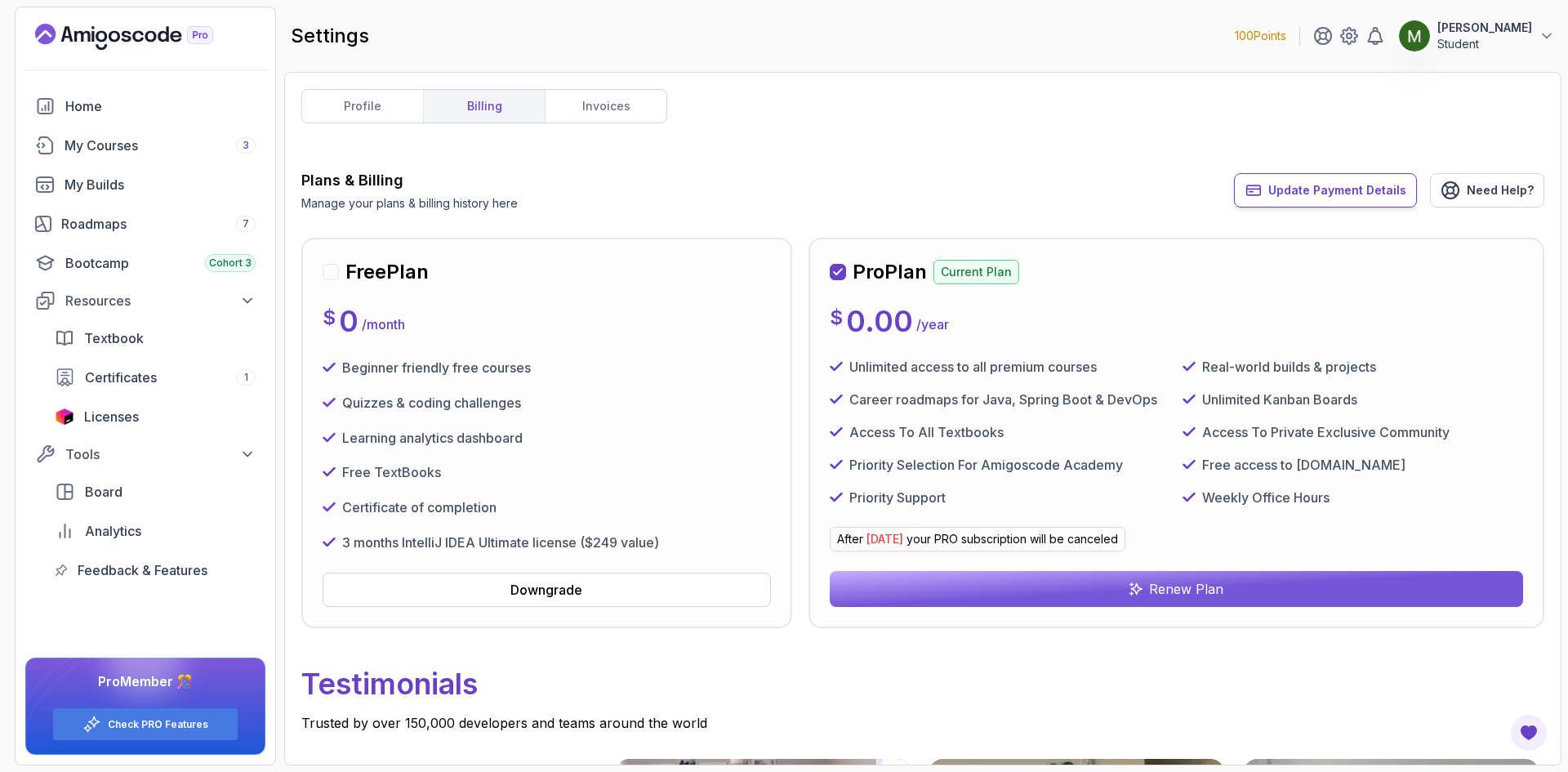
click at [1358, 199] on button "Update Payment Details" at bounding box center [1324, 191] width 182 height 34
click at [1313, 188] on span "Update Payment Details" at bounding box center [1336, 190] width 138 height 16
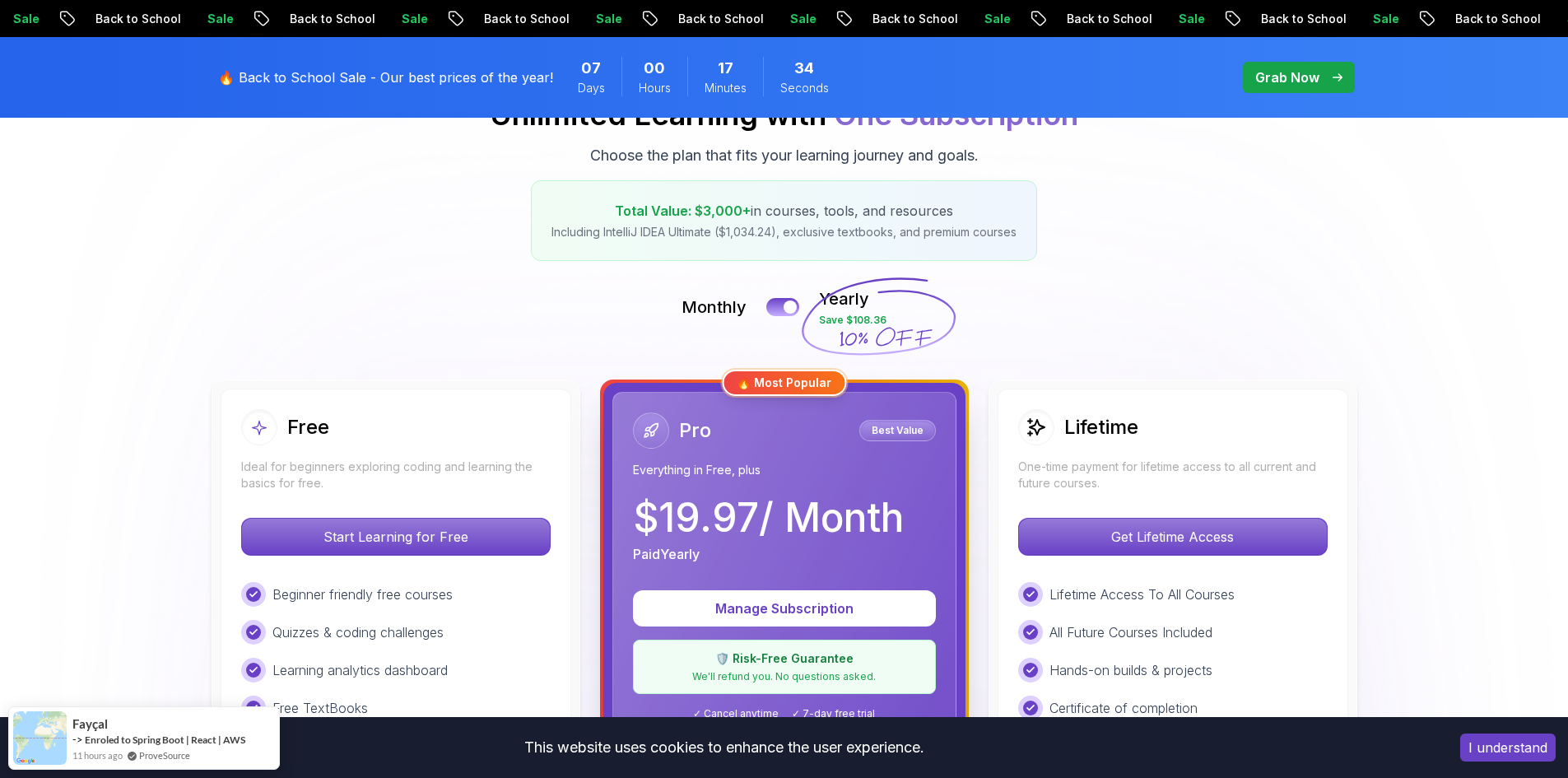
scroll to position [138, 0]
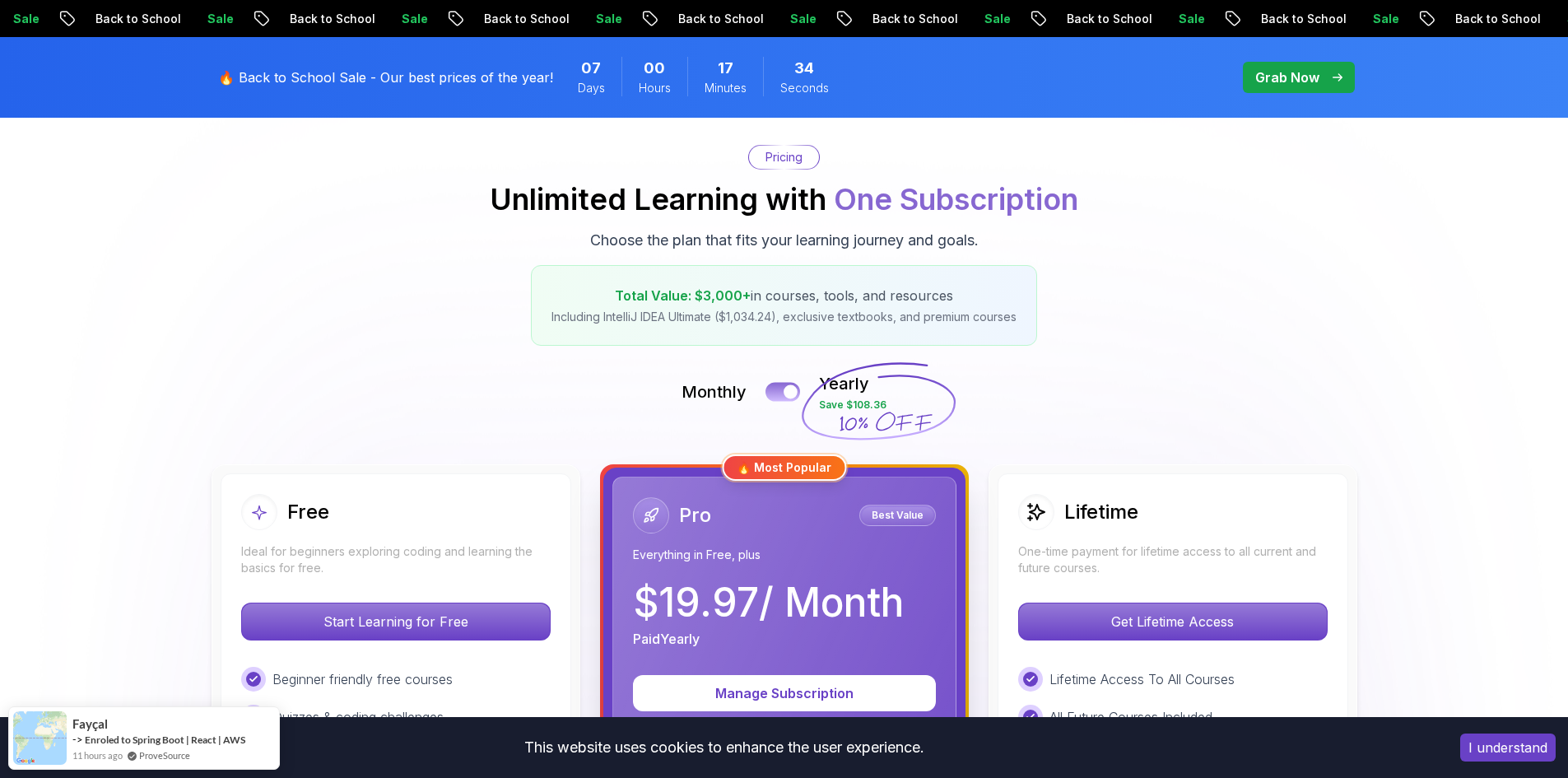
click at [785, 384] on button at bounding box center [783, 391] width 35 height 19
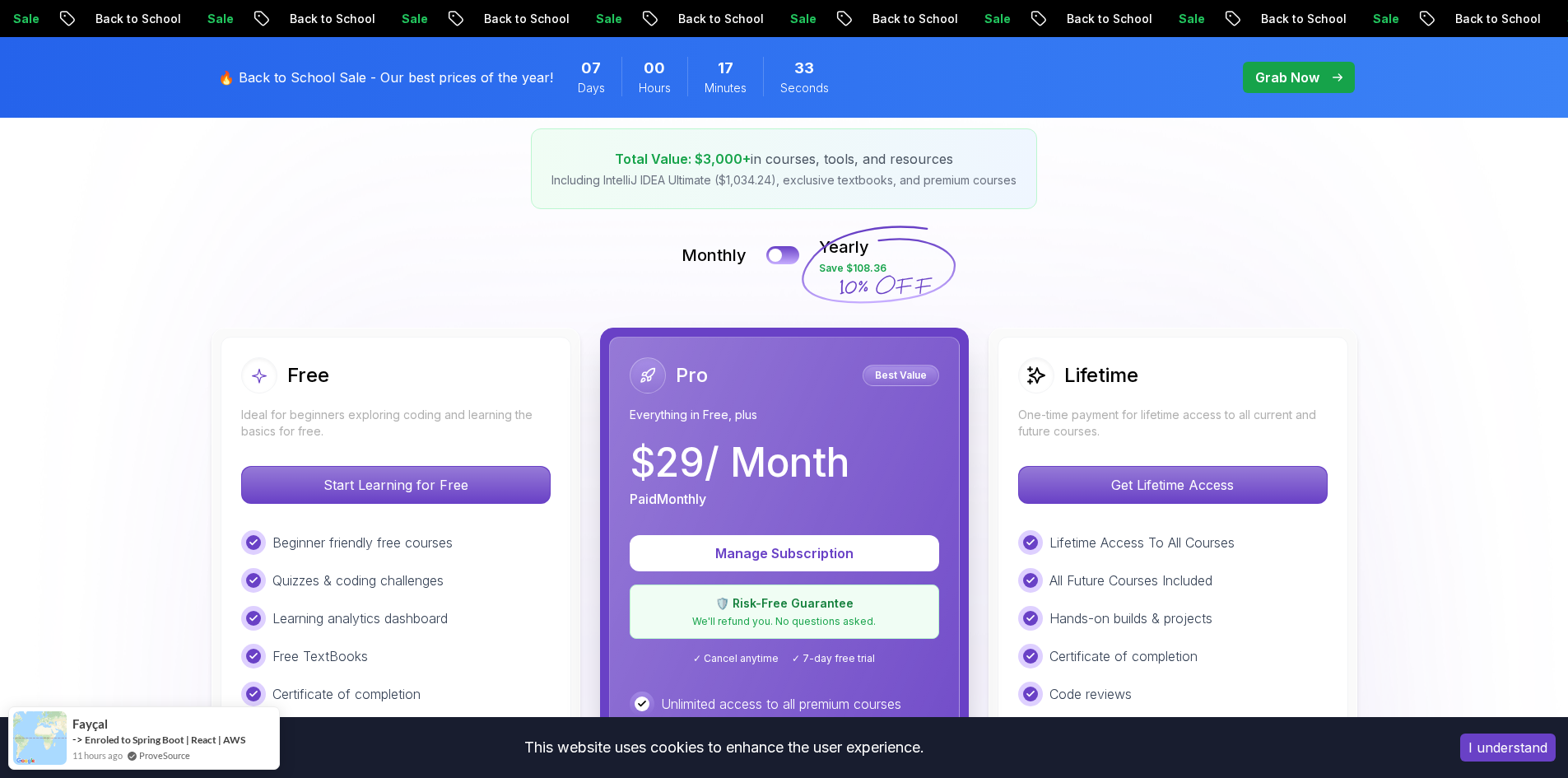
scroll to position [412, 0]
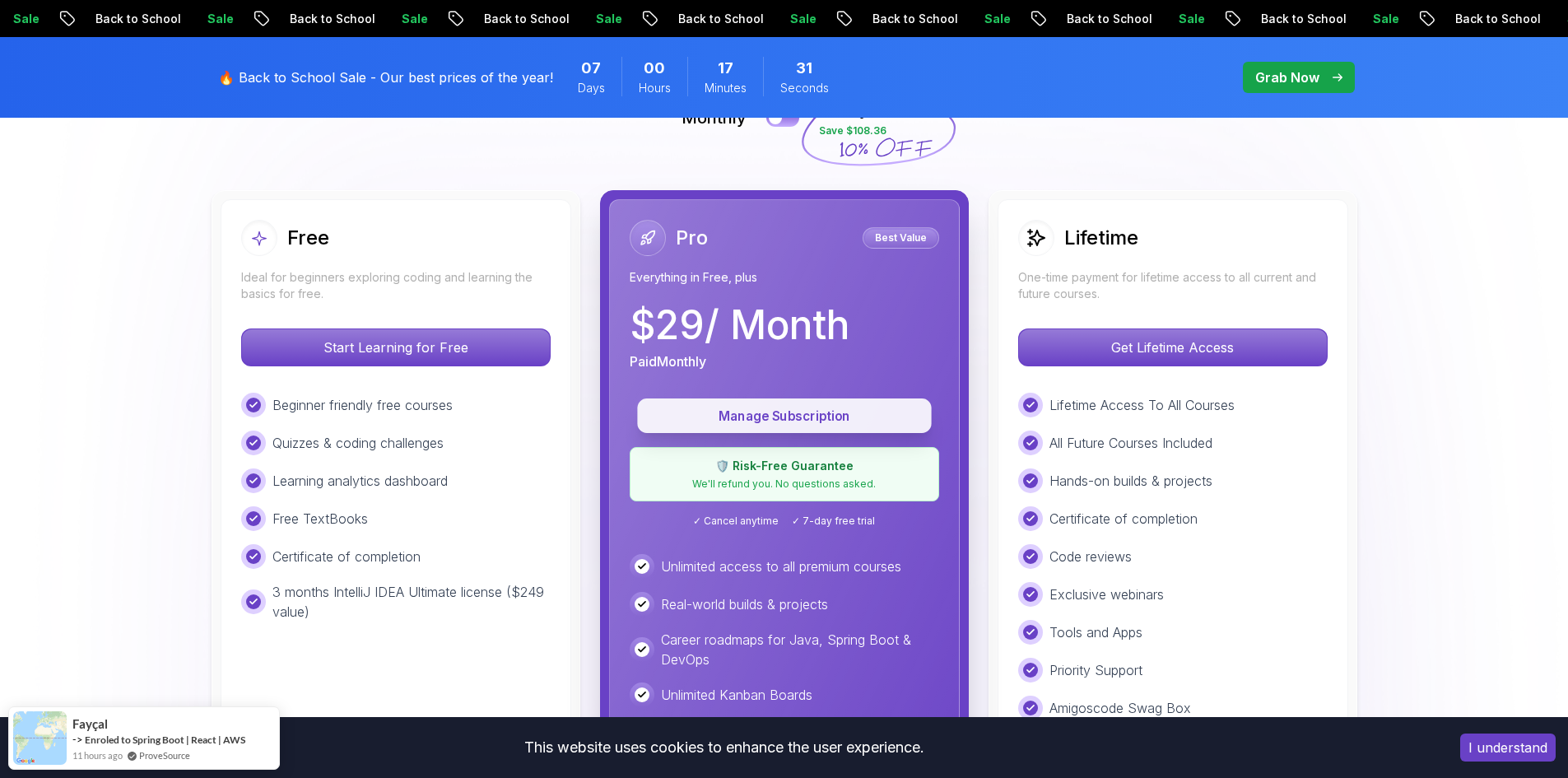
click at [827, 420] on p "Manage Subscription" at bounding box center [784, 416] width 257 height 19
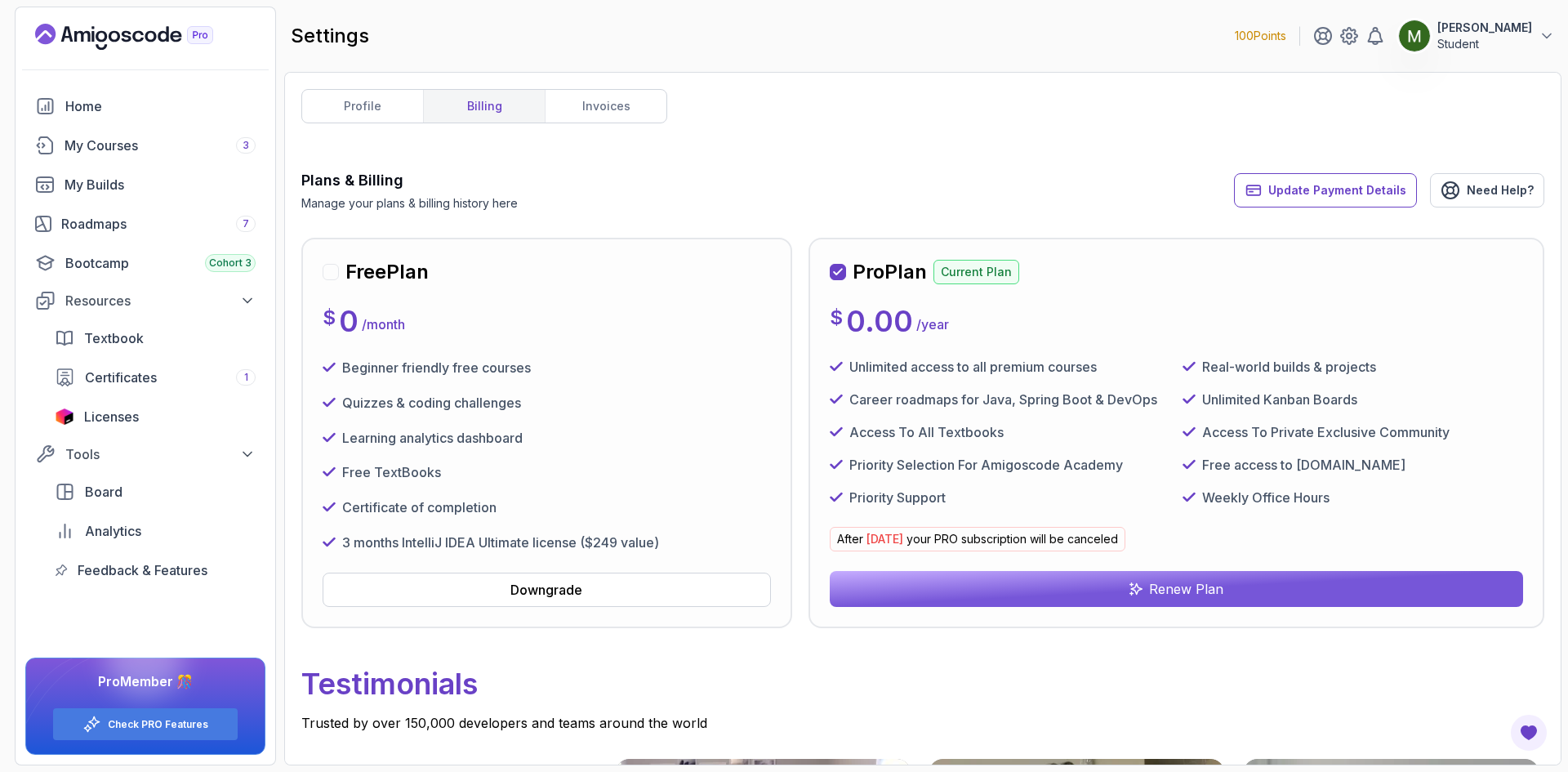
click at [985, 570] on div "Pro Plan Current Plan $ 0.00 / year Unlimited access to all premium courses Rea…" at bounding box center [1176, 432] width 693 height 348
click at [972, 588] on button "Renew Plan" at bounding box center [1176, 589] width 693 height 36
click at [399, 106] on link "profile" at bounding box center [363, 106] width 121 height 33
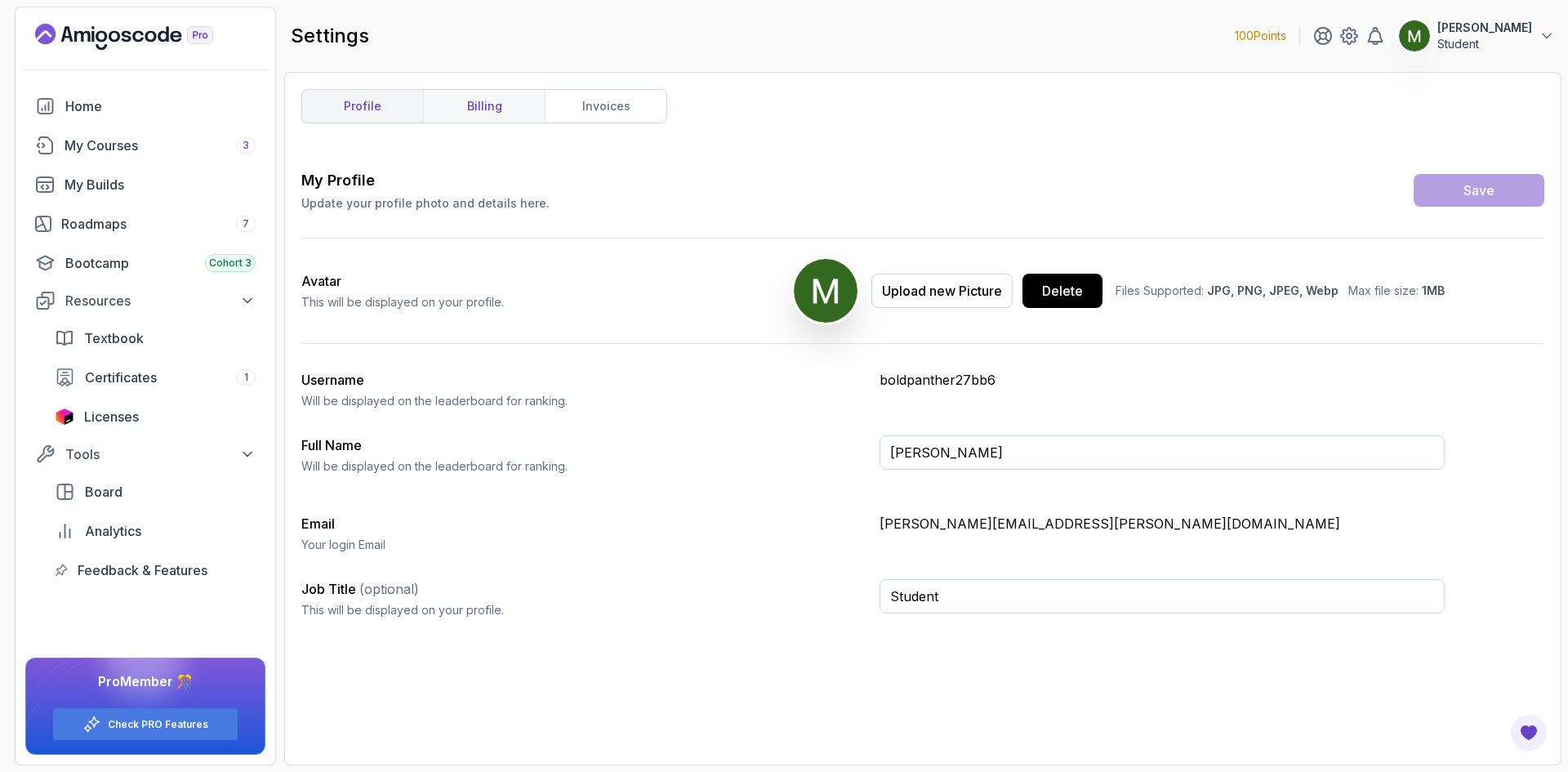
click at [470, 108] on link "billing" at bounding box center [484, 106] width 122 height 33
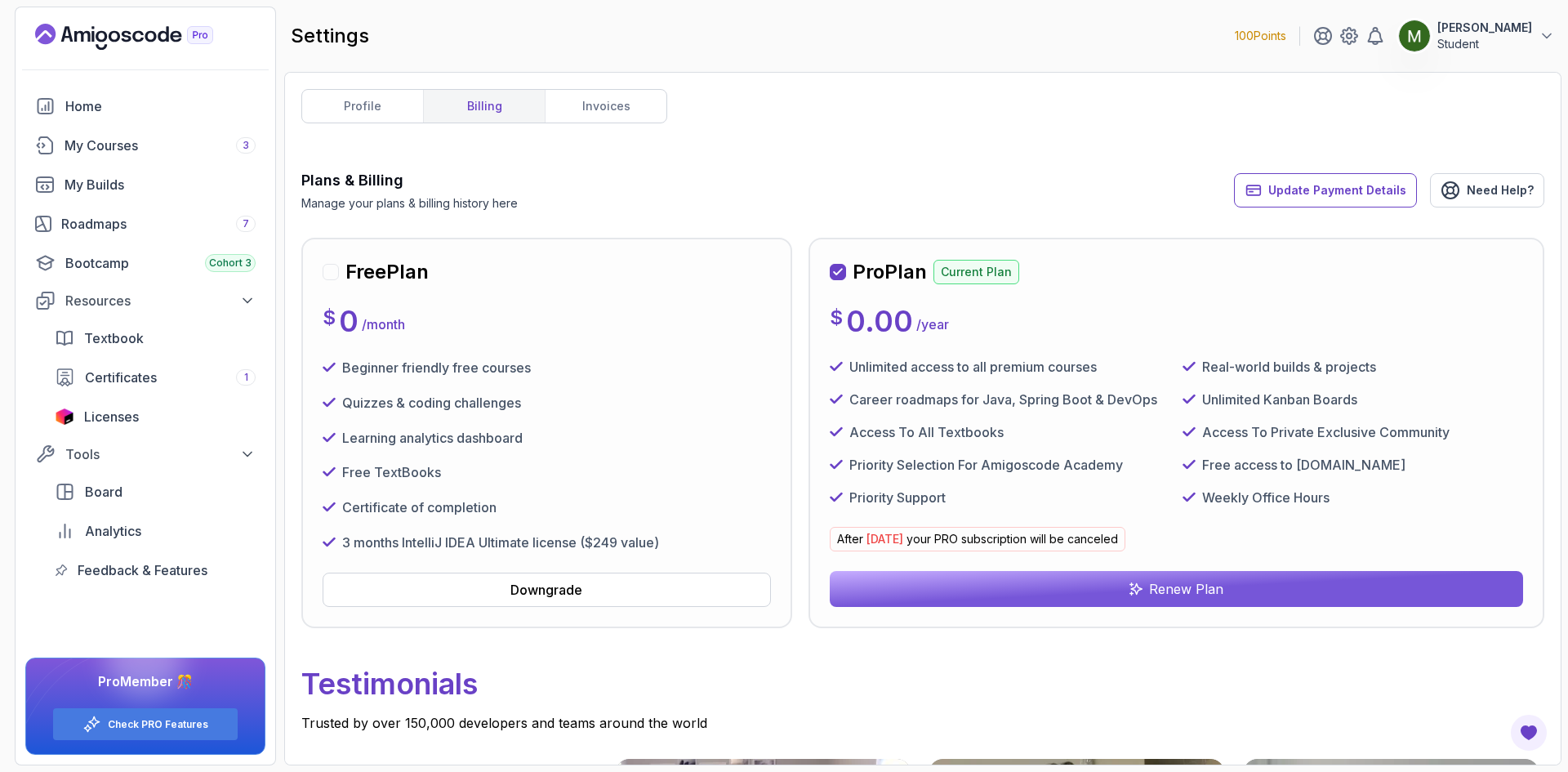
click at [493, 119] on link "billing" at bounding box center [484, 106] width 122 height 33
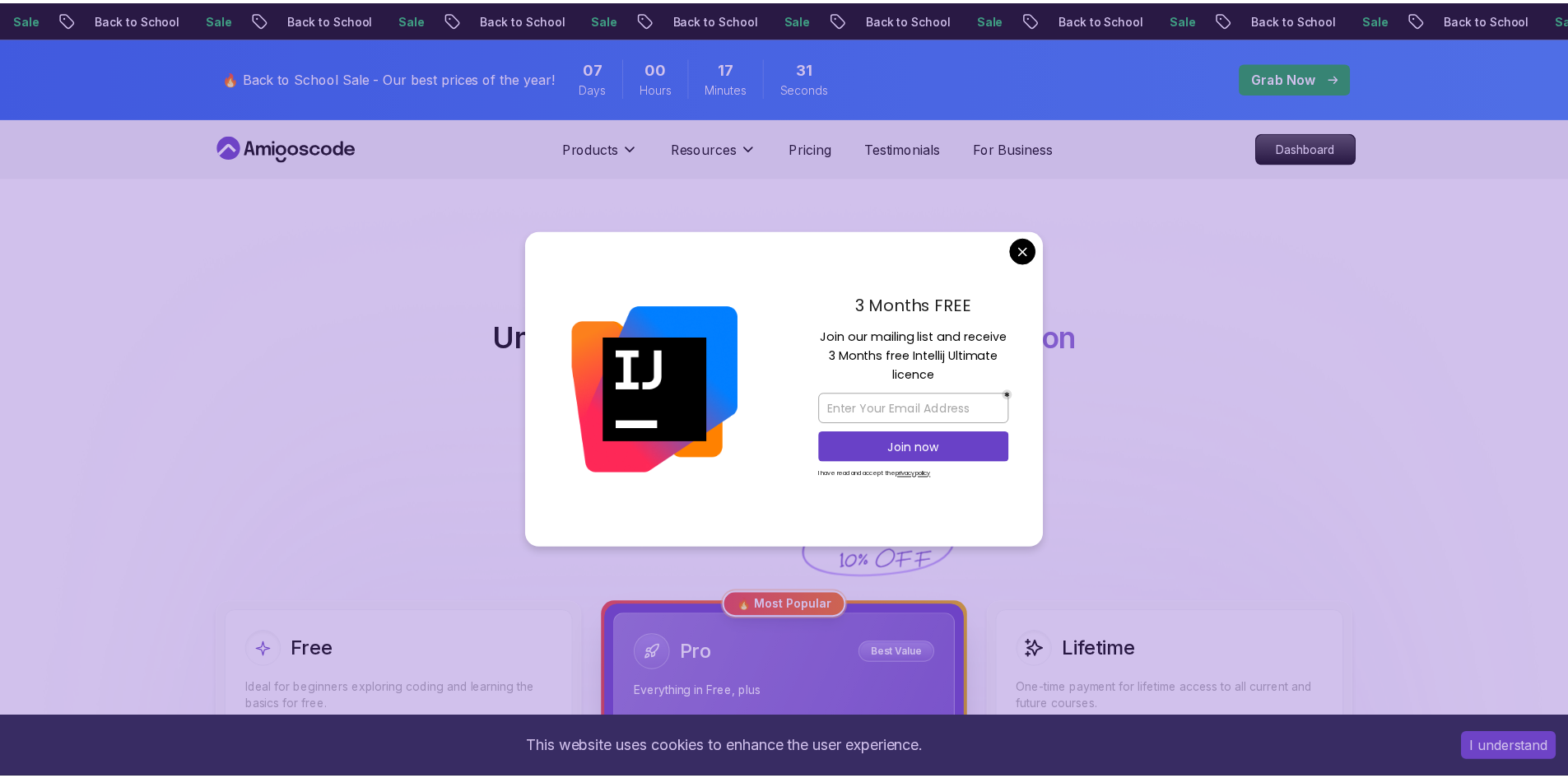
scroll to position [412, 0]
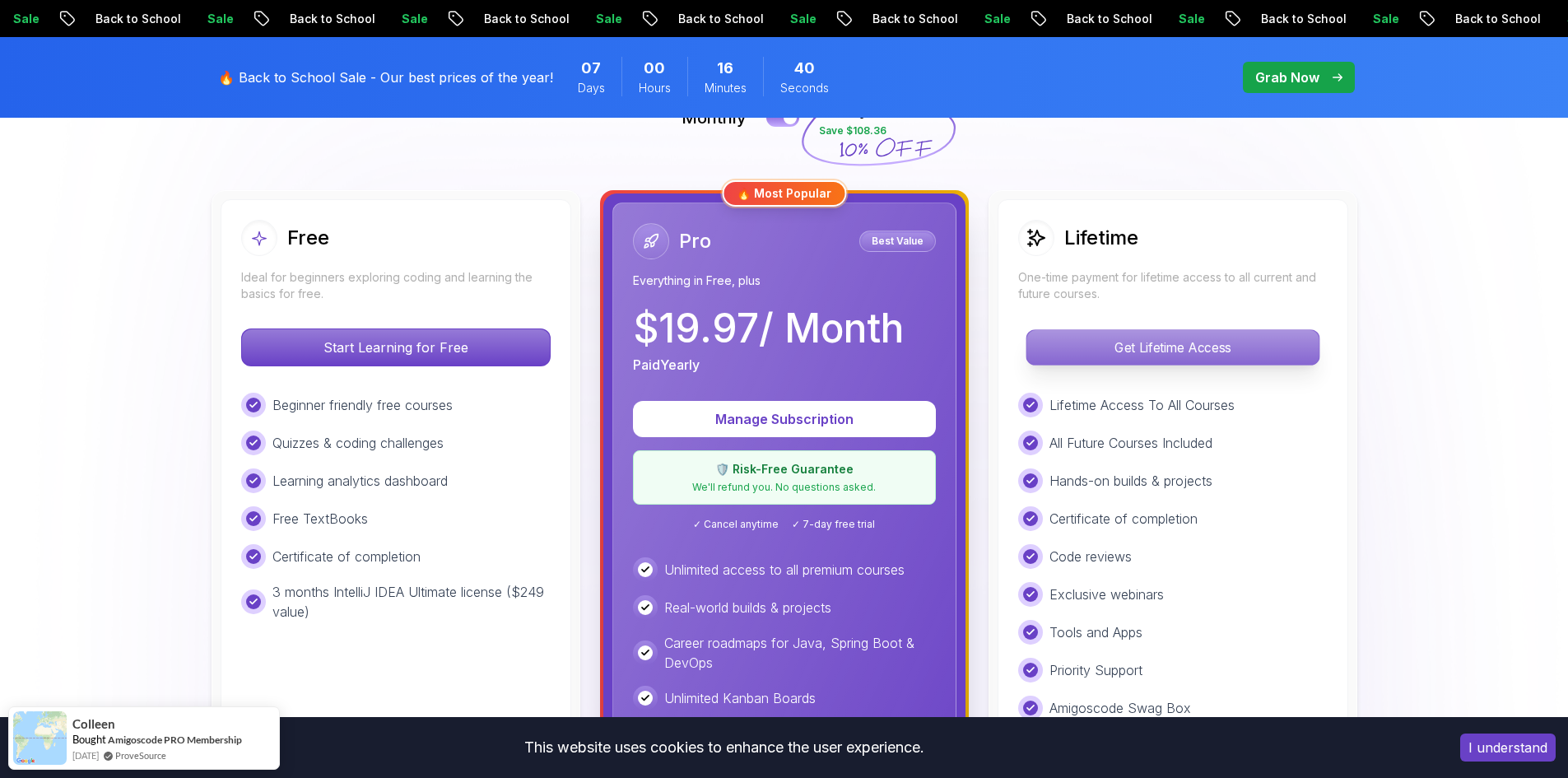
click at [1134, 334] on p "Get Lifetime Access" at bounding box center [1172, 347] width 292 height 35
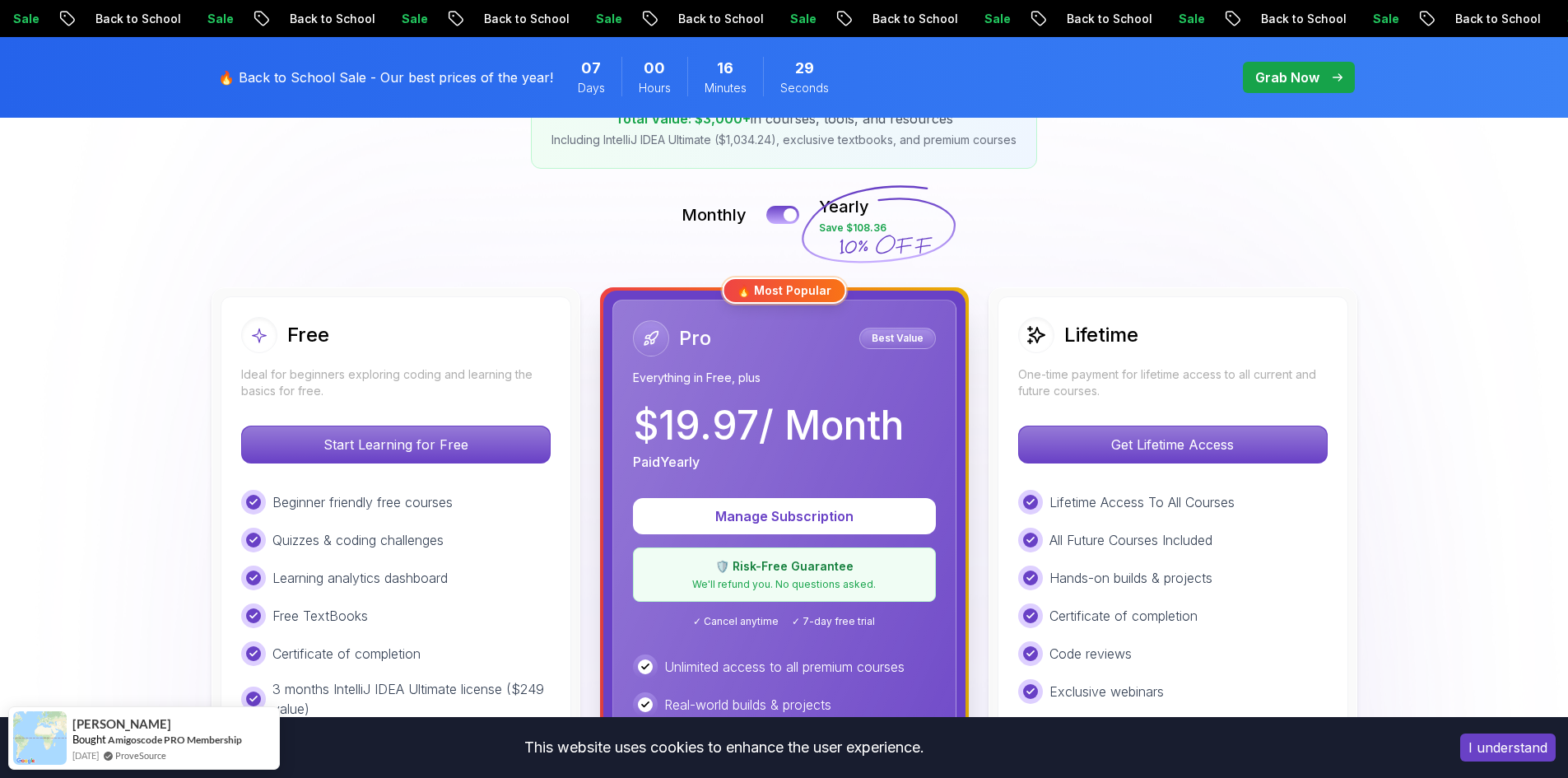
scroll to position [274, 0]
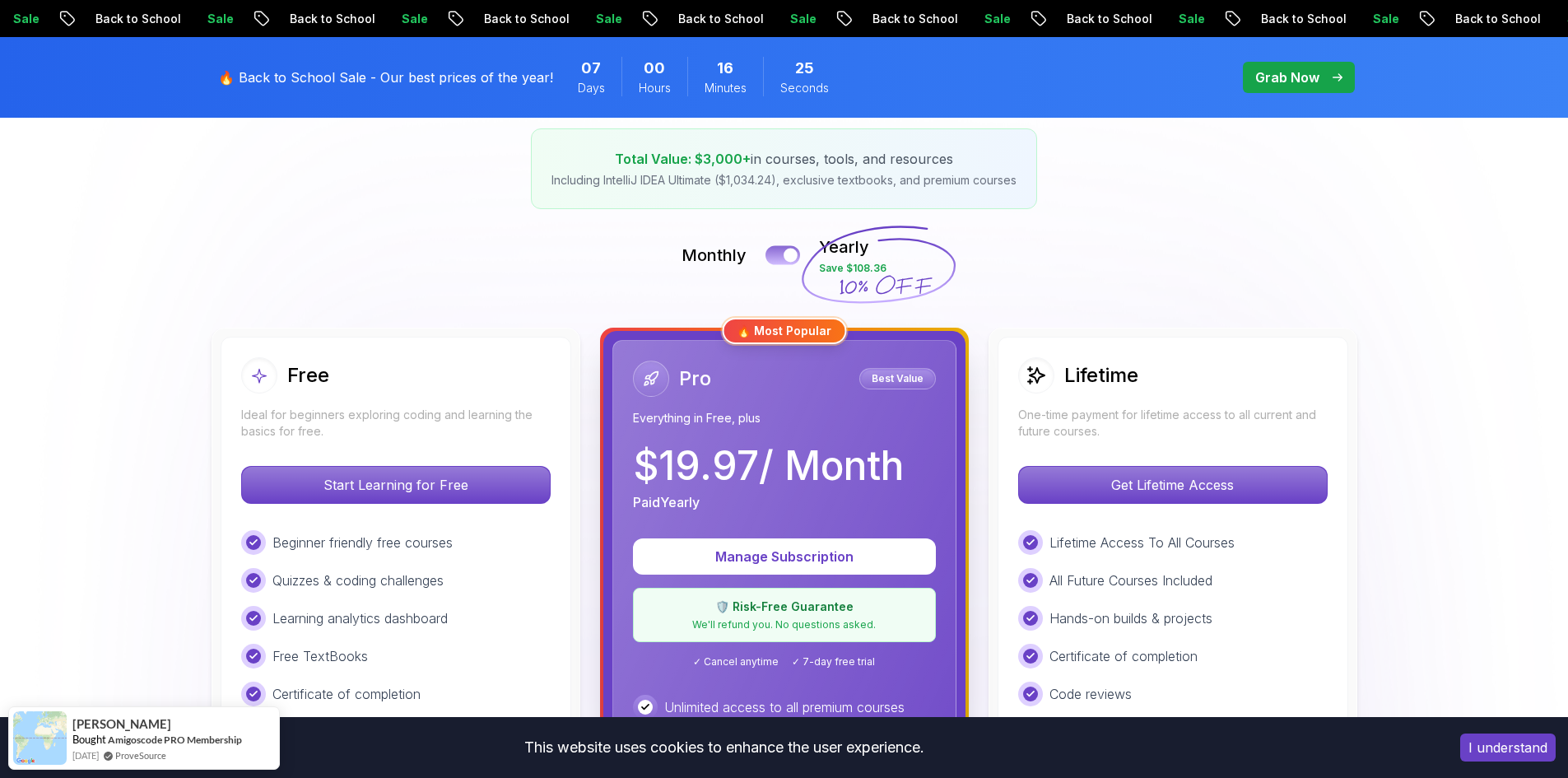
click at [787, 249] on div at bounding box center [790, 255] width 14 height 14
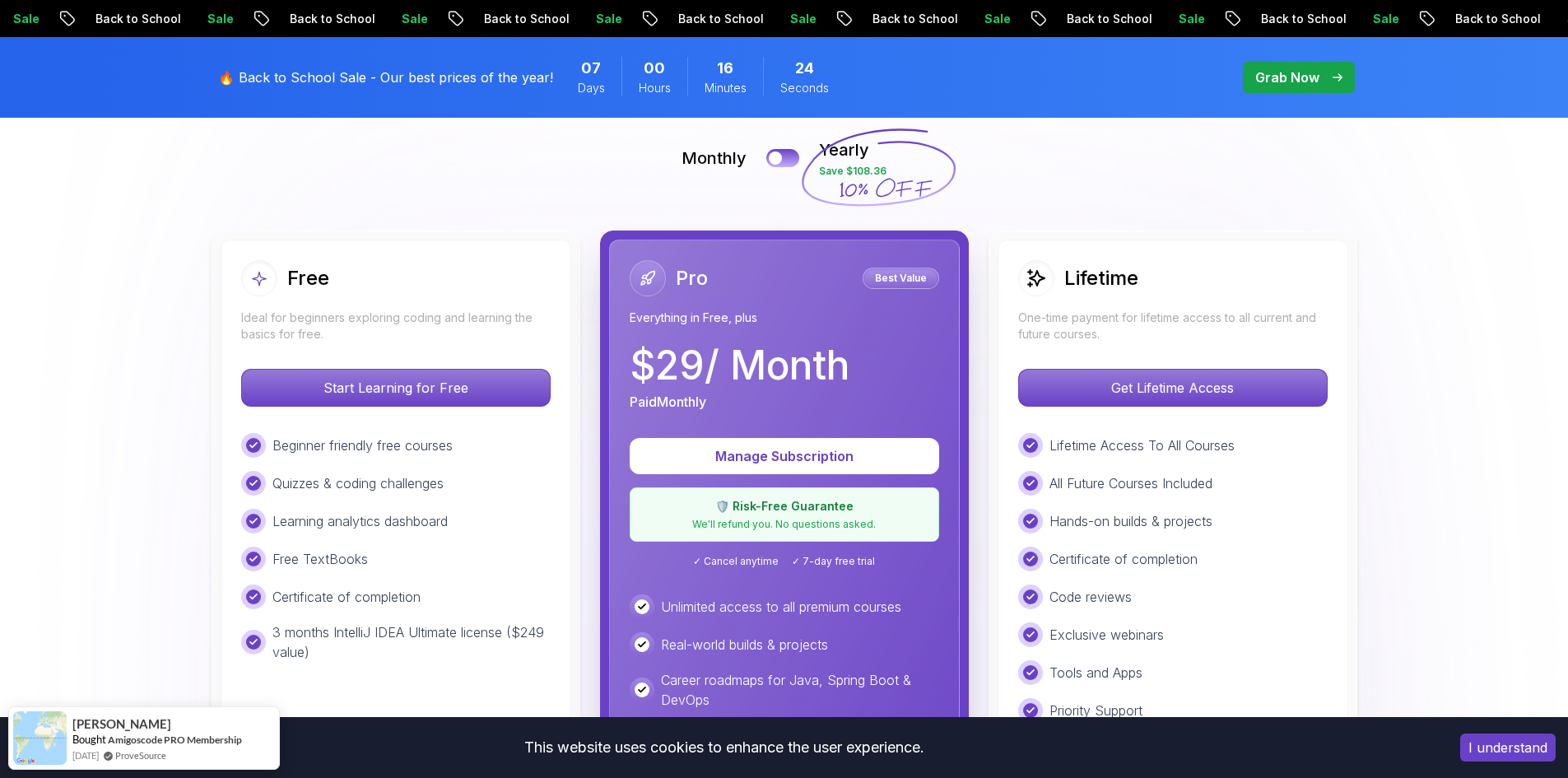
scroll to position [412, 0]
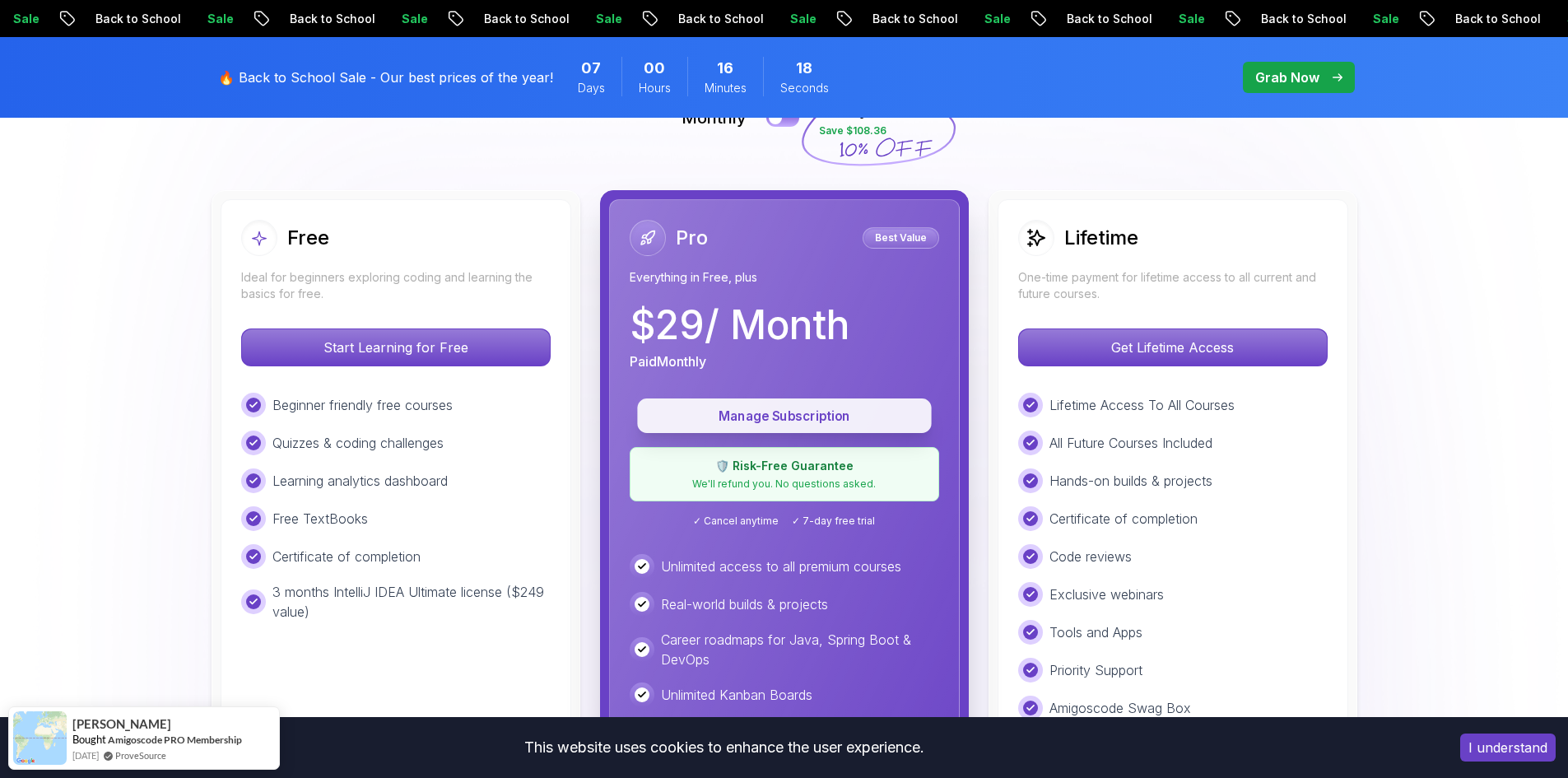
click at [799, 416] on p "Manage Subscription" at bounding box center [784, 416] width 257 height 19
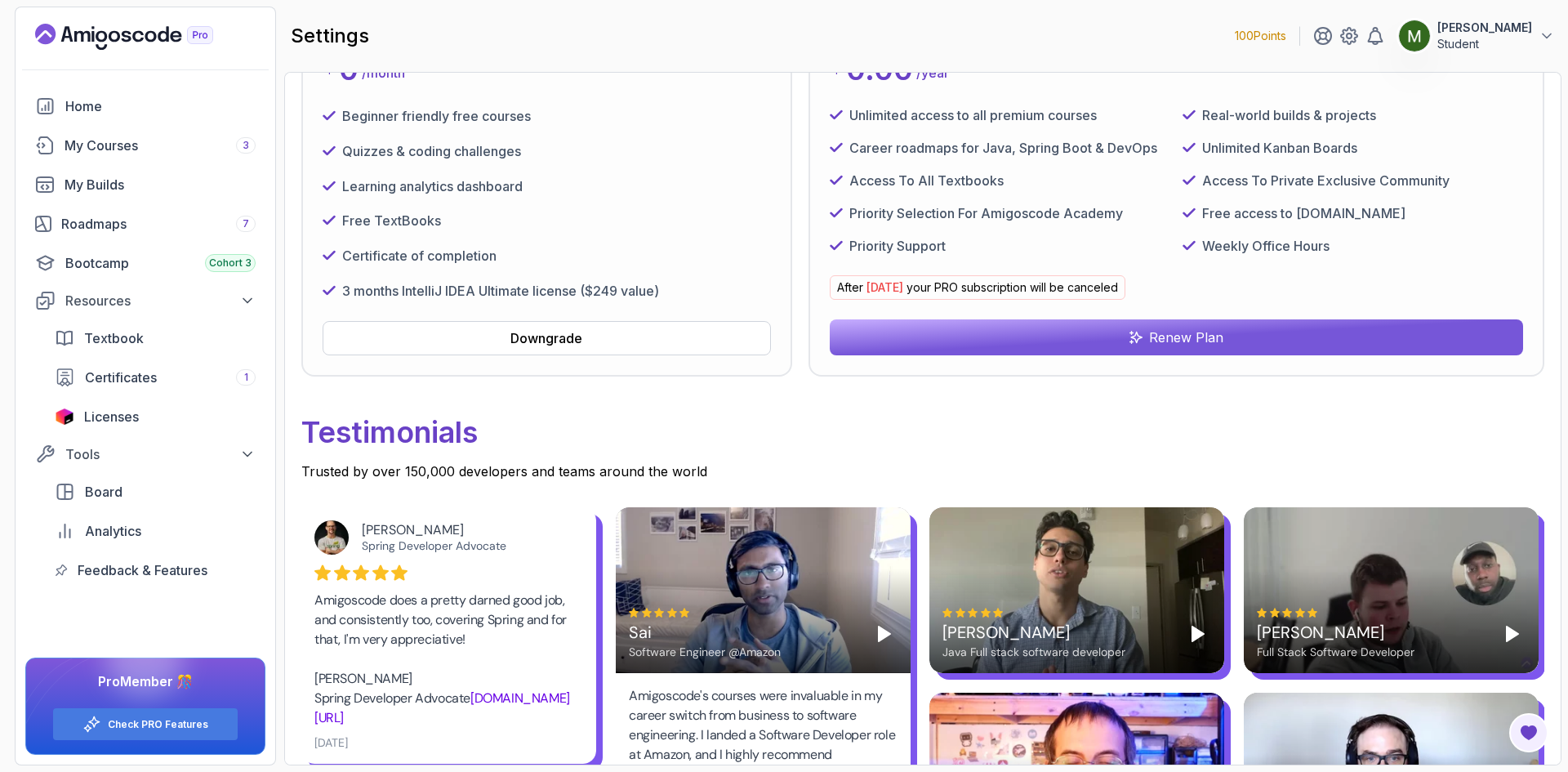
scroll to position [137, 0]
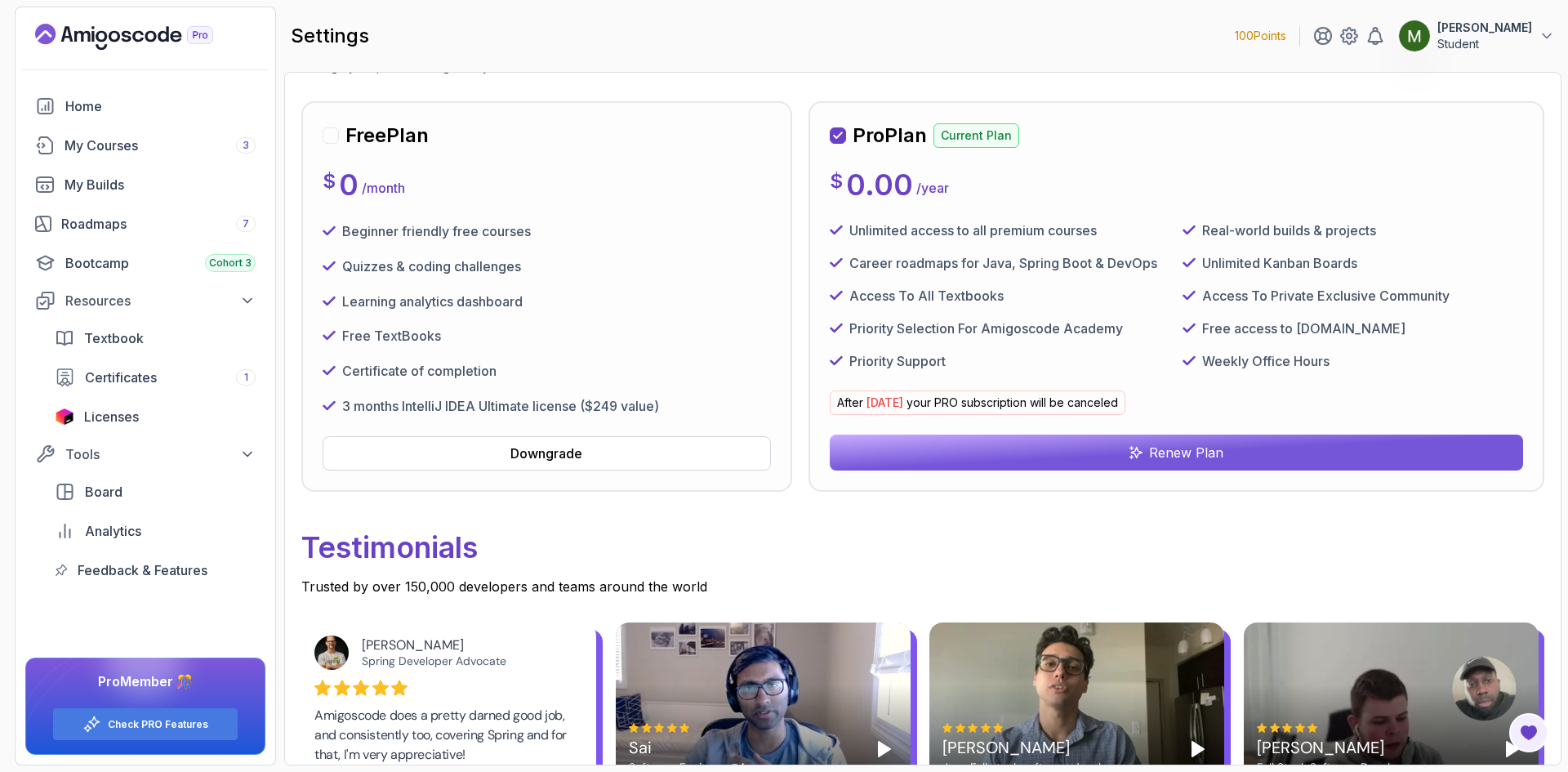
click at [1136, 451] on icon "submit" at bounding box center [1136, 453] width 12 height 12
